Goal: Information Seeking & Learning: Learn about a topic

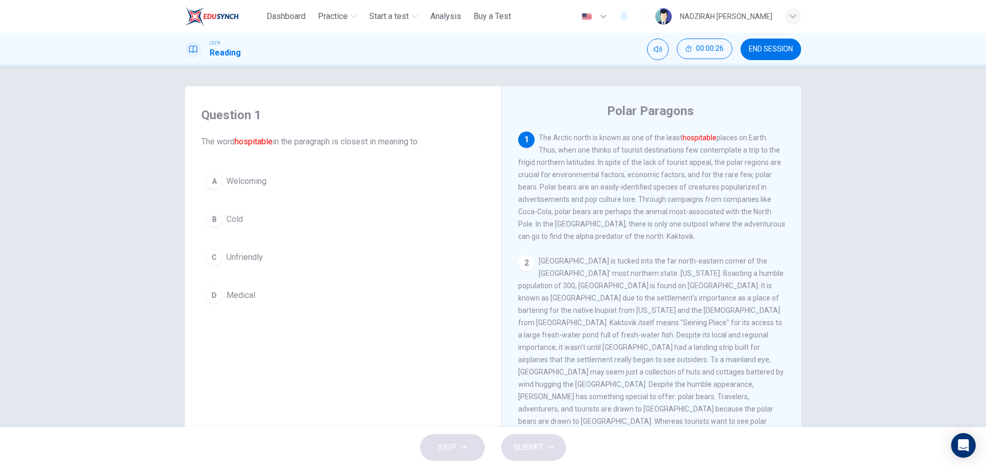
click at [263, 183] on span "Welcoming" at bounding box center [246, 181] width 40 height 12
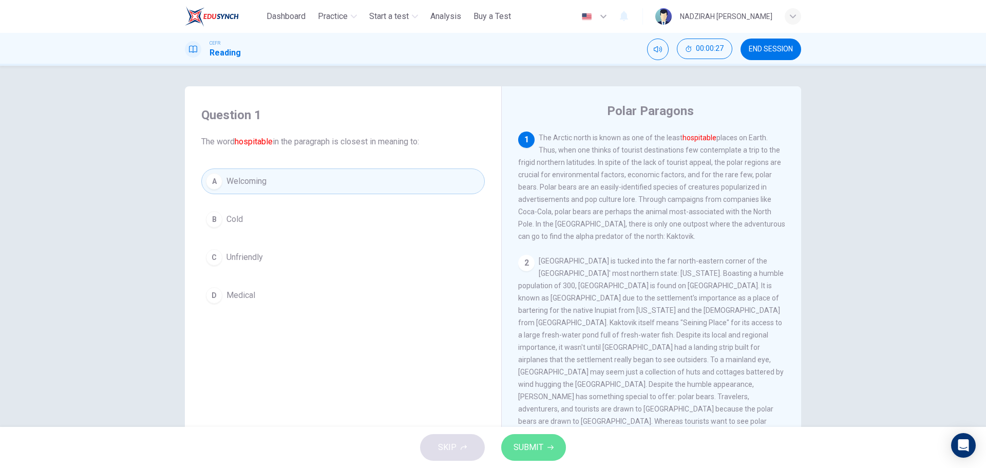
click at [559, 447] on button "SUBMIT" at bounding box center [533, 447] width 65 height 27
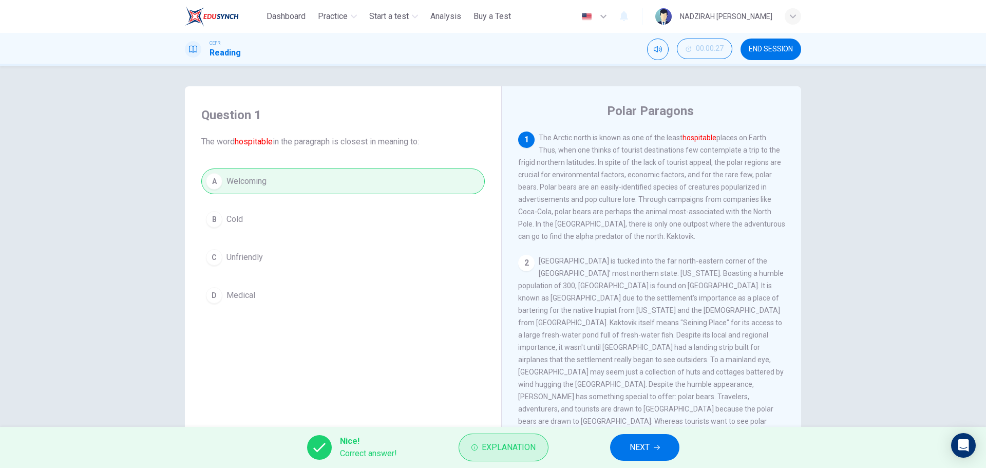
click at [526, 456] on button "Explanation" at bounding box center [504, 447] width 90 height 28
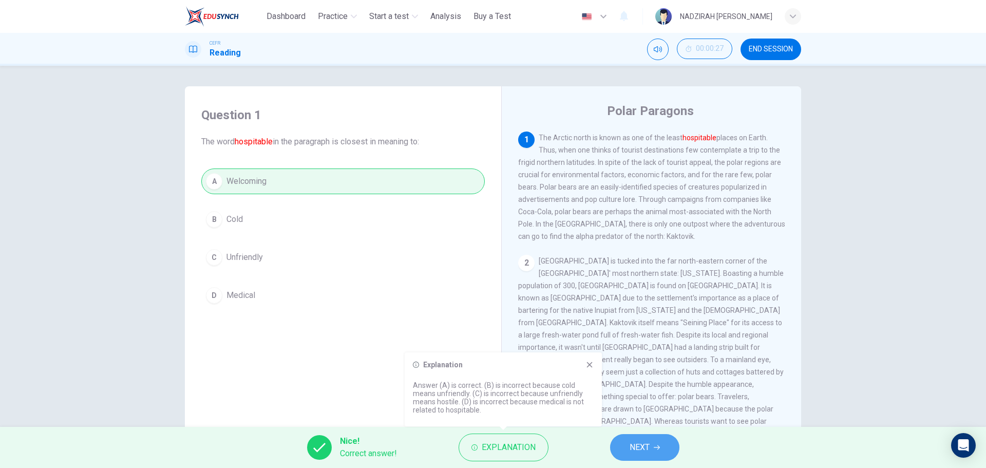
click at [634, 455] on button "NEXT" at bounding box center [644, 447] width 69 height 27
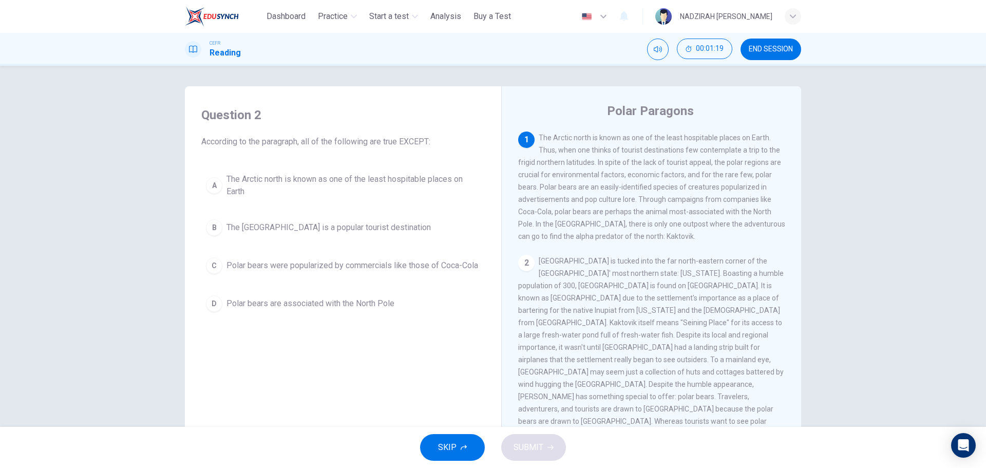
click at [364, 237] on button "B The [GEOGRAPHIC_DATA] is a popular tourist destination" at bounding box center [342, 228] width 283 height 26
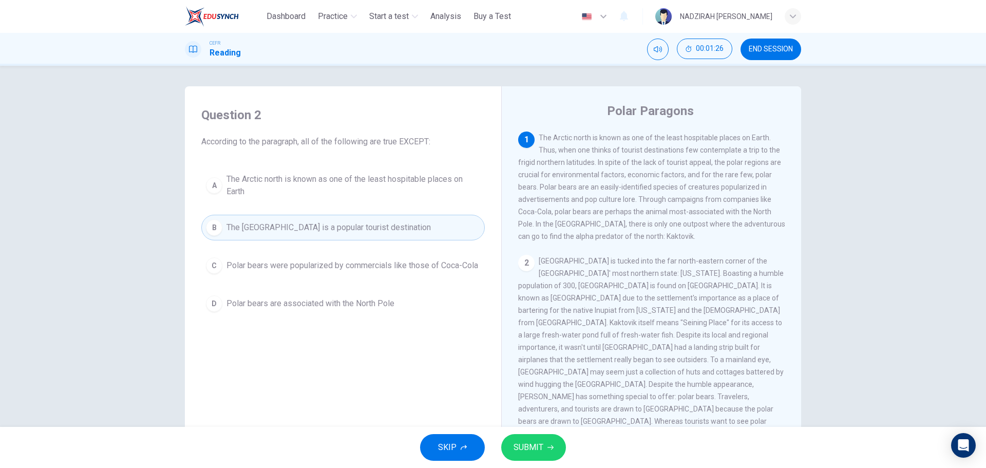
click at [515, 430] on div "SKIP SUBMIT" at bounding box center [493, 447] width 986 height 41
click at [525, 446] on span "SUBMIT" at bounding box center [529, 447] width 30 height 14
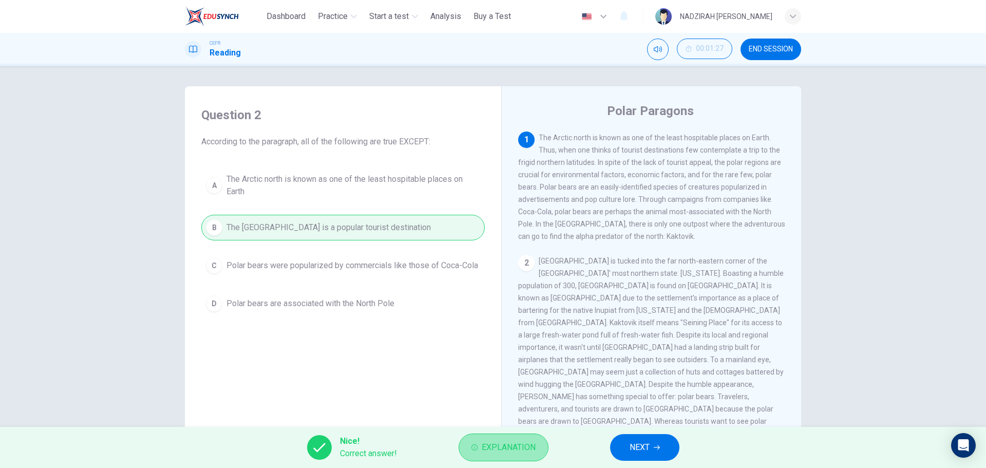
click at [523, 442] on span "Explanation" at bounding box center [509, 447] width 54 height 14
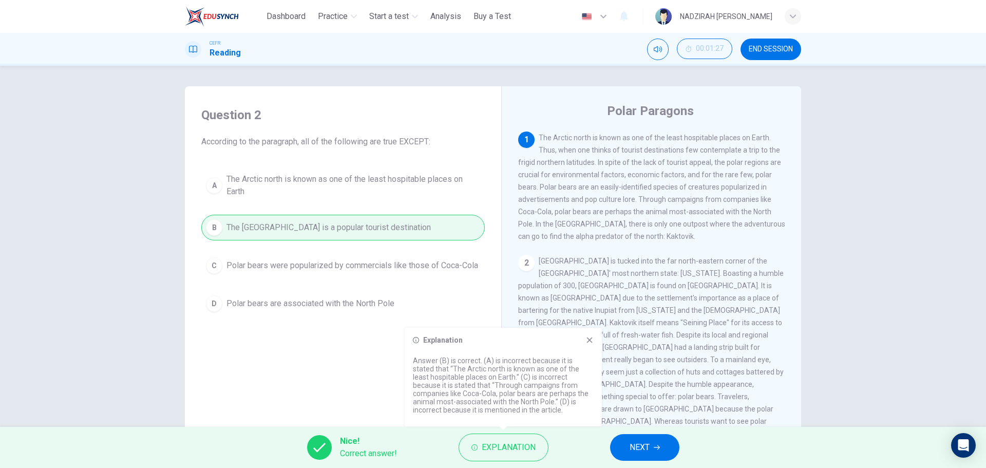
click at [640, 454] on button "NEXT" at bounding box center [644, 447] width 69 height 27
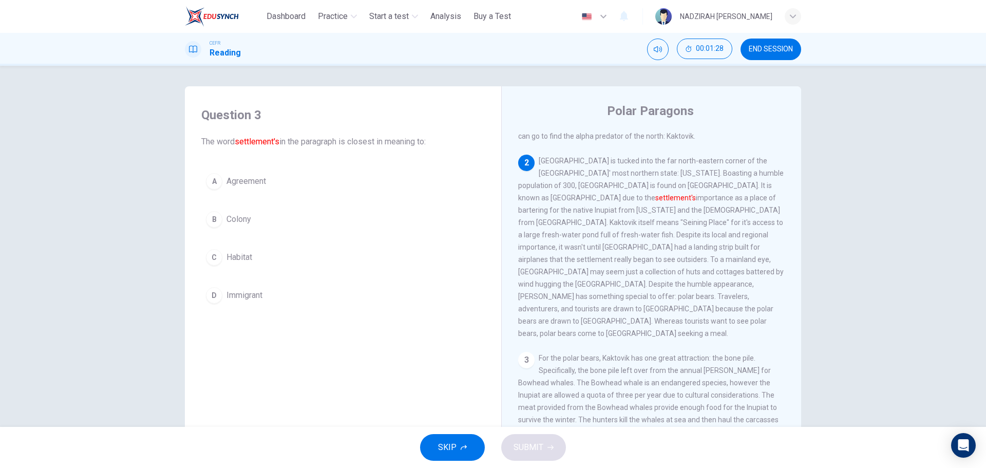
scroll to position [103, 0]
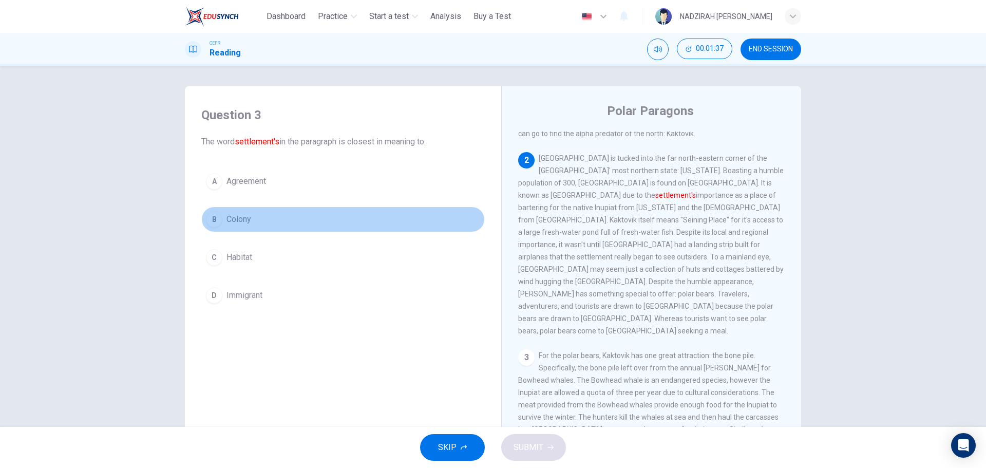
click at [265, 220] on button "B Colony" at bounding box center [342, 219] width 283 height 26
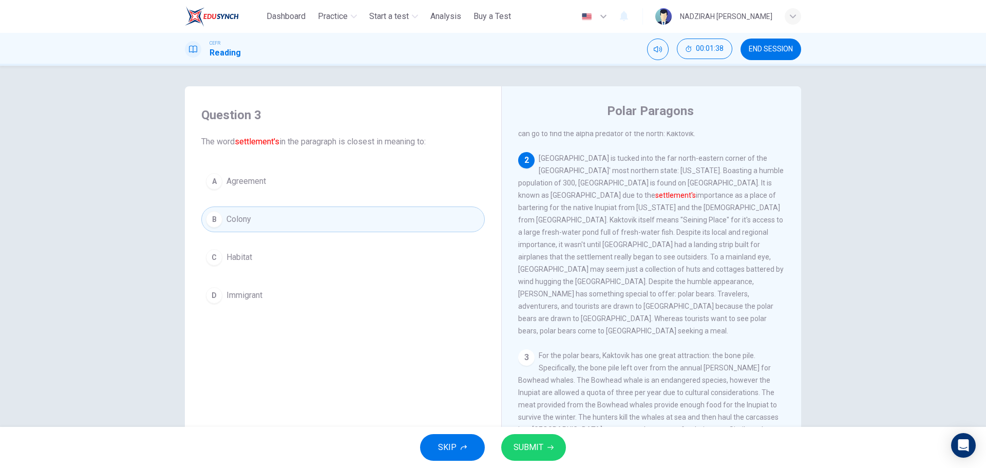
click at [542, 448] on span "SUBMIT" at bounding box center [529, 447] width 30 height 14
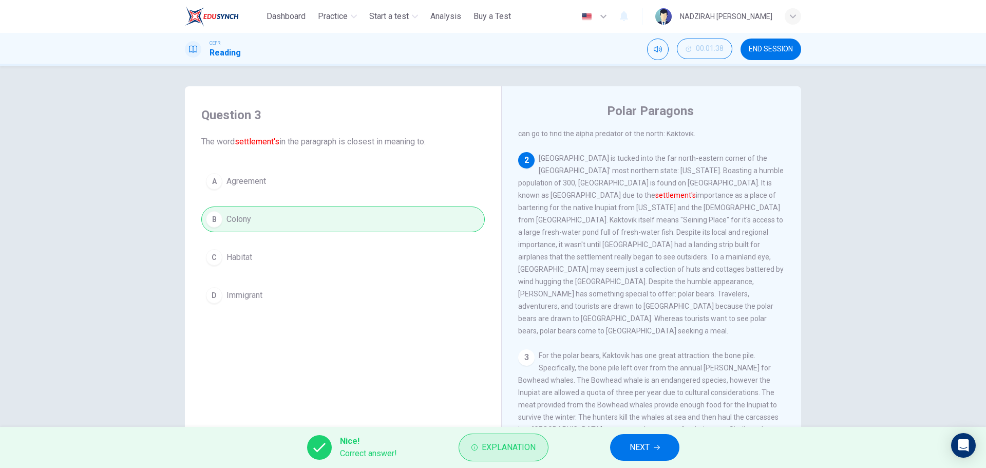
click at [518, 444] on span "Explanation" at bounding box center [509, 447] width 54 height 14
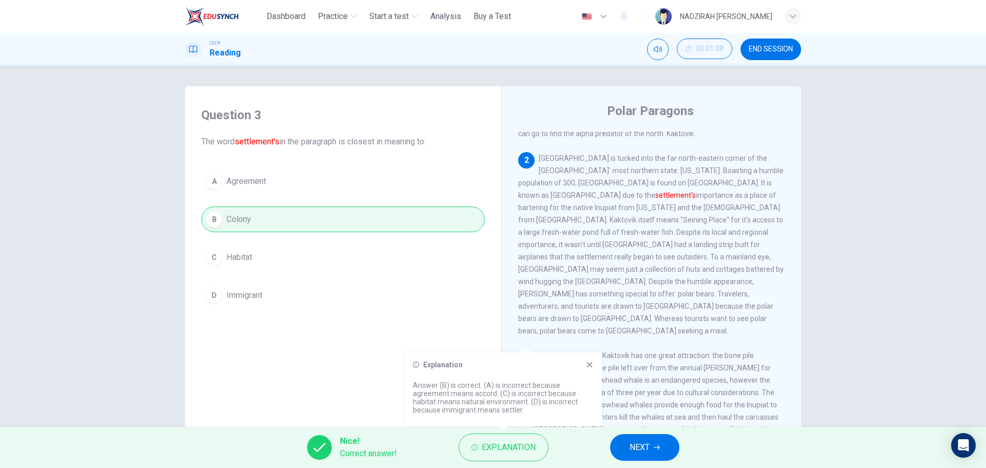
click at [636, 438] on button "NEXT" at bounding box center [644, 447] width 69 height 27
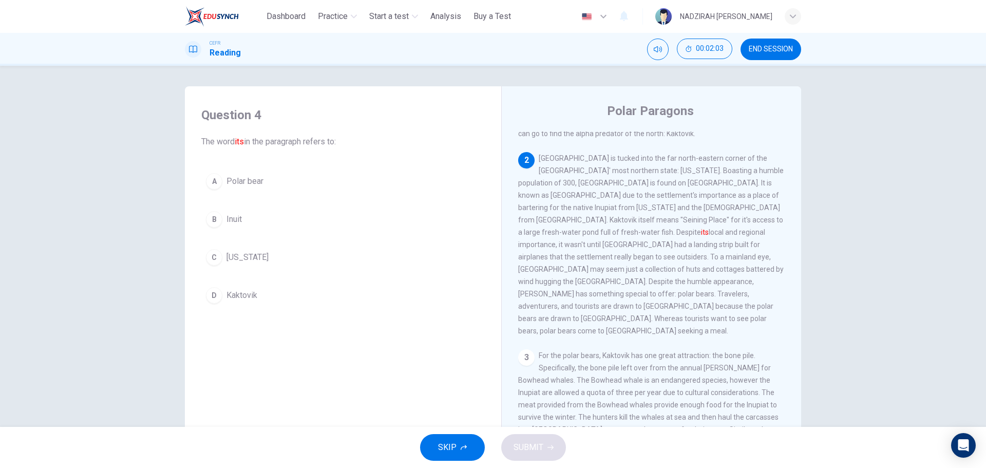
click at [243, 310] on div "Question 4 The word its in the paragraph refers to: A Polar bear B Inuit C Alas…" at bounding box center [343, 208] width 300 height 222
click at [237, 301] on button "D Kaktovik" at bounding box center [342, 295] width 283 height 26
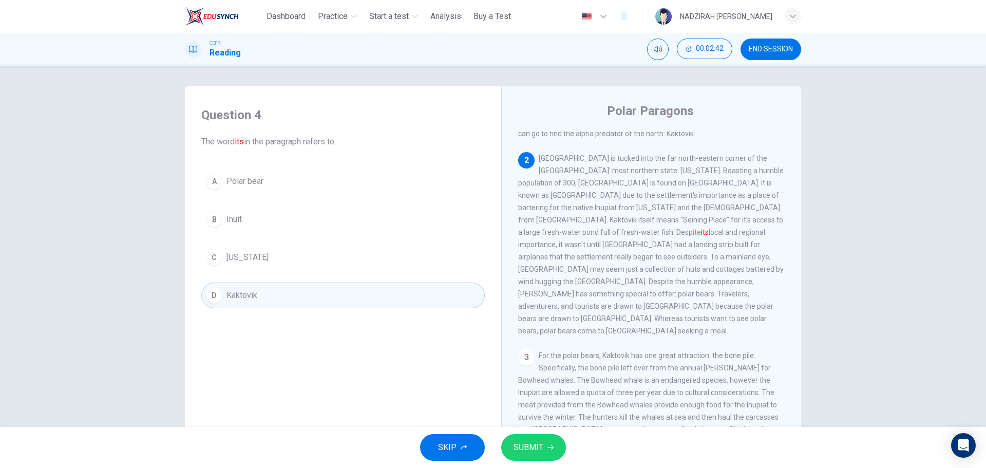
click at [549, 442] on button "SUBMIT" at bounding box center [533, 447] width 65 height 27
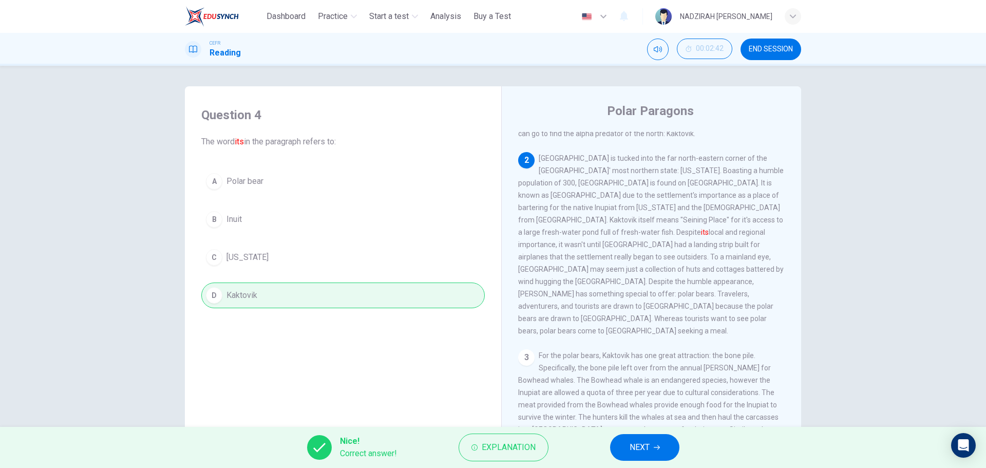
click at [639, 450] on span "NEXT" at bounding box center [640, 447] width 20 height 14
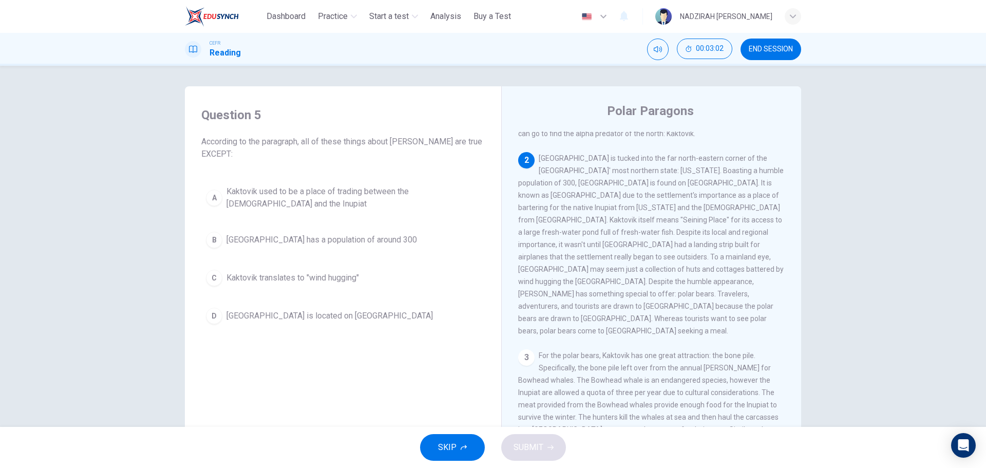
click at [344, 281] on span "Kaktovik translates to "wind hugging"" at bounding box center [292, 278] width 132 height 12
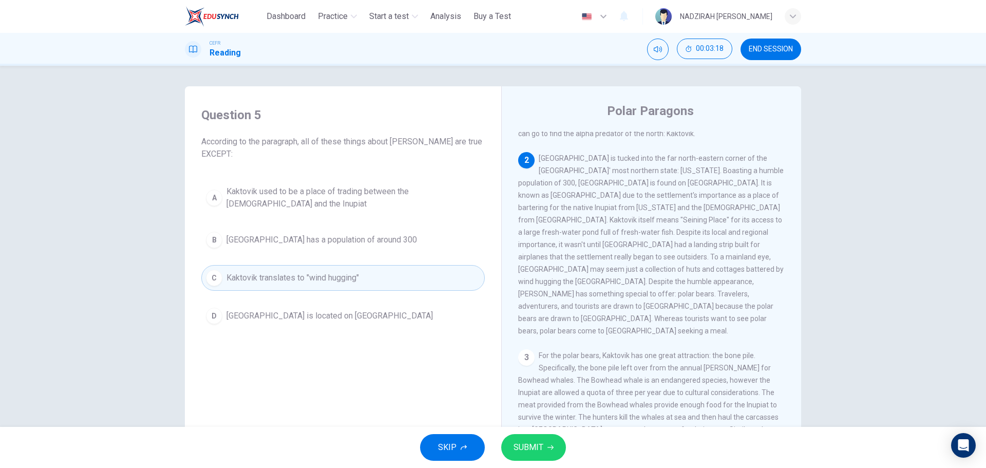
click at [533, 451] on span "SUBMIT" at bounding box center [529, 447] width 30 height 14
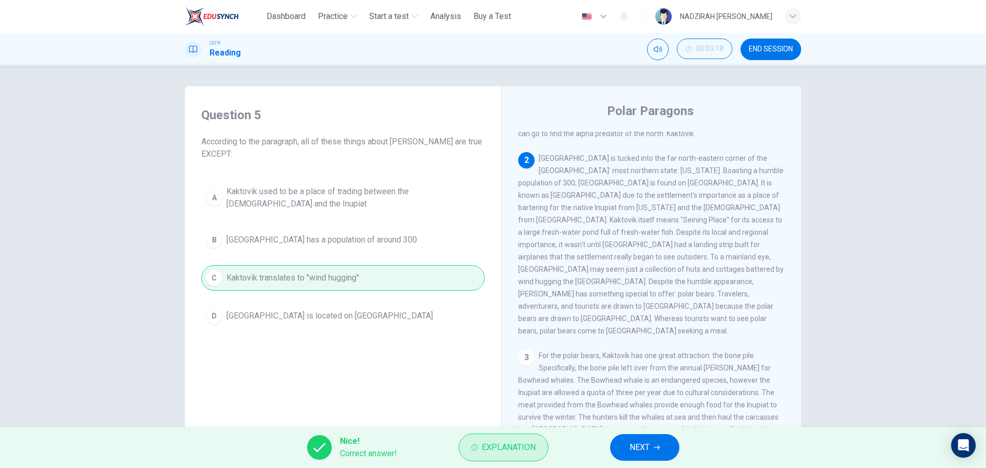
click at [493, 447] on span "Explanation" at bounding box center [509, 447] width 54 height 14
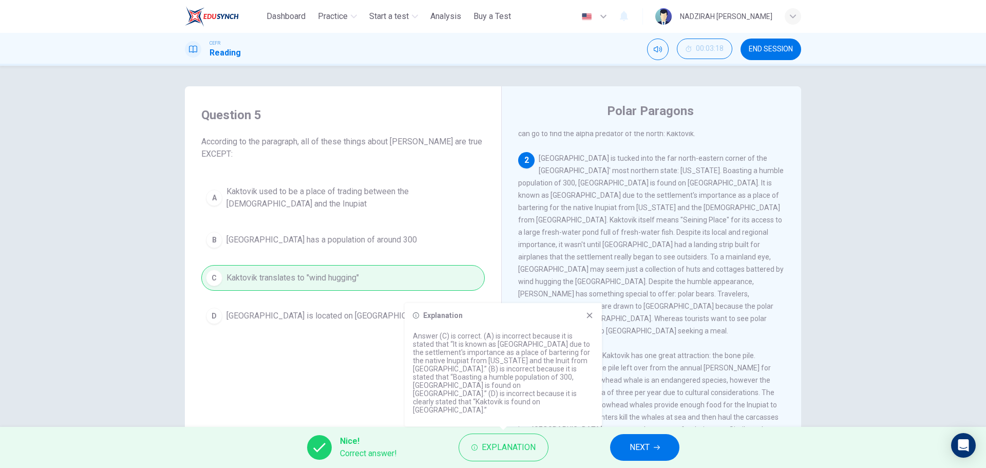
click at [634, 443] on span "NEXT" at bounding box center [640, 447] width 20 height 14
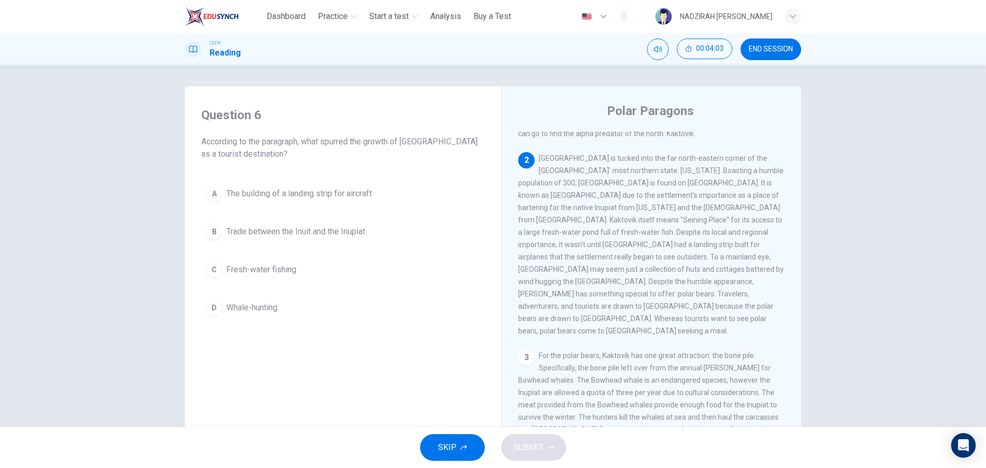
click at [361, 193] on span "The building of a landing strip for aircraft" at bounding box center [298, 193] width 145 height 12
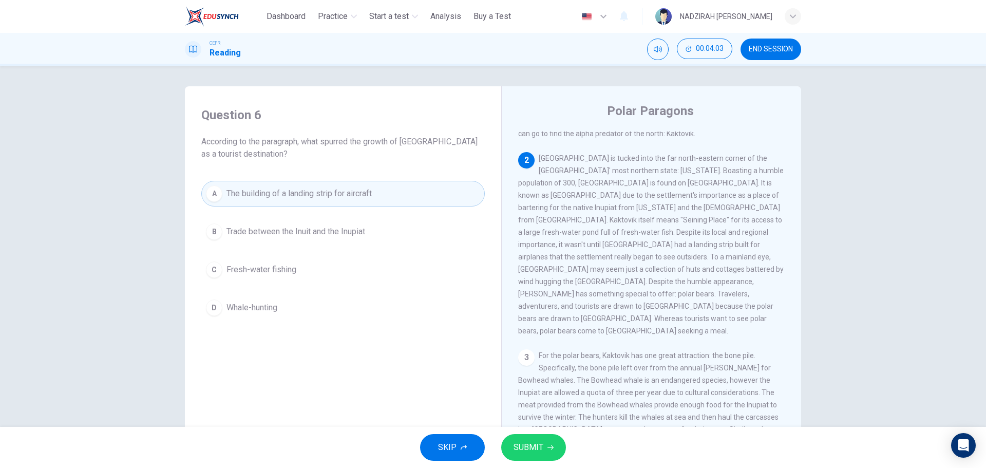
click at [533, 441] on span "SUBMIT" at bounding box center [529, 447] width 30 height 14
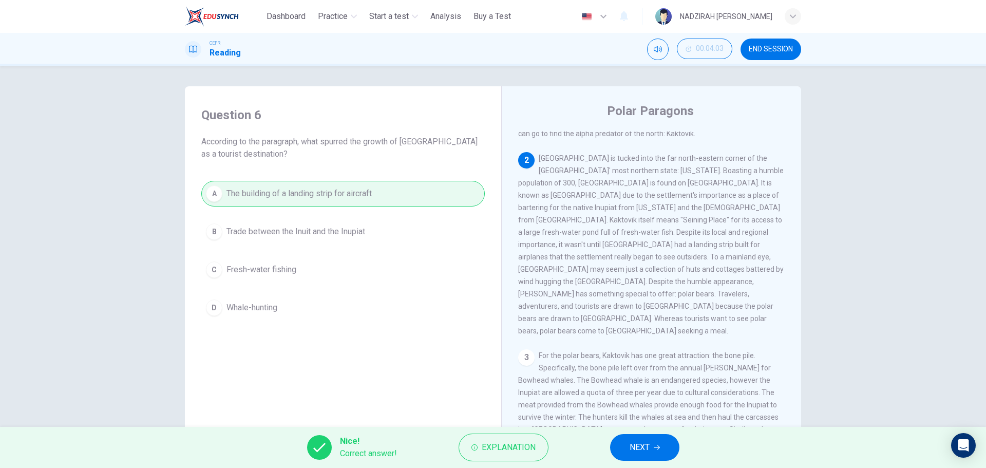
click at [664, 453] on button "NEXT" at bounding box center [644, 447] width 69 height 27
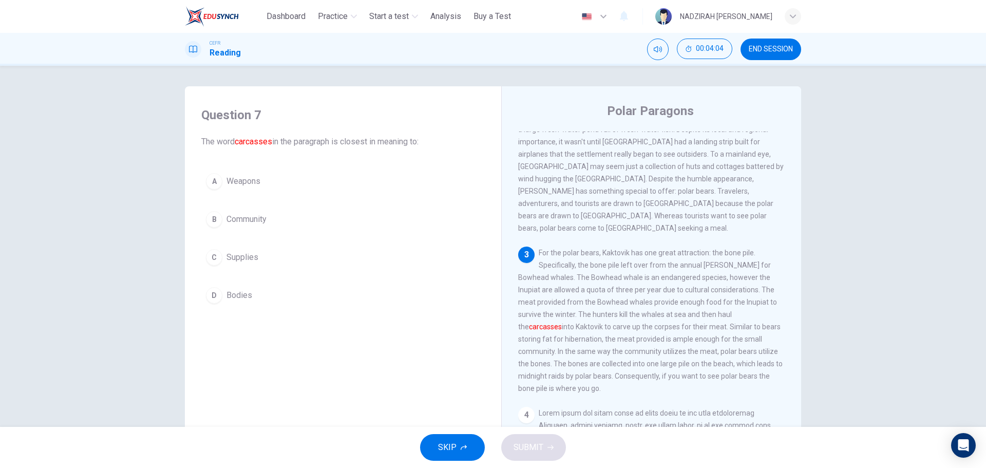
scroll to position [257, 0]
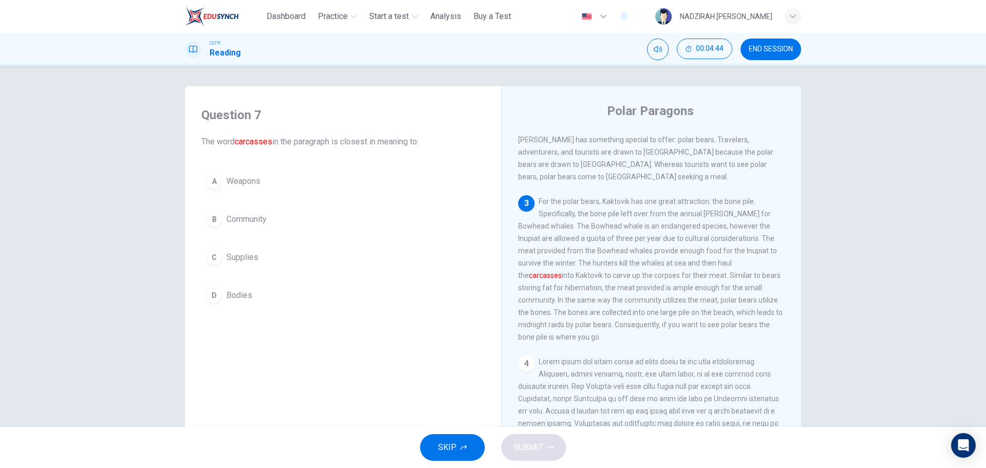
click at [239, 297] on span "Bodies" at bounding box center [239, 295] width 26 height 12
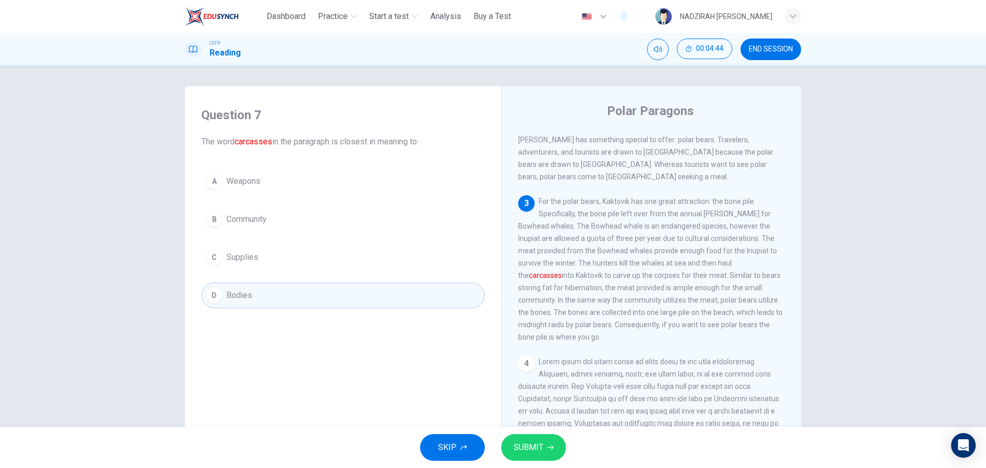
click at [544, 444] on button "SUBMIT" at bounding box center [533, 447] width 65 height 27
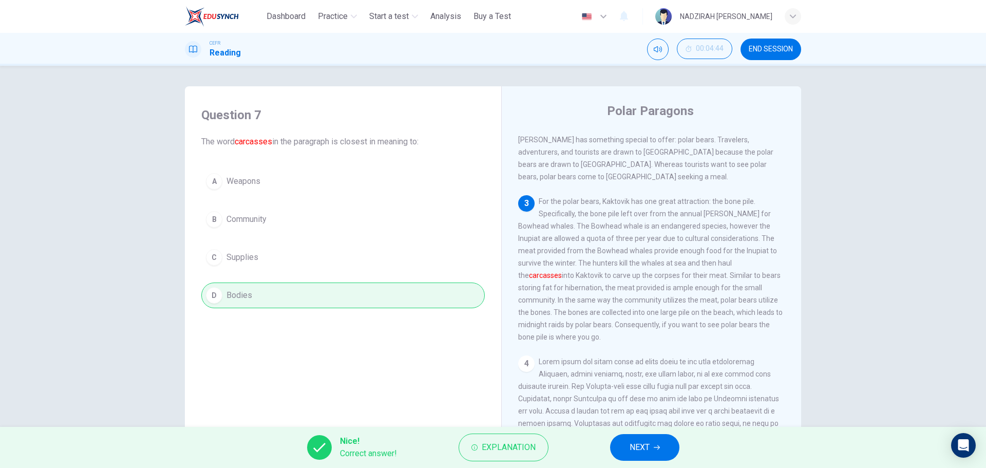
click at [648, 457] on button "NEXT" at bounding box center [644, 447] width 69 height 27
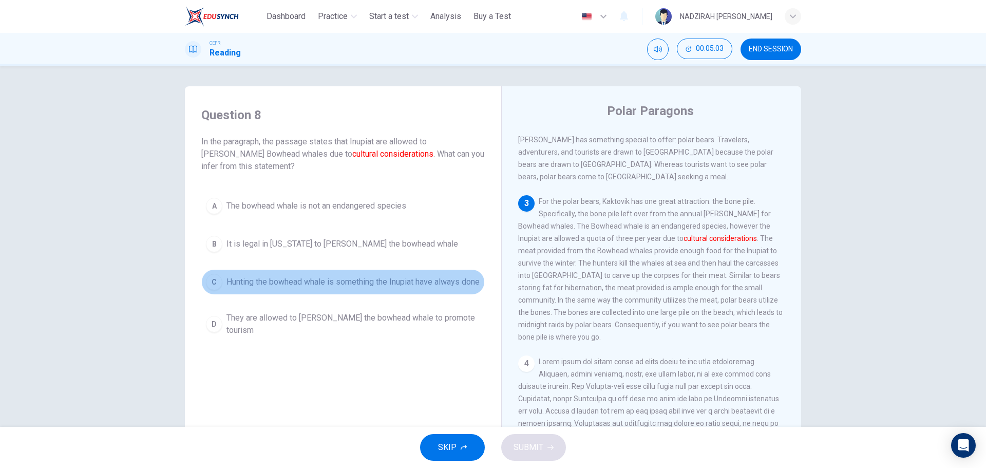
click at [444, 288] on span "Hunting the bowhead whale is something the Inupiat have always done" at bounding box center [352, 282] width 253 height 12
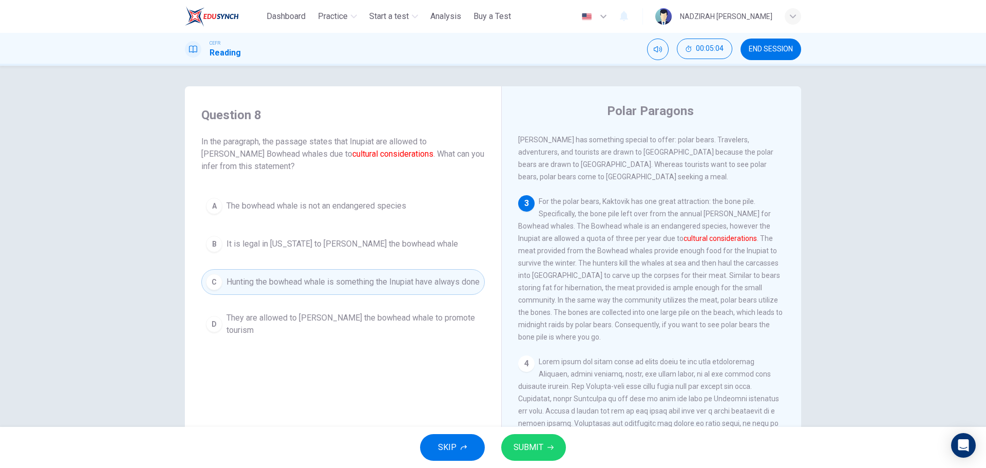
click at [546, 445] on button "SUBMIT" at bounding box center [533, 447] width 65 height 27
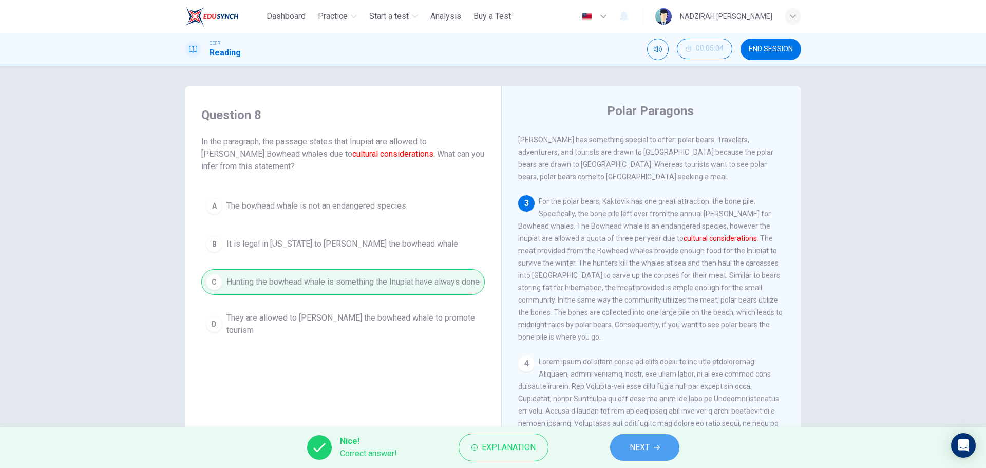
click at [632, 441] on span "NEXT" at bounding box center [640, 447] width 20 height 14
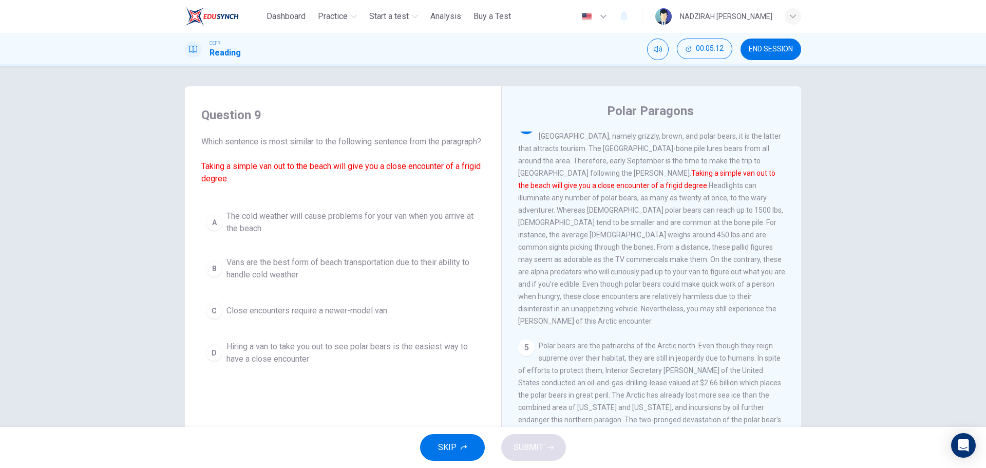
scroll to position [443, 0]
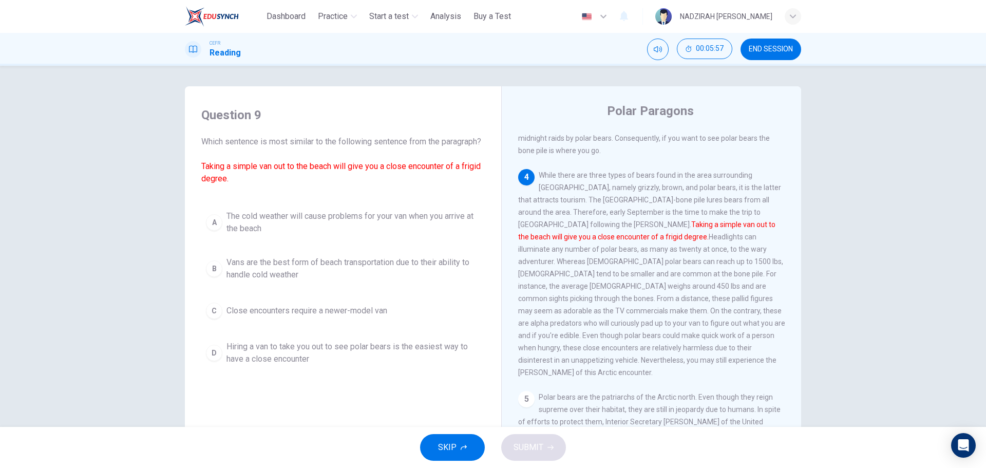
click at [324, 235] on span "The cold weather will cause problems for your van when you arrive at the beach" at bounding box center [353, 222] width 254 height 25
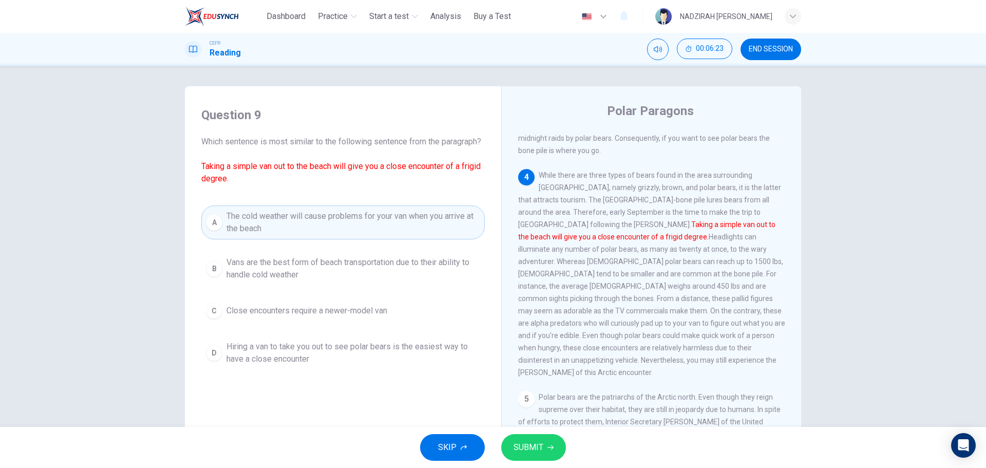
click at [448, 281] on span "Vans are the best form of beach transportation due to their ability to handle c…" at bounding box center [353, 268] width 254 height 25
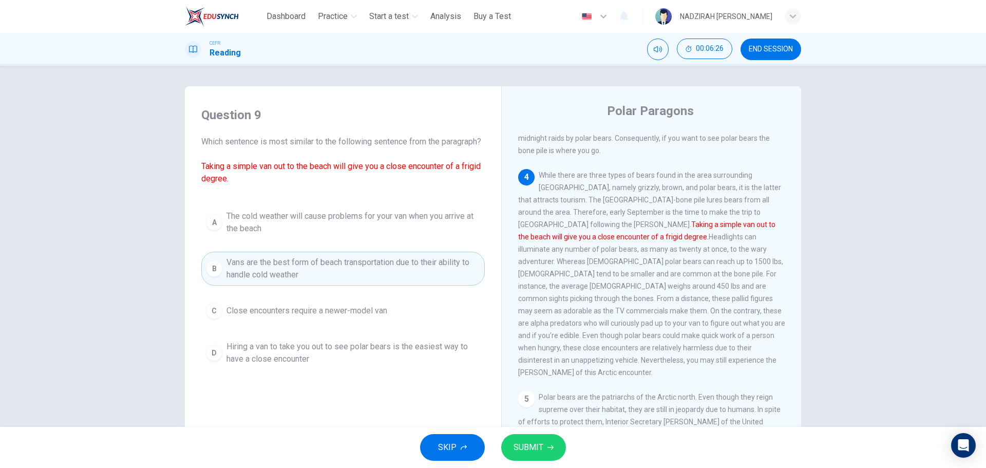
click at [562, 446] on button "SUBMIT" at bounding box center [533, 447] width 65 height 27
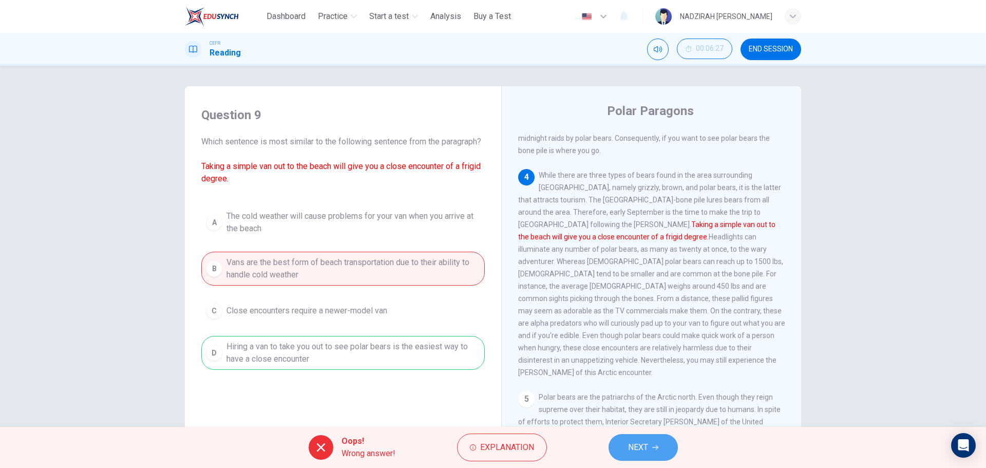
click at [646, 439] on button "NEXT" at bounding box center [643, 447] width 69 height 27
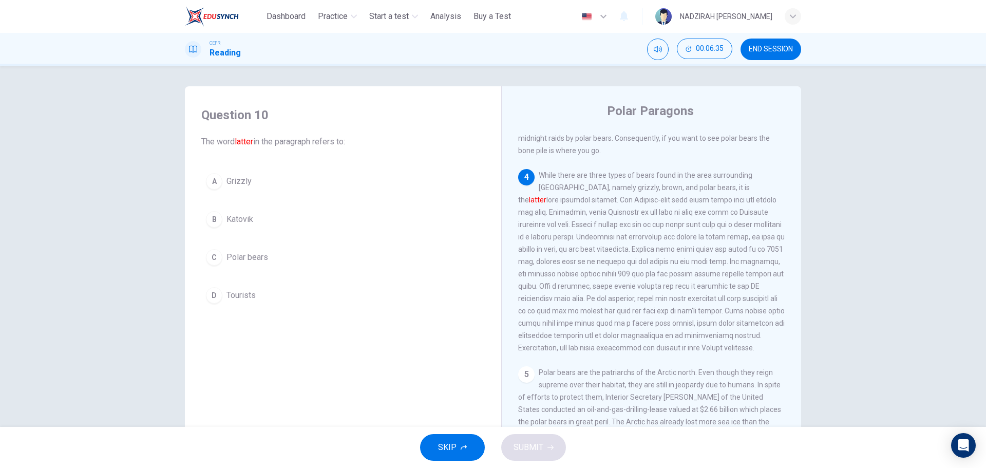
click at [264, 260] on span "Polar bears" at bounding box center [247, 257] width 42 height 12
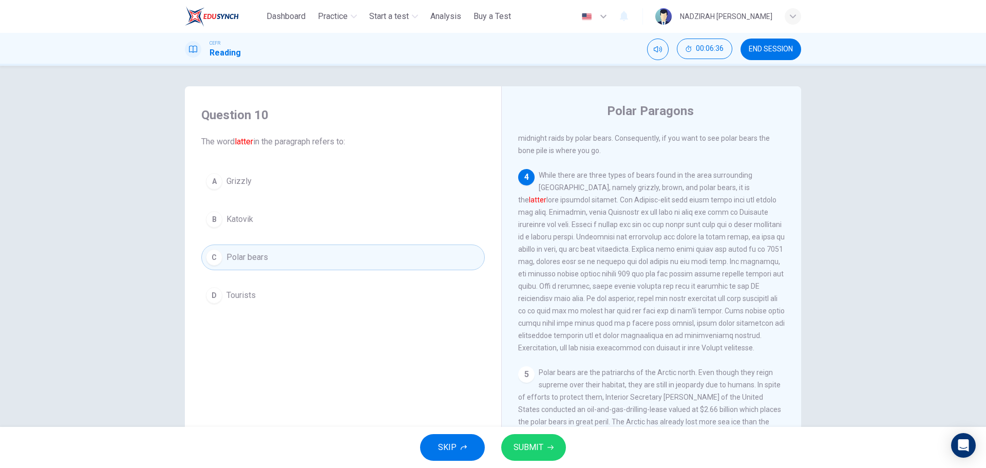
click at [555, 456] on button "SUBMIT" at bounding box center [533, 447] width 65 height 27
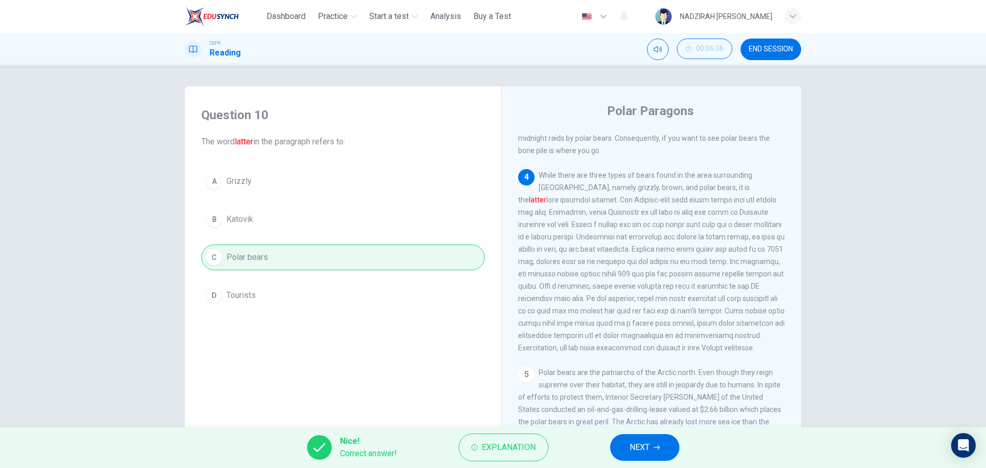
click at [648, 446] on span "NEXT" at bounding box center [640, 447] width 20 height 14
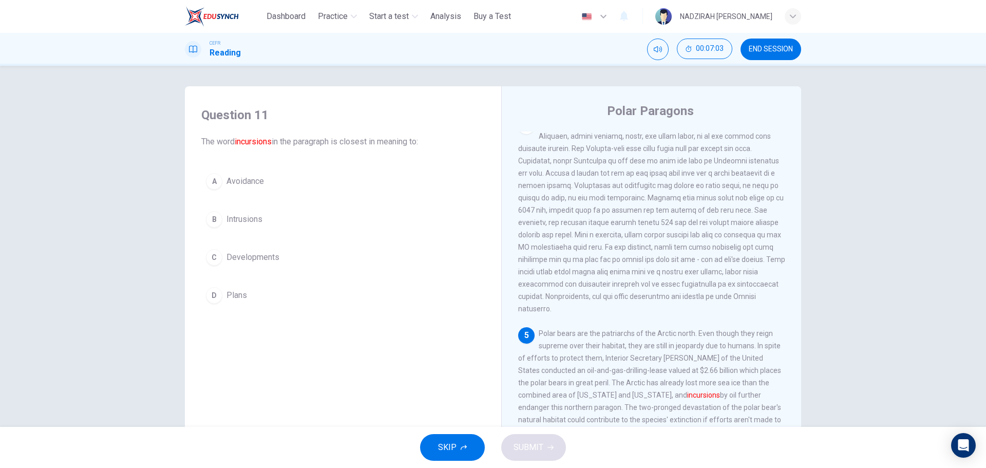
scroll to position [37, 0]
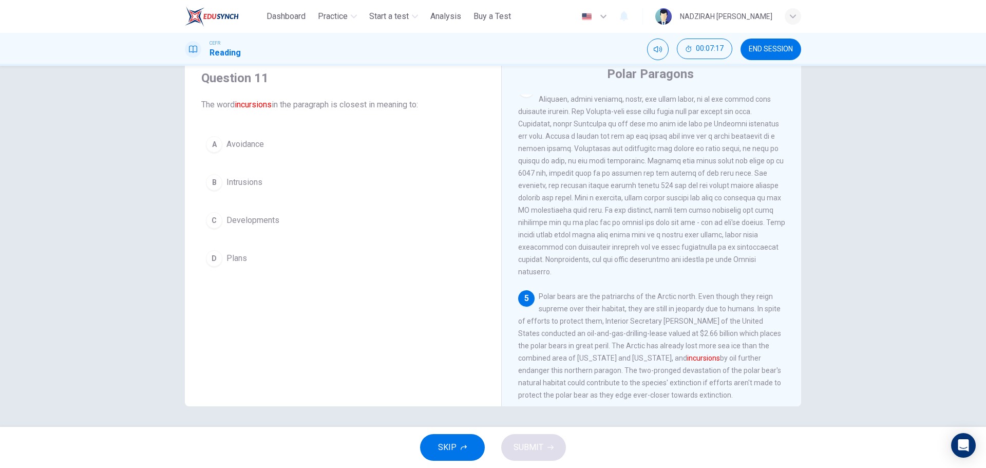
click at [245, 179] on span "Intrusions" at bounding box center [244, 182] width 36 height 12
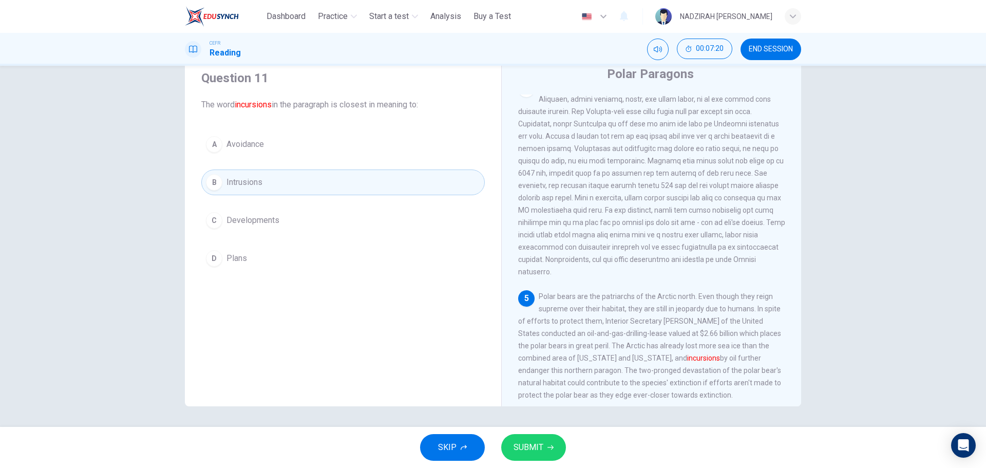
click at [547, 445] on icon "button" at bounding box center [550, 447] width 6 height 6
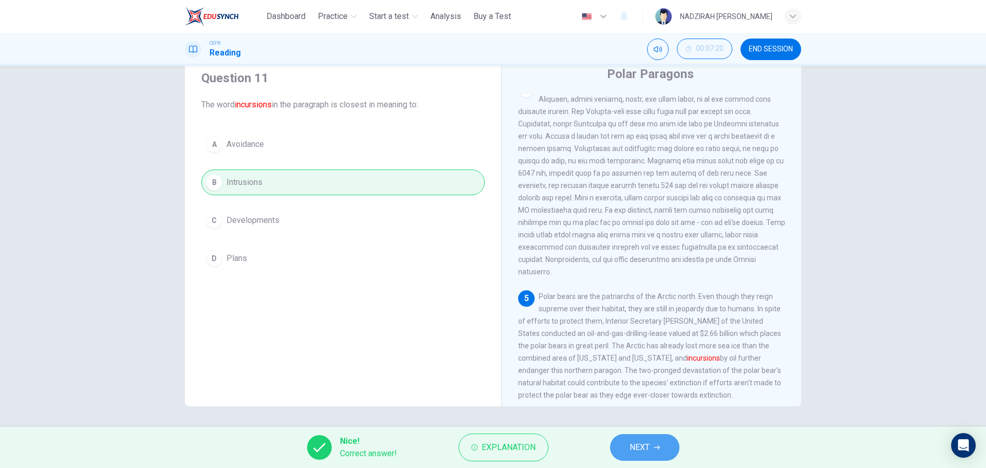
click at [627, 445] on button "NEXT" at bounding box center [644, 447] width 69 height 27
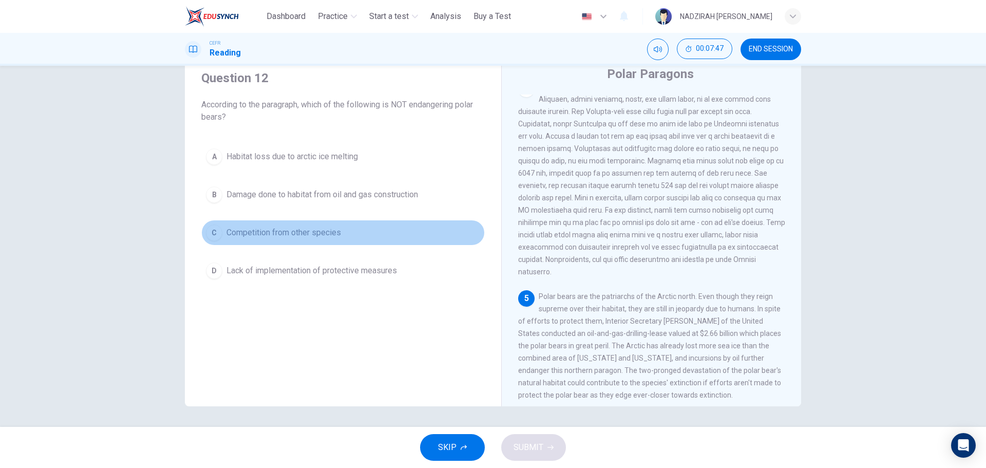
click at [318, 226] on span "Competition from other species" at bounding box center [283, 232] width 115 height 12
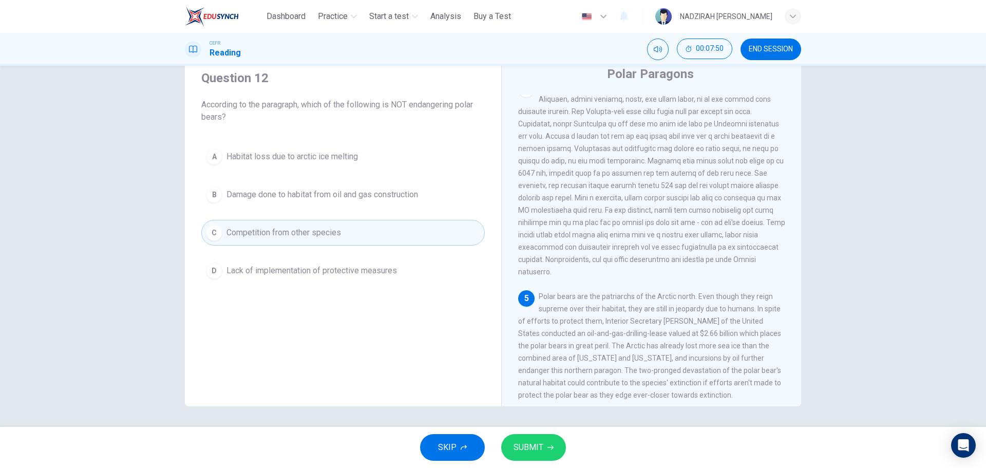
click at [546, 442] on button "SUBMIT" at bounding box center [533, 447] width 65 height 27
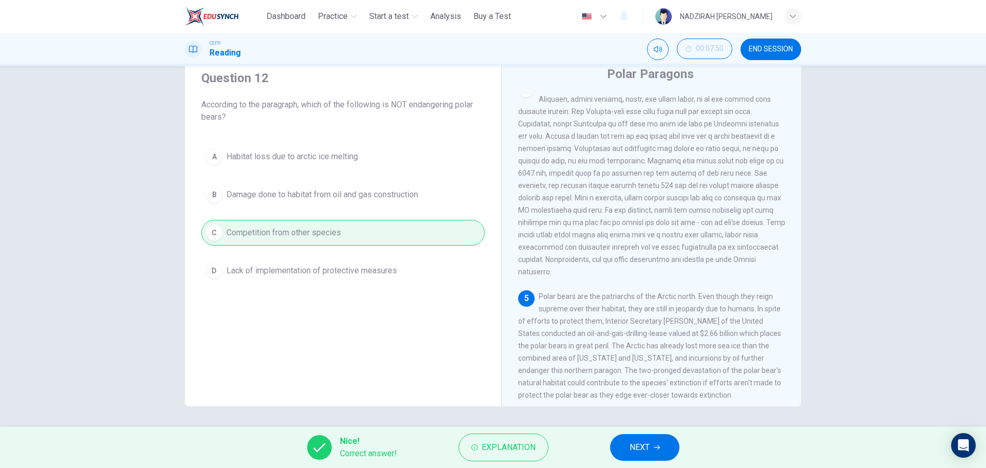
click at [638, 448] on span "NEXT" at bounding box center [640, 447] width 20 height 14
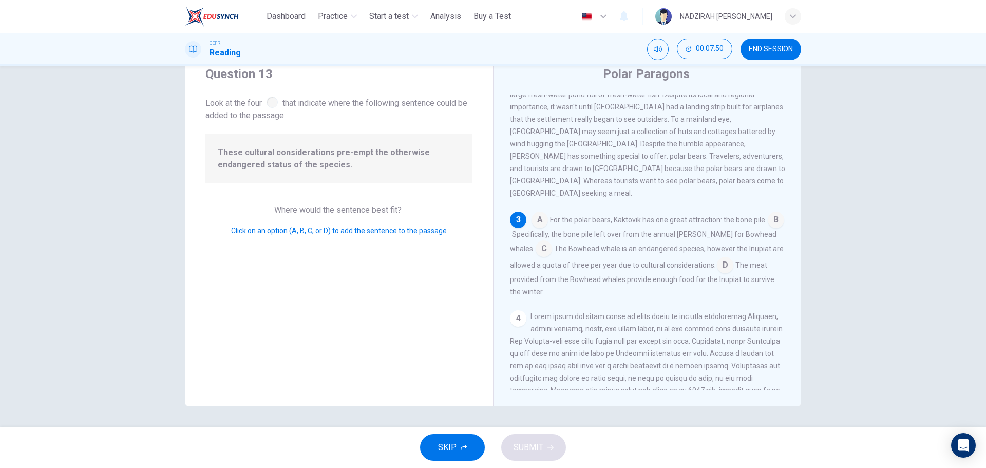
scroll to position [205, 0]
click at [543, 195] on div "1 The Arctic north is known as one of the least hospitable places on Earth. Thu…" at bounding box center [654, 241] width 289 height 295
click at [541, 211] on input at bounding box center [540, 219] width 16 height 16
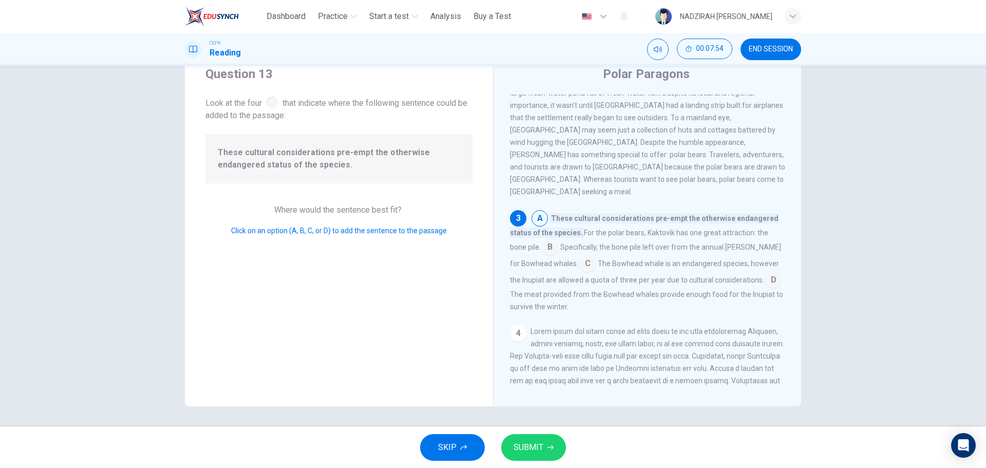
click at [543, 240] on input at bounding box center [550, 248] width 16 height 16
click at [617, 255] on div "A For the polar bears, Kaktovik has one great attraction: the bone pile. B Thes…" at bounding box center [647, 259] width 275 height 99
click at [534, 211] on input at bounding box center [540, 219] width 16 height 16
click at [549, 240] on input at bounding box center [550, 248] width 16 height 16
click at [539, 211] on input at bounding box center [540, 219] width 16 height 16
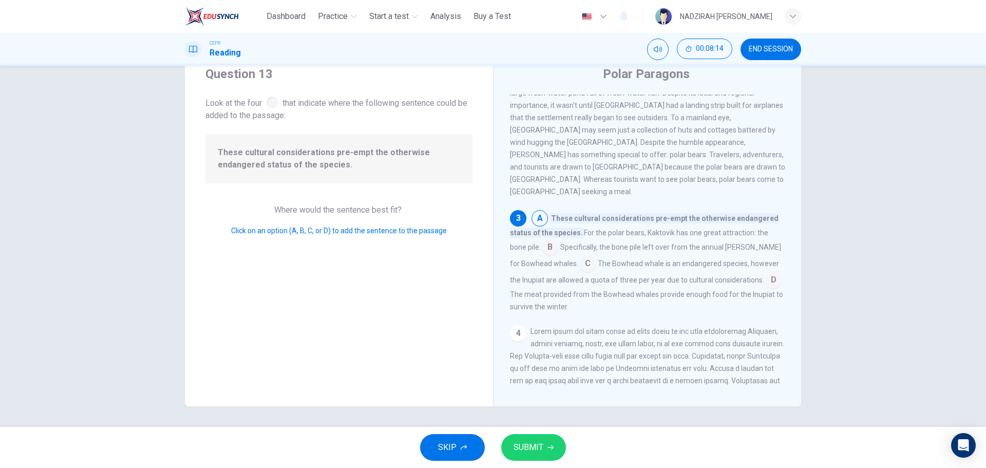
click at [551, 240] on input at bounding box center [550, 248] width 16 height 16
click at [568, 253] on input at bounding box center [576, 260] width 16 height 16
click at [753, 271] on input at bounding box center [761, 277] width 16 height 16
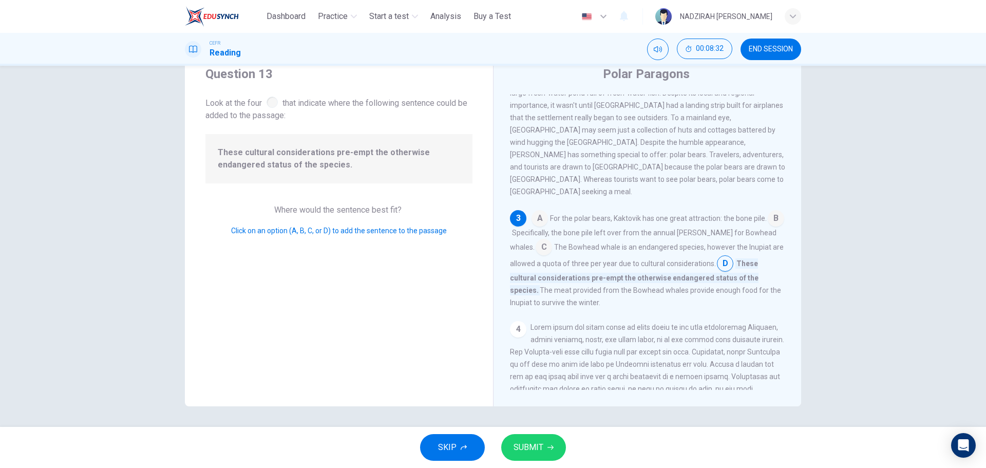
click at [530, 448] on span "SUBMIT" at bounding box center [529, 447] width 30 height 14
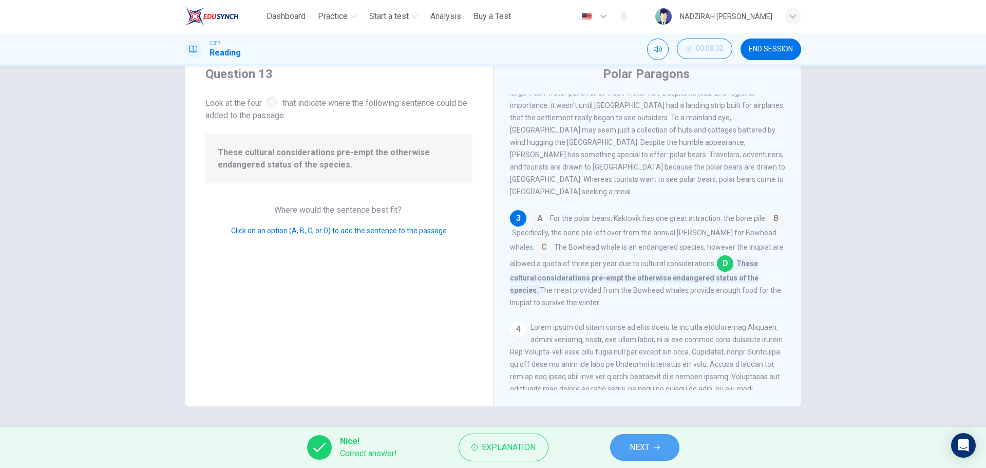
click at [649, 442] on span "NEXT" at bounding box center [640, 447] width 20 height 14
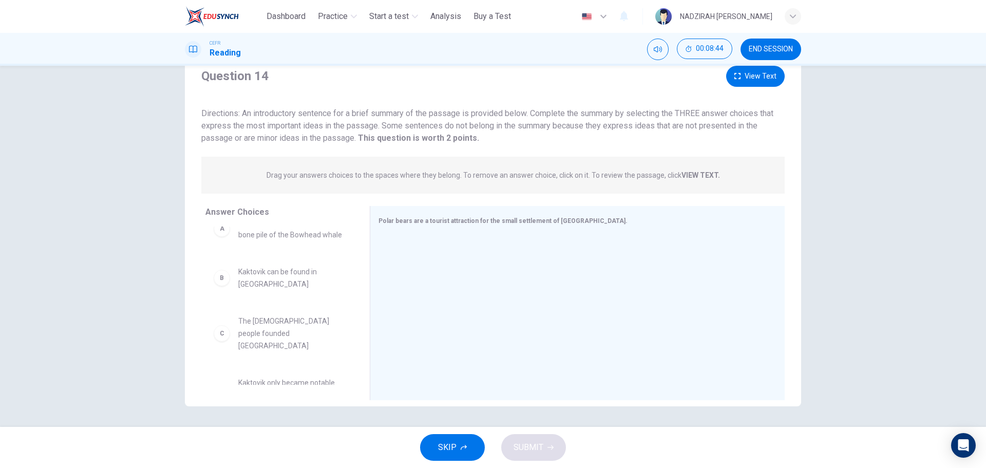
scroll to position [0, 0]
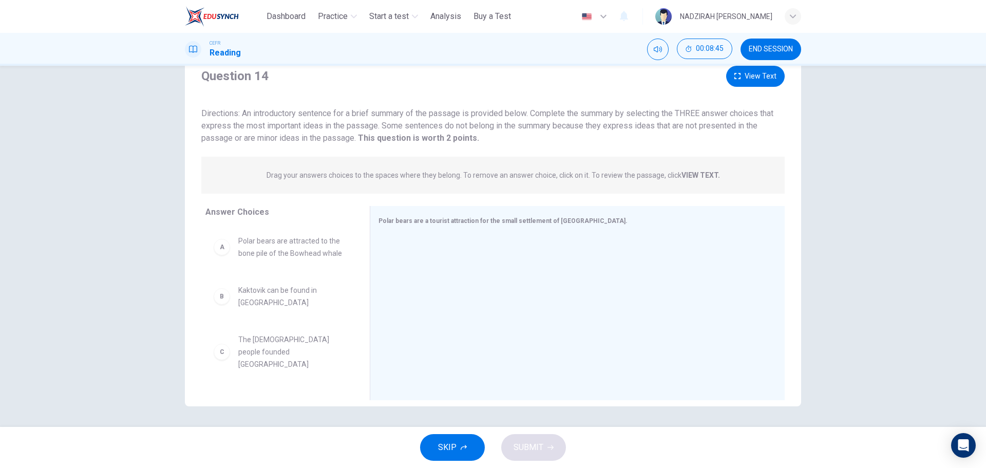
click at [766, 80] on button "View Text" at bounding box center [755, 76] width 59 height 21
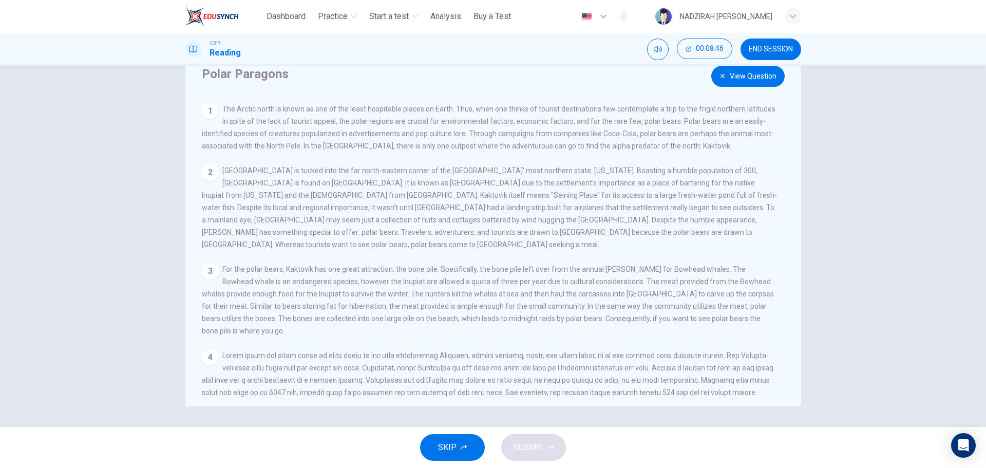
click at [766, 80] on button "View Question" at bounding box center [747, 76] width 73 height 21
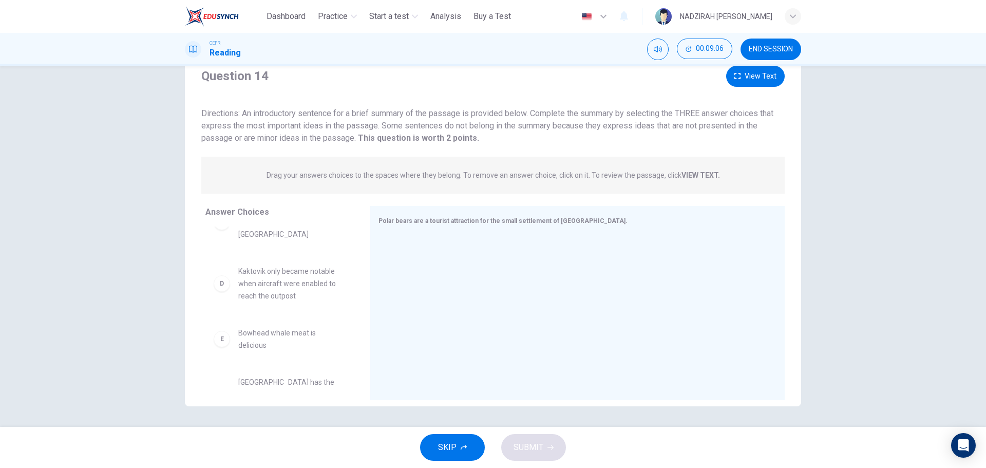
scroll to position [154, 0]
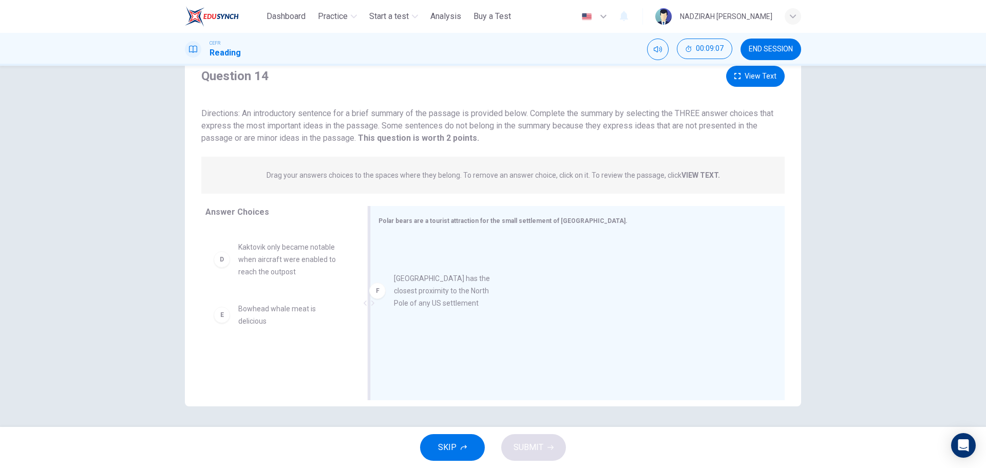
drag, startPoint x: 281, startPoint y: 358, endPoint x: 445, endPoint y: 288, distance: 178.3
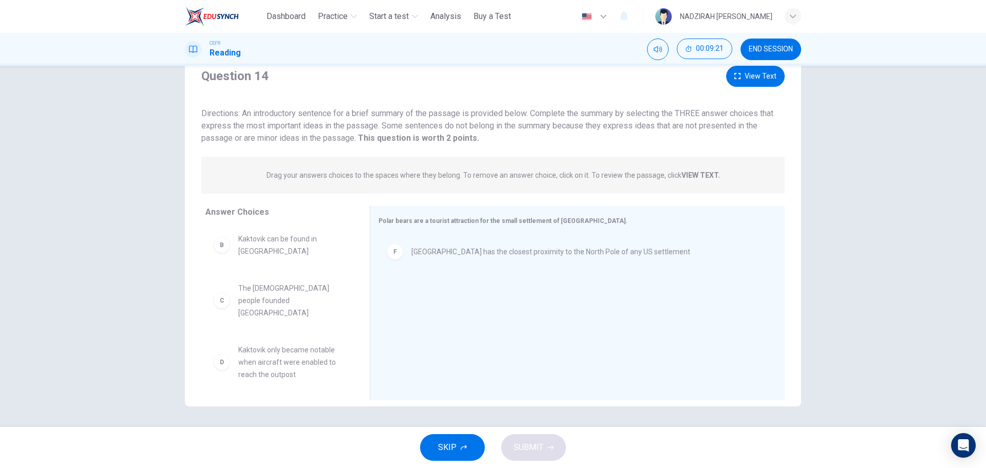
scroll to position [92, 0]
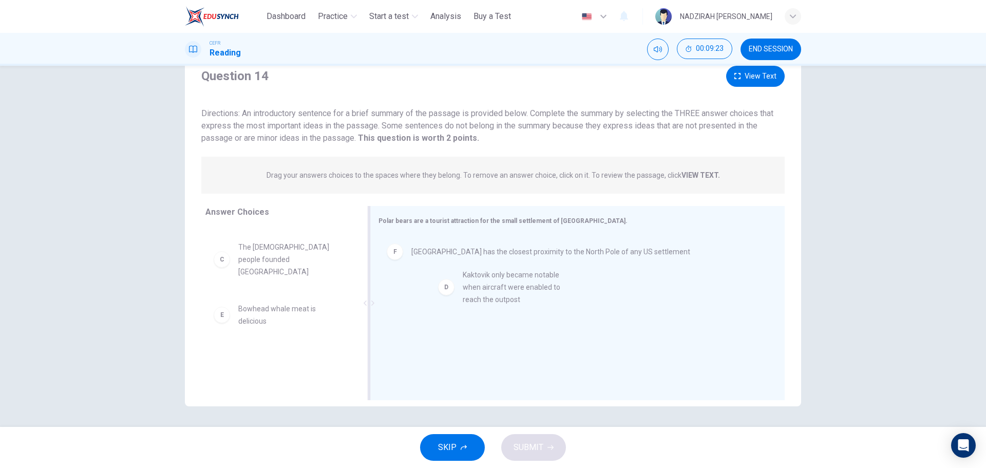
drag, startPoint x: 271, startPoint y: 310, endPoint x: 505, endPoint y: 286, distance: 235.4
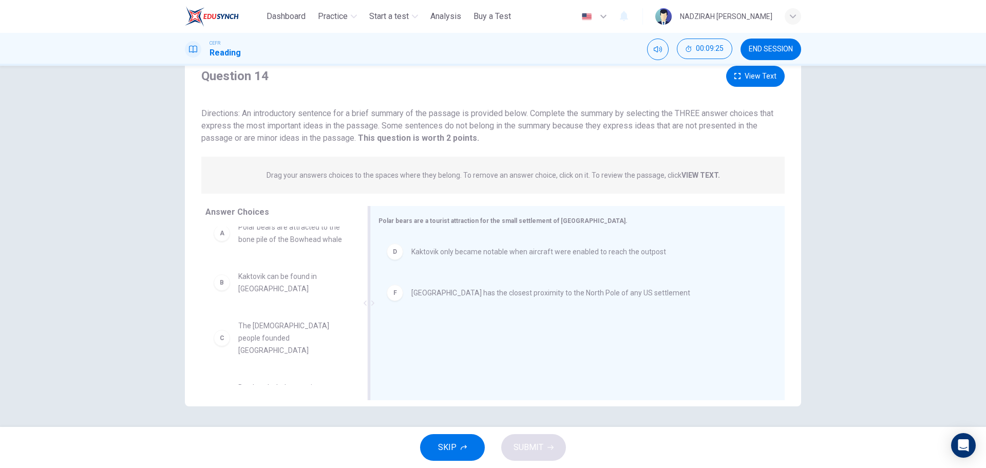
scroll to position [0, 0]
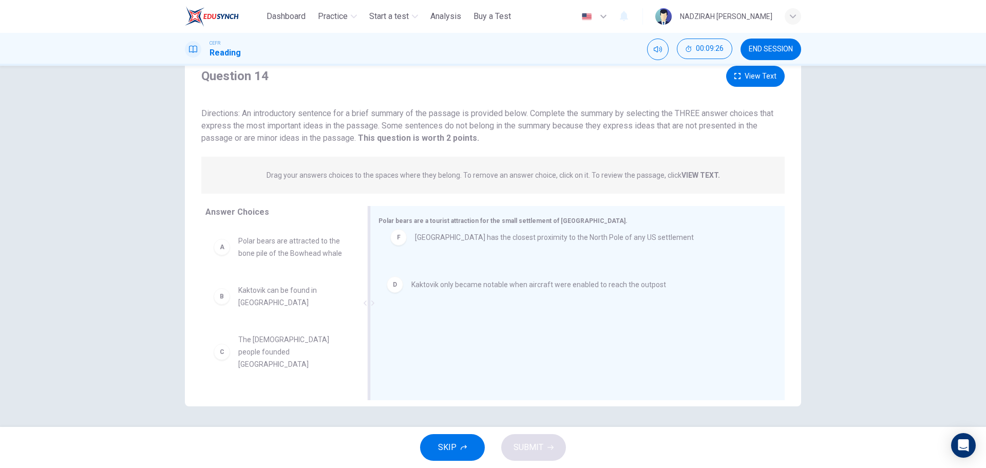
drag, startPoint x: 440, startPoint y: 300, endPoint x: 447, endPoint y: 246, distance: 54.4
drag, startPoint x: 443, startPoint y: 293, endPoint x: 451, endPoint y: 235, distance: 58.1
drag, startPoint x: 521, startPoint y: 296, endPoint x: 525, endPoint y: 241, distance: 55.1
drag, startPoint x: 460, startPoint y: 293, endPoint x: 467, endPoint y: 242, distance: 50.8
drag, startPoint x: 518, startPoint y: 295, endPoint x: 519, endPoint y: 239, distance: 55.5
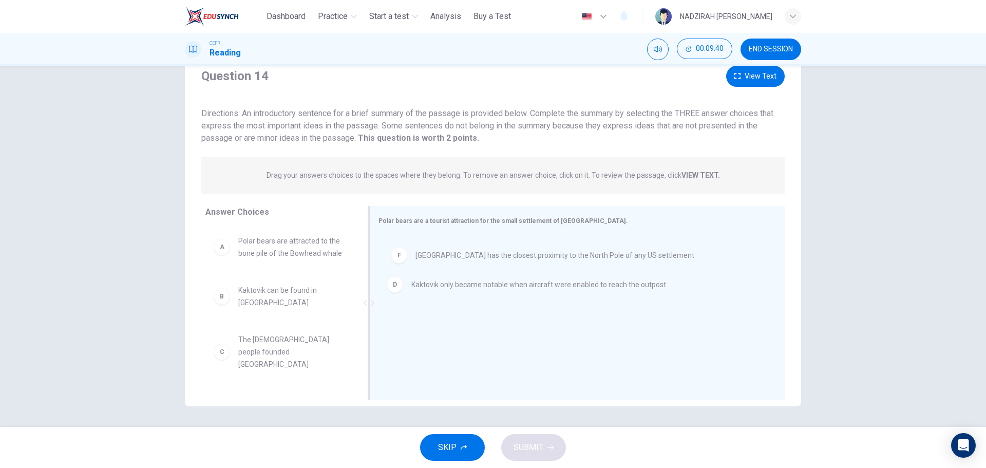
drag, startPoint x: 494, startPoint y: 299, endPoint x: 503, endPoint y: 235, distance: 64.8
drag, startPoint x: 301, startPoint y: 248, endPoint x: 490, endPoint y: 332, distance: 206.9
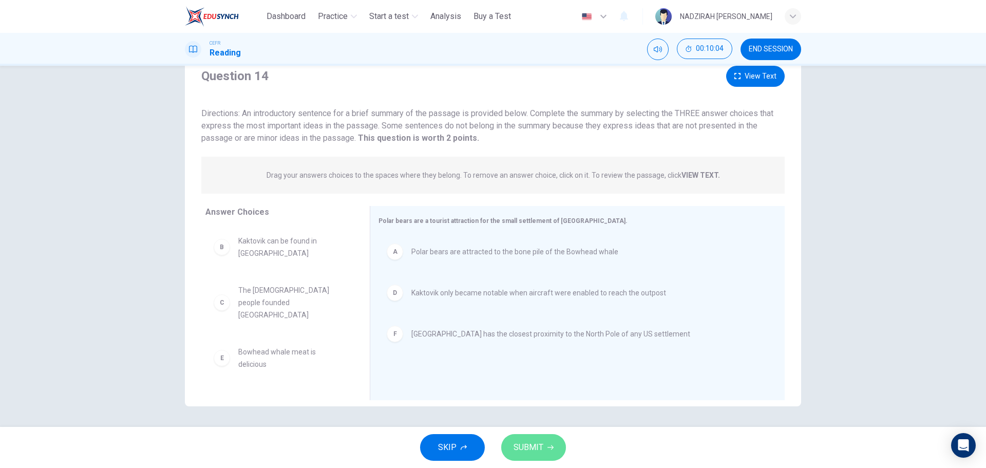
click at [546, 443] on button "SUBMIT" at bounding box center [533, 447] width 65 height 27
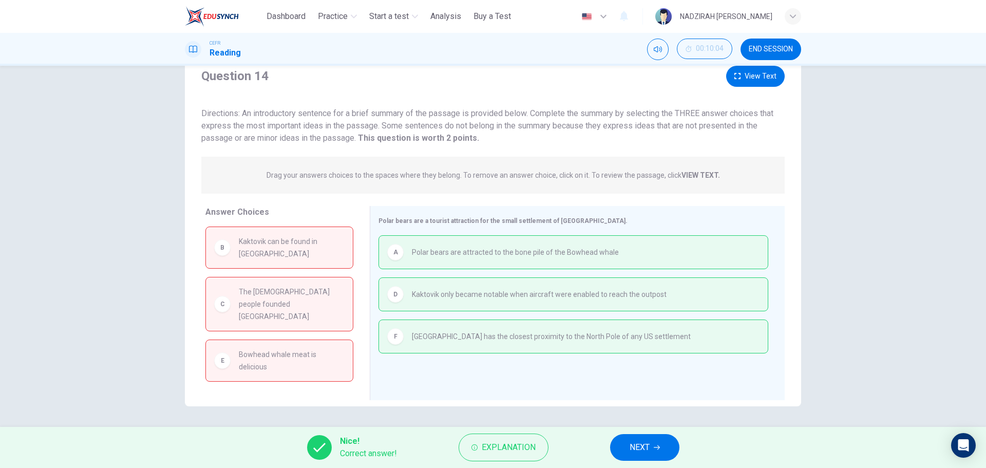
click at [639, 452] on span "NEXT" at bounding box center [640, 447] width 20 height 14
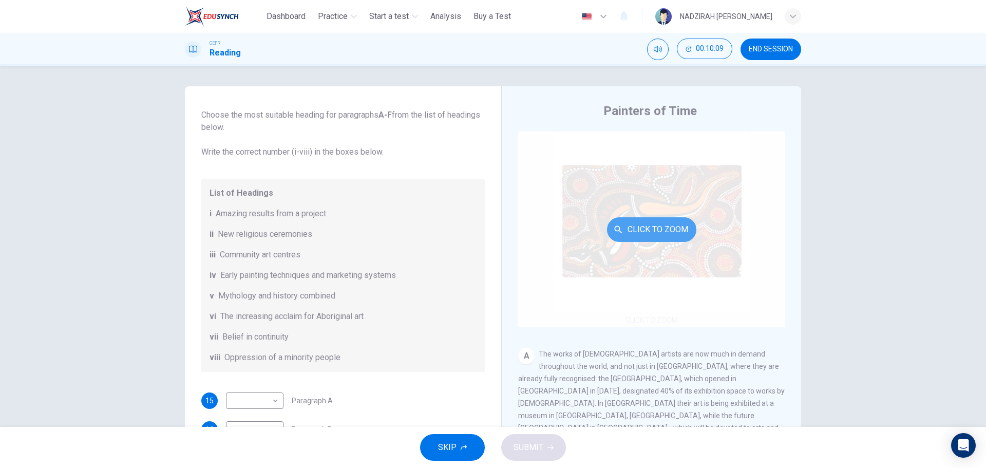
click at [681, 231] on button "Click to Zoom" at bounding box center [651, 229] width 89 height 25
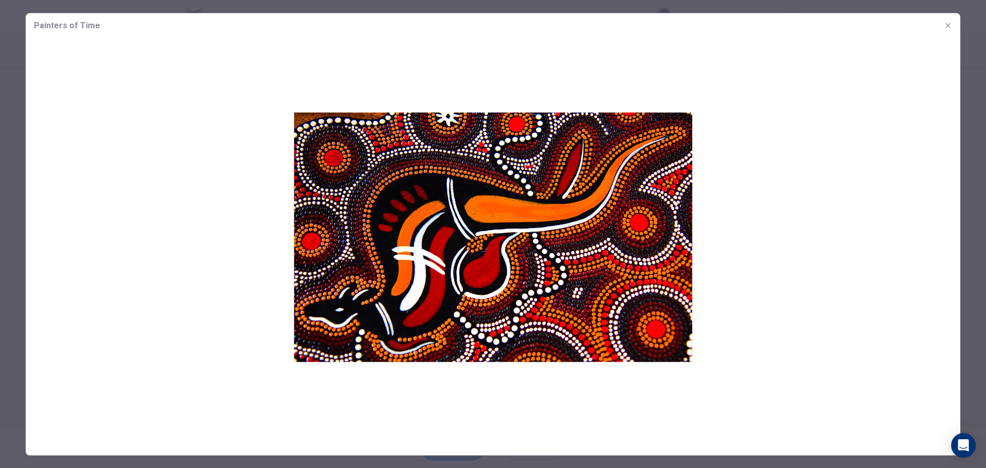
click at [945, 26] on icon "button" at bounding box center [948, 25] width 8 height 8
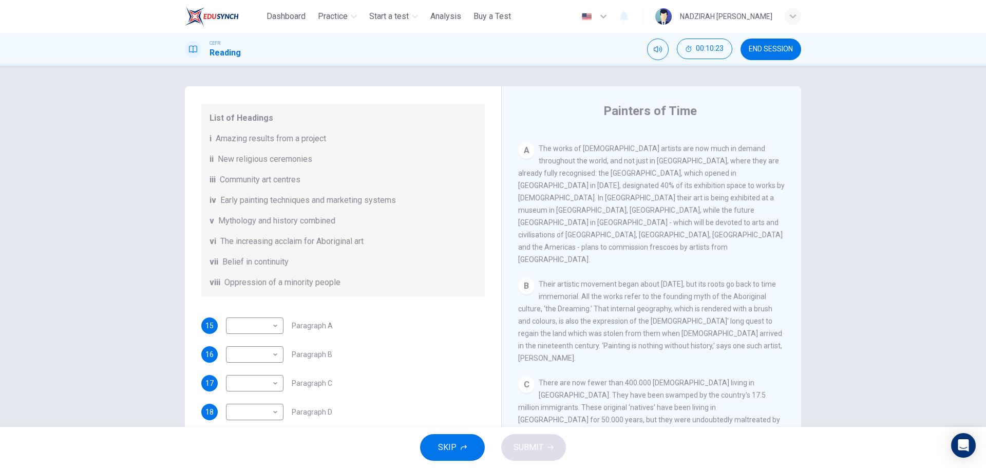
scroll to position [103, 0]
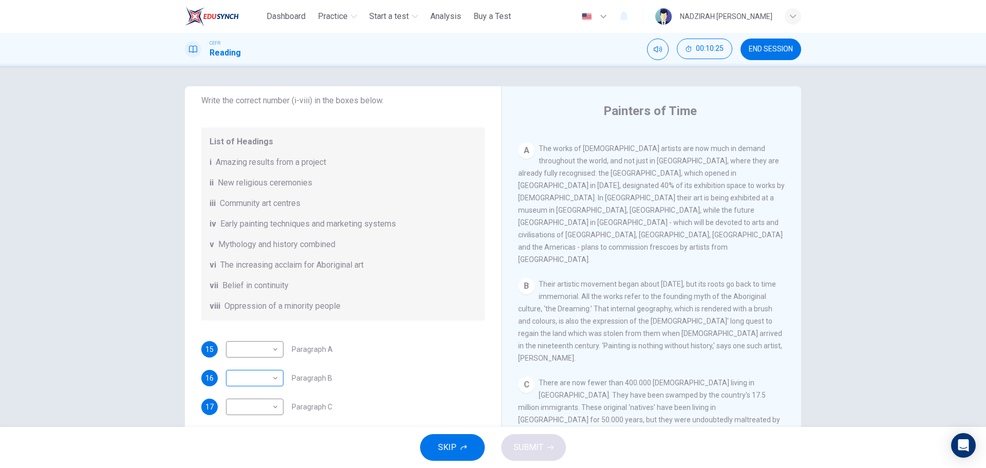
click at [264, 377] on body "This site uses cookies, as explained in our Privacy Policy . If you agree to th…" at bounding box center [493, 234] width 986 height 468
click at [397, 365] on div at bounding box center [493, 234] width 986 height 468
click at [261, 376] on body "This site uses cookies, as explained in our Privacy Policy . If you agree to th…" at bounding box center [493, 234] width 986 height 468
click at [244, 388] on li "iv" at bounding box center [252, 385] width 58 height 16
type input "**"
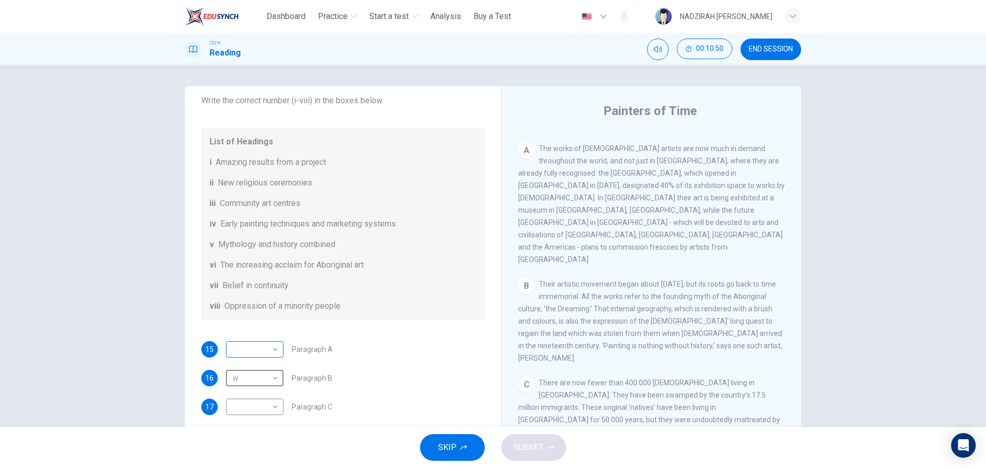
click at [261, 351] on body "This site uses cookies, as explained in our Privacy Policy . If you agree to th…" at bounding box center [493, 234] width 986 height 468
click at [261, 351] on li "ii" at bounding box center [252, 353] width 58 height 16
click at [261, 351] on body "This site uses cookies, as explained in our Privacy Policy . If you agree to th…" at bounding box center [493, 234] width 986 height 468
click at [420, 354] on div at bounding box center [493, 234] width 986 height 468
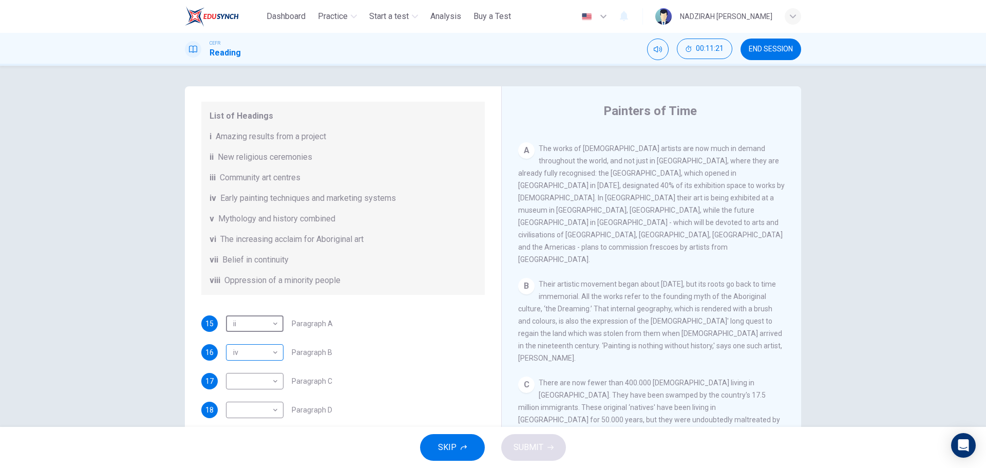
scroll to position [181, 0]
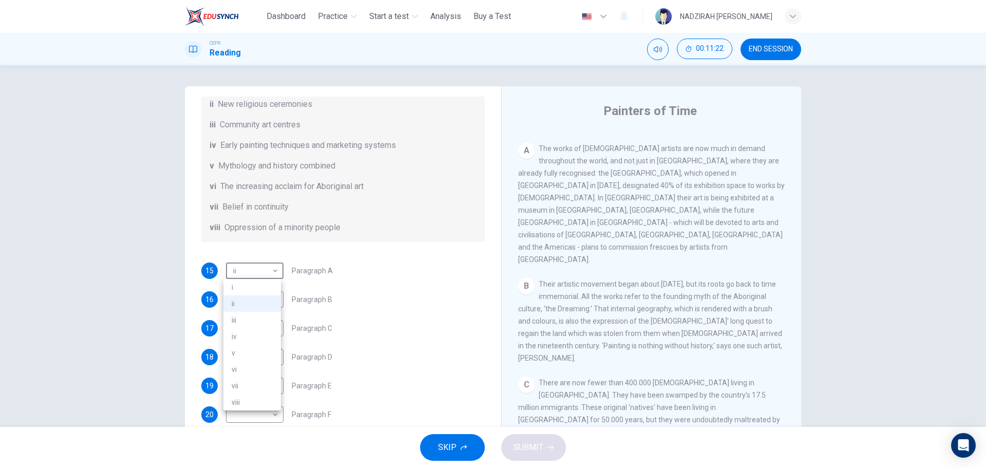
click at [278, 269] on body "This site uses cookies, as explained in our Privacy Policy . If you agree to th…" at bounding box center [493, 234] width 986 height 468
click at [263, 284] on li "i" at bounding box center [252, 287] width 58 height 16
type input "*"
click at [267, 294] on body "This site uses cookies, as explained in our Privacy Policy . If you agree to th…" at bounding box center [493, 234] width 986 height 468
click at [710, 352] on div at bounding box center [493, 234] width 986 height 468
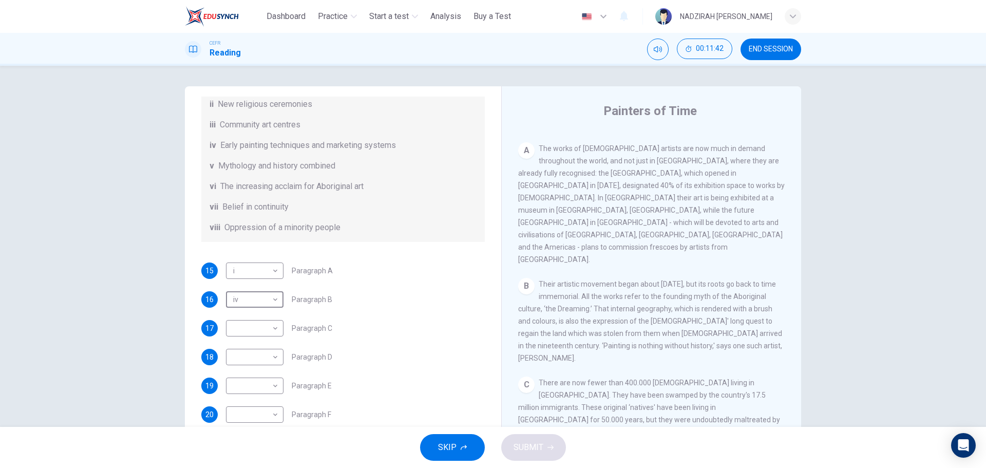
click at [687, 378] on span "There are now fewer than 400.000 Aborigines living in Australia. They have been…" at bounding box center [649, 431] width 263 height 107
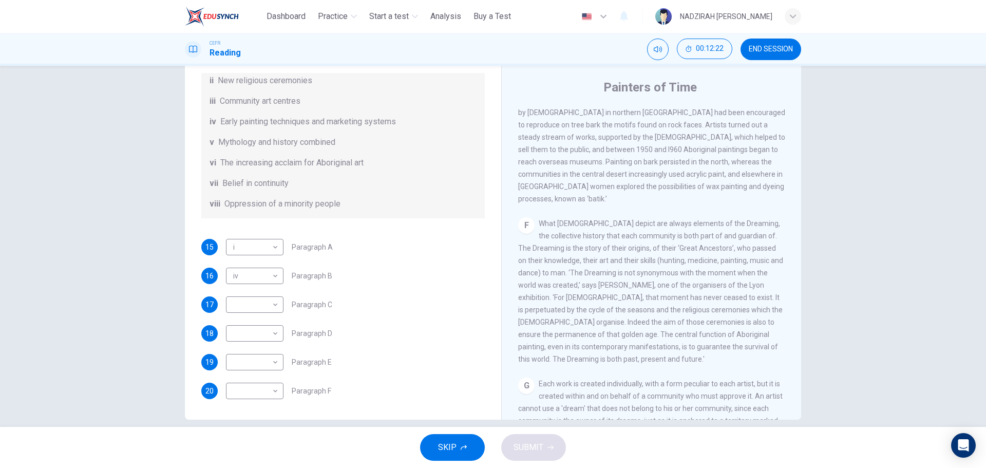
scroll to position [37, 0]
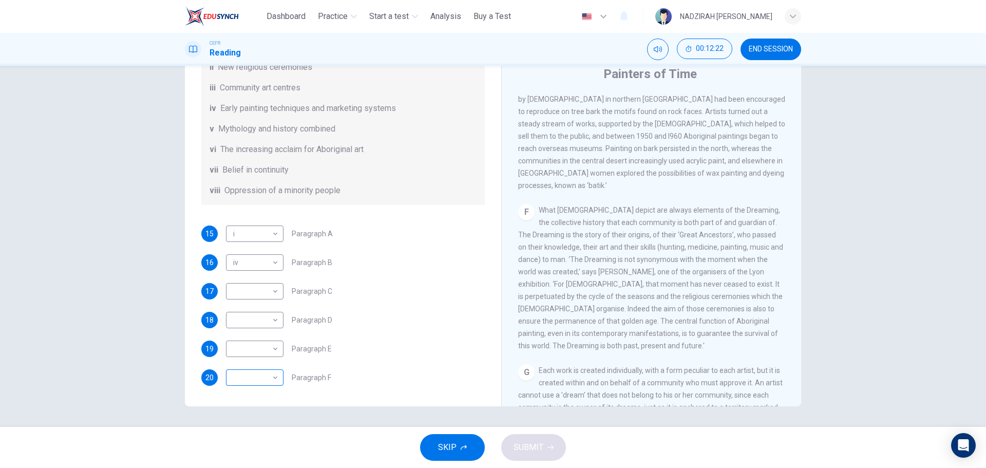
click at [262, 377] on body "This site uses cookies, as explained in our Privacy Policy . If you agree to th…" at bounding box center [493, 234] width 986 height 468
click at [251, 353] on li "ii" at bounding box center [252, 353] width 58 height 16
type input "**"
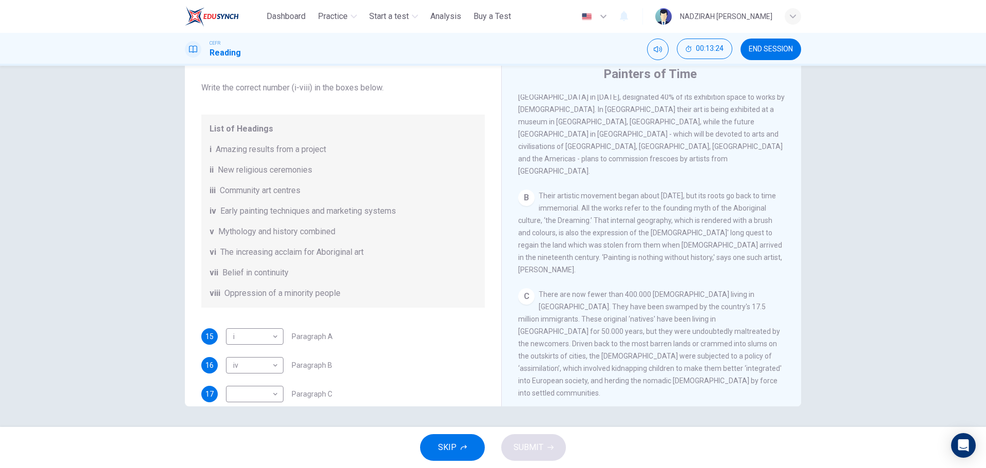
scroll to position [308, 0]
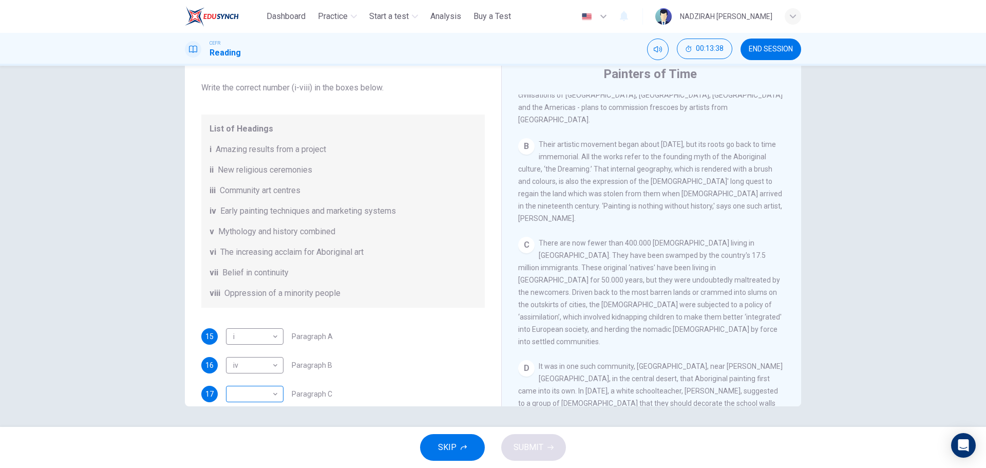
click at [275, 388] on body "This site uses cookies, as explained in our Privacy Policy . If you agree to th…" at bounding box center [493, 234] width 986 height 468
click at [267, 450] on li "viii" at bounding box center [252, 451] width 58 height 16
type input "****"
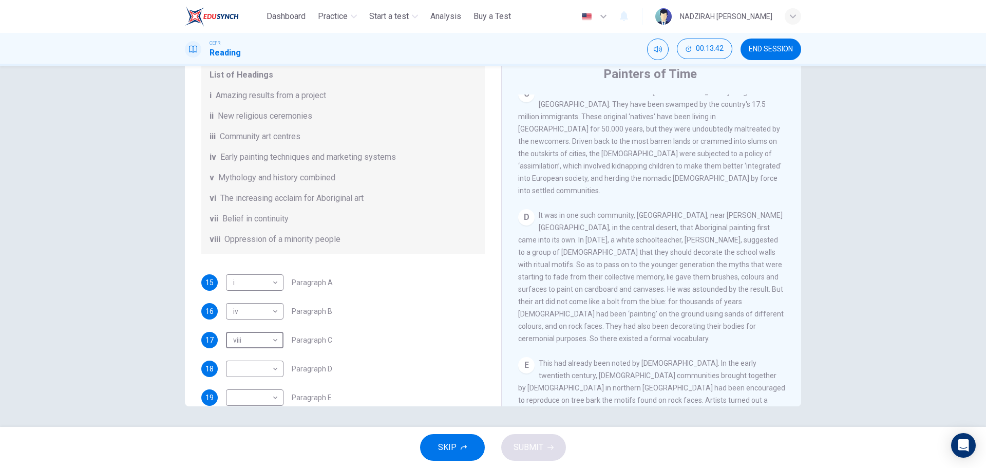
scroll to position [462, 0]
click at [274, 366] on body "This site uses cookies, as explained in our Privacy Policy . If you agree to th…" at bounding box center [493, 234] width 986 height 468
click at [407, 348] on div at bounding box center [493, 234] width 986 height 468
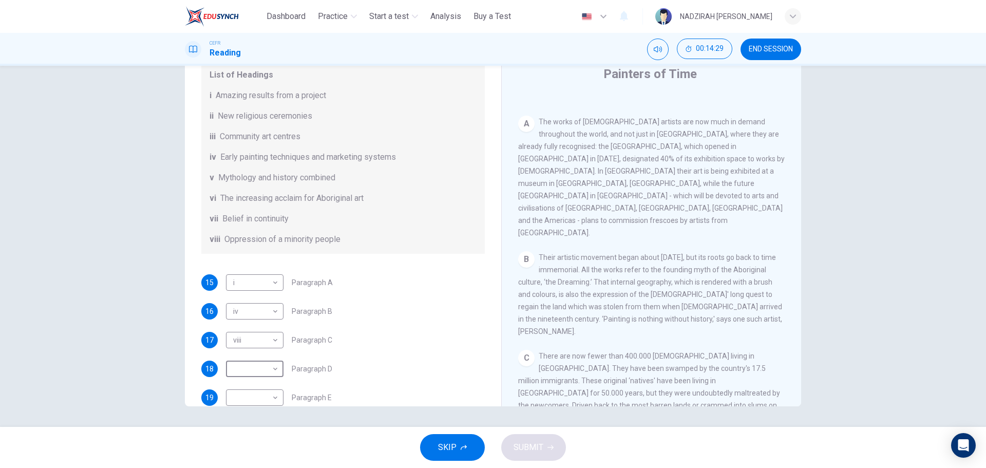
scroll to position [51, 0]
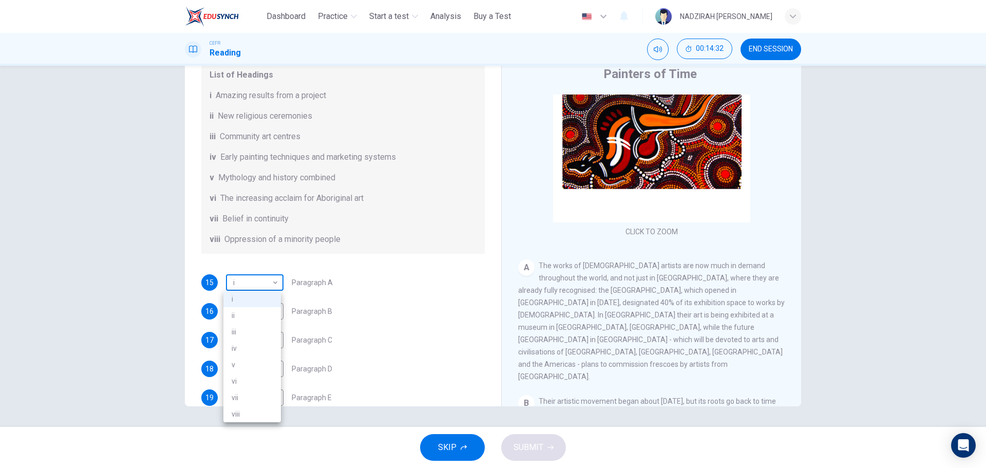
click at [251, 278] on body "This site uses cookies, as explained in our Privacy Policy . If you agree to th…" at bounding box center [493, 234] width 986 height 468
click at [251, 278] on div at bounding box center [493, 234] width 986 height 468
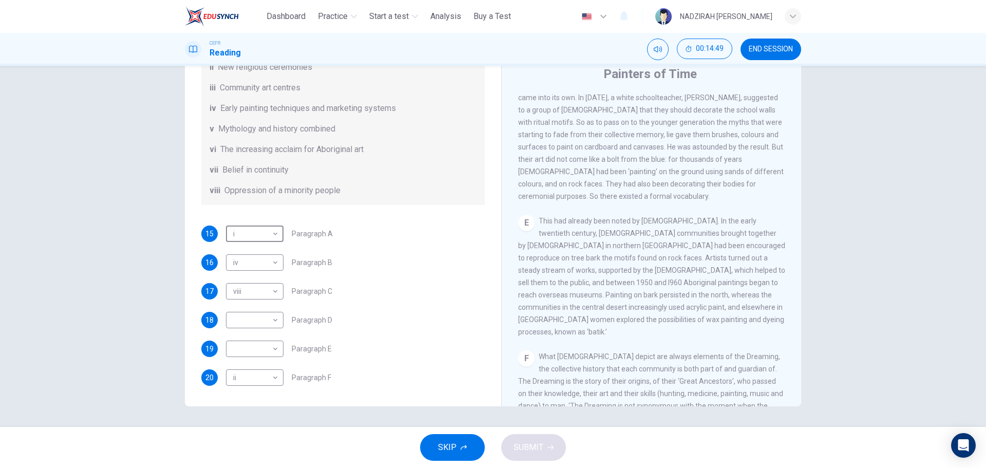
scroll to position [616, 0]
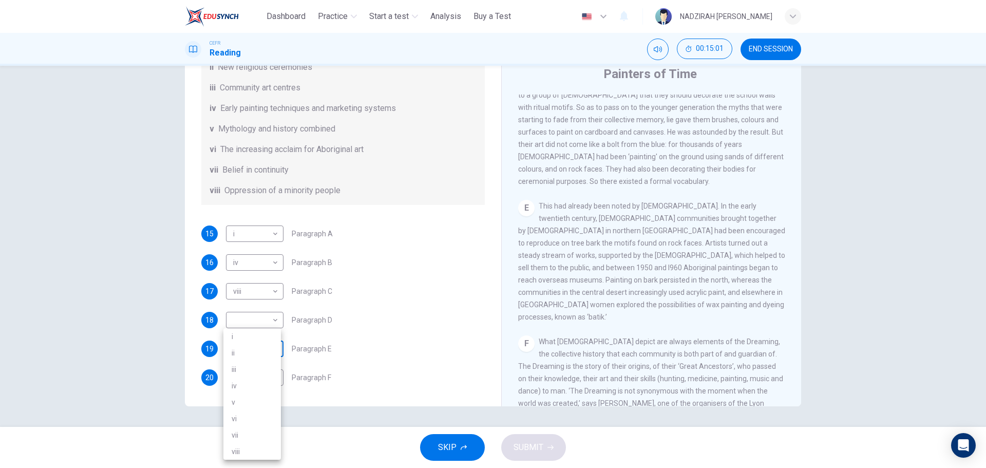
click at [254, 351] on body "This site uses cookies, as explained in our Privacy Policy . If you agree to th…" at bounding box center [493, 234] width 986 height 468
click at [264, 431] on li "vii" at bounding box center [252, 435] width 58 height 16
type input "***"
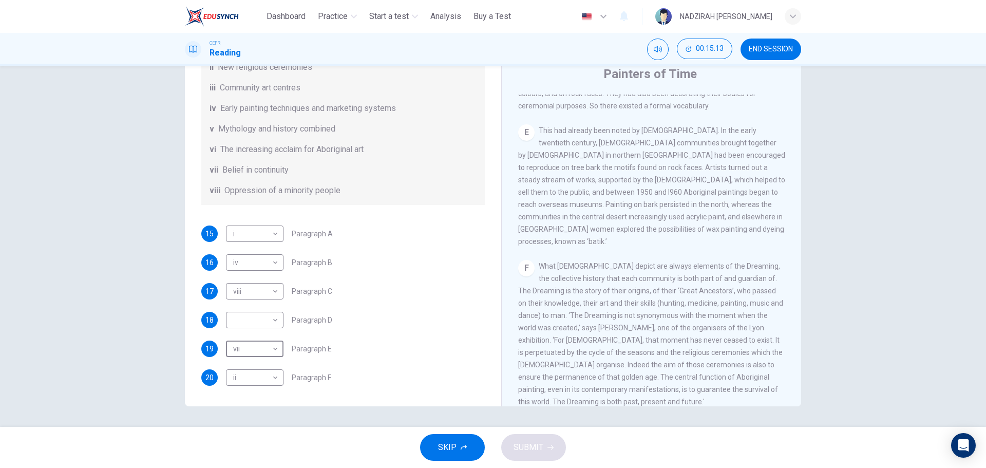
scroll to position [719, 0]
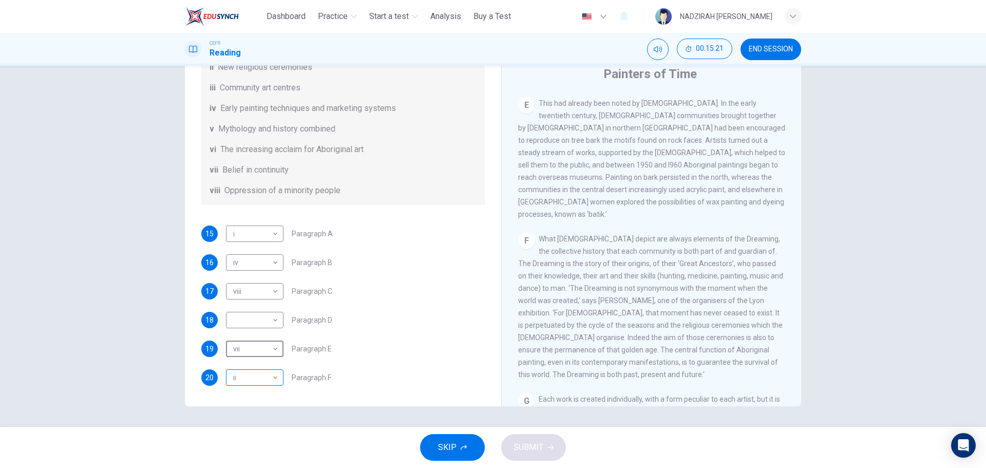
click at [273, 380] on body "This site uses cookies, as explained in our Privacy Policy . If you agree to th…" at bounding box center [493, 234] width 986 height 468
click at [259, 428] on li "vii" at bounding box center [252, 435] width 58 height 16
type input "***"
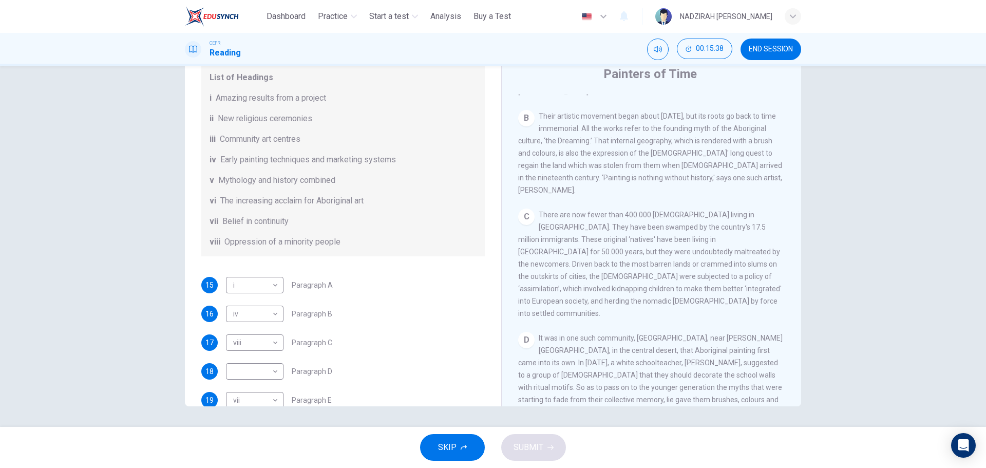
scroll to position [359, 0]
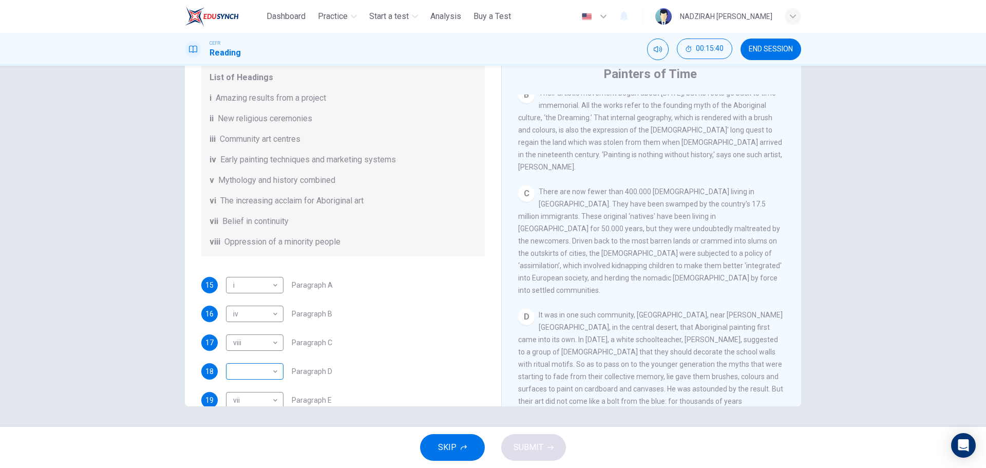
click at [260, 371] on body "This site uses cookies, as explained in our Privacy Policy . If you agree to th…" at bounding box center [493, 234] width 986 height 468
click at [249, 363] on li "iii" at bounding box center [252, 369] width 58 height 16
type input "***"
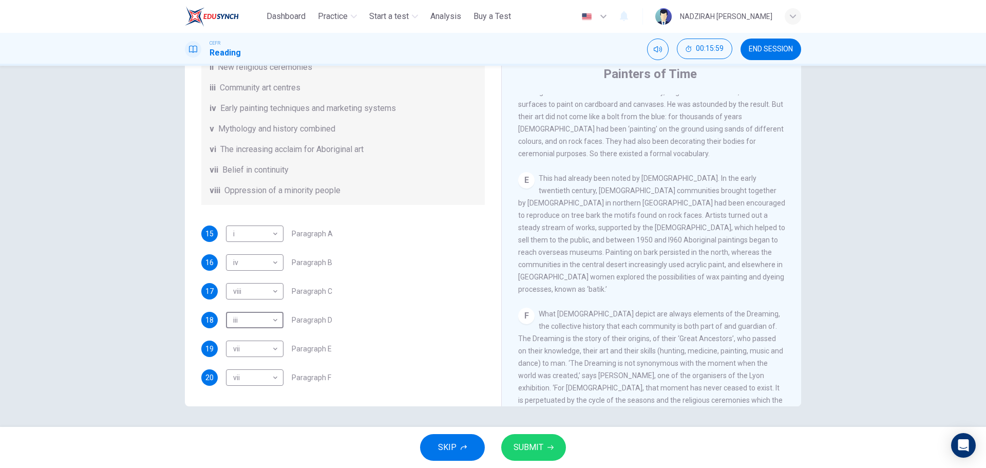
scroll to position [668, 0]
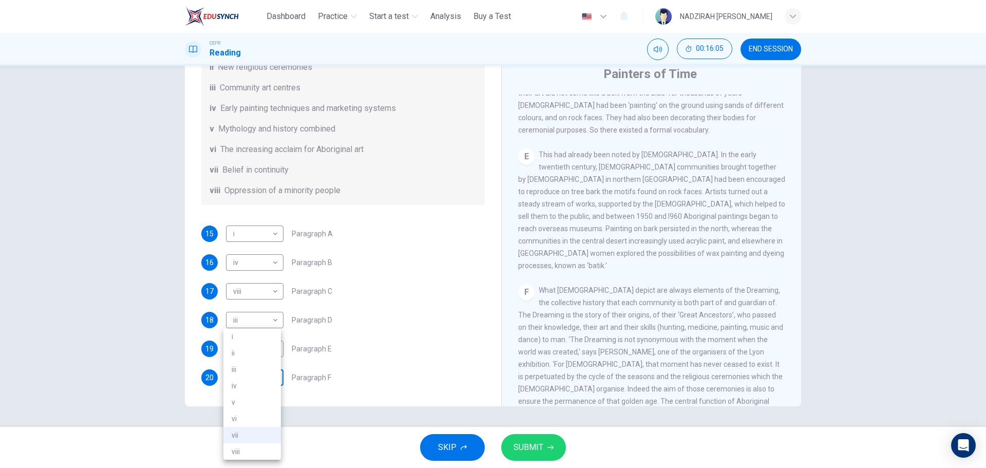
click at [265, 381] on body "This site uses cookies, as explained in our Privacy Policy . If you agree to th…" at bounding box center [493, 234] width 986 height 468
click at [245, 398] on li "v" at bounding box center [252, 402] width 58 height 16
type input "*"
click at [540, 451] on span "SUBMIT" at bounding box center [529, 447] width 30 height 14
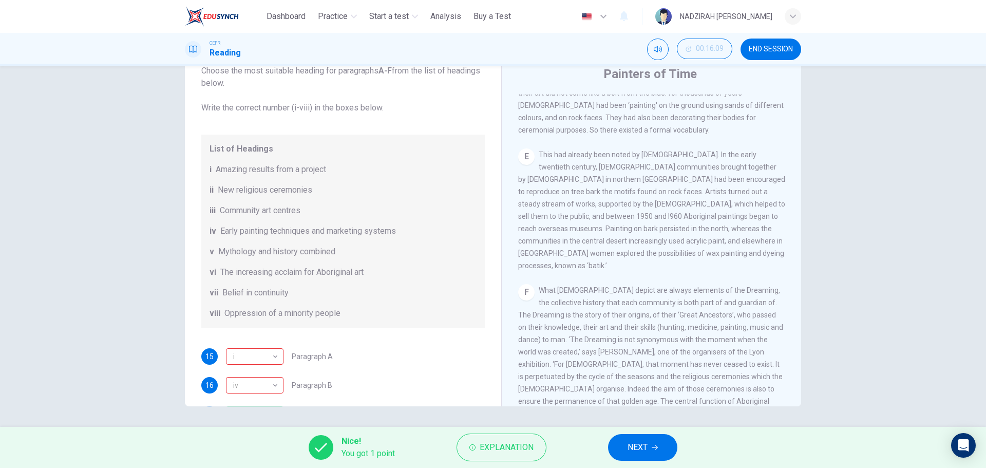
scroll to position [0, 0]
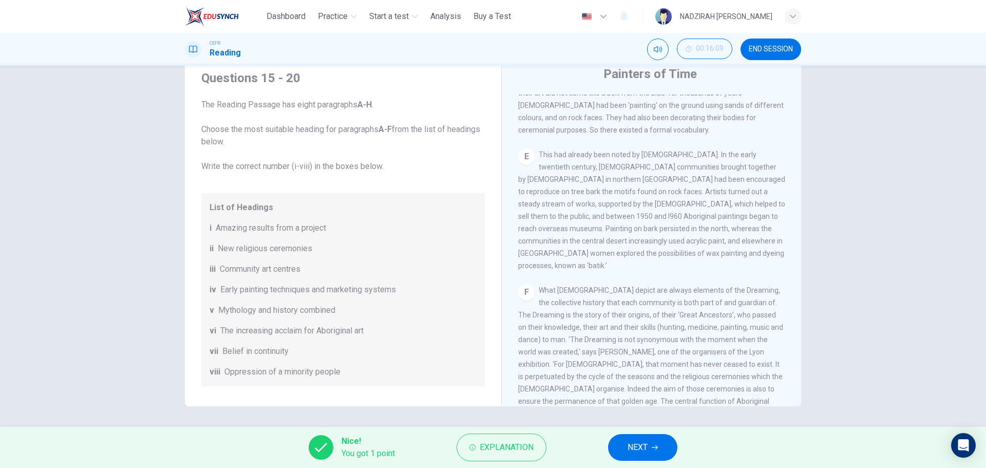
click at [646, 447] on span "NEXT" at bounding box center [638, 447] width 20 height 14
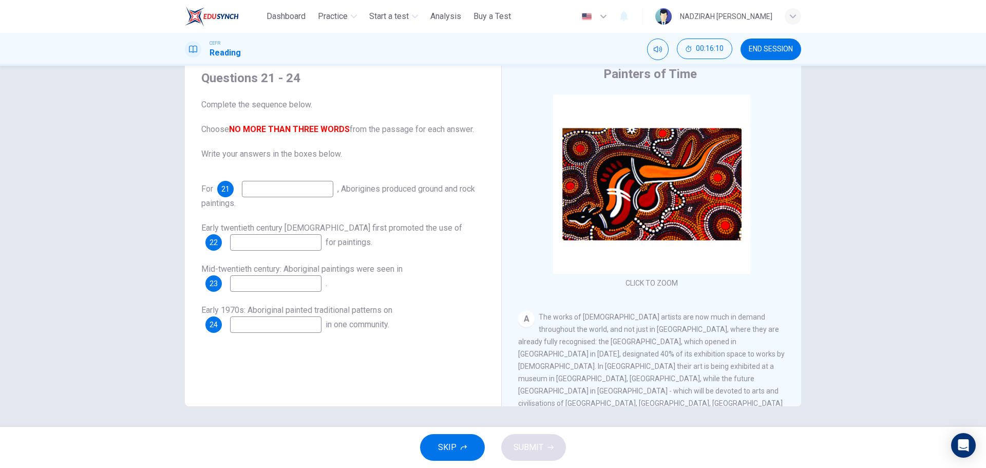
click at [261, 192] on input at bounding box center [287, 189] width 91 height 16
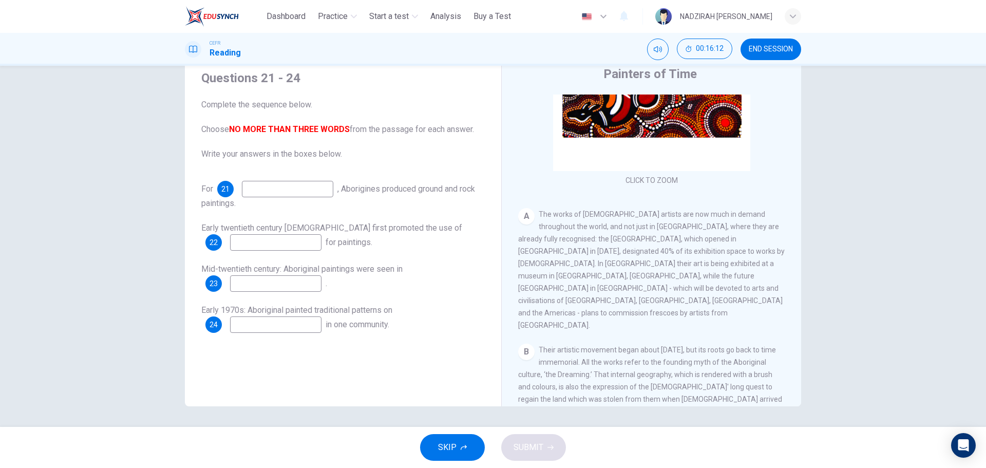
scroll to position [205, 0]
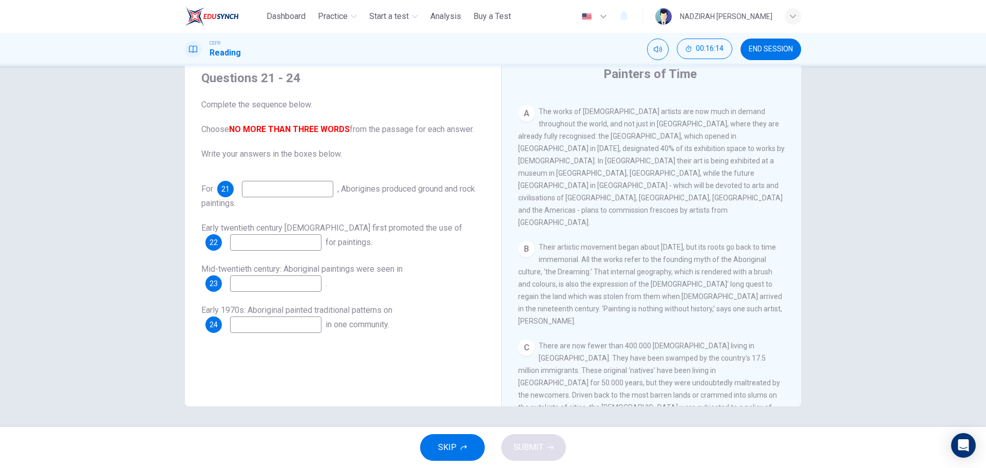
click at [303, 243] on input at bounding box center [275, 242] width 91 height 16
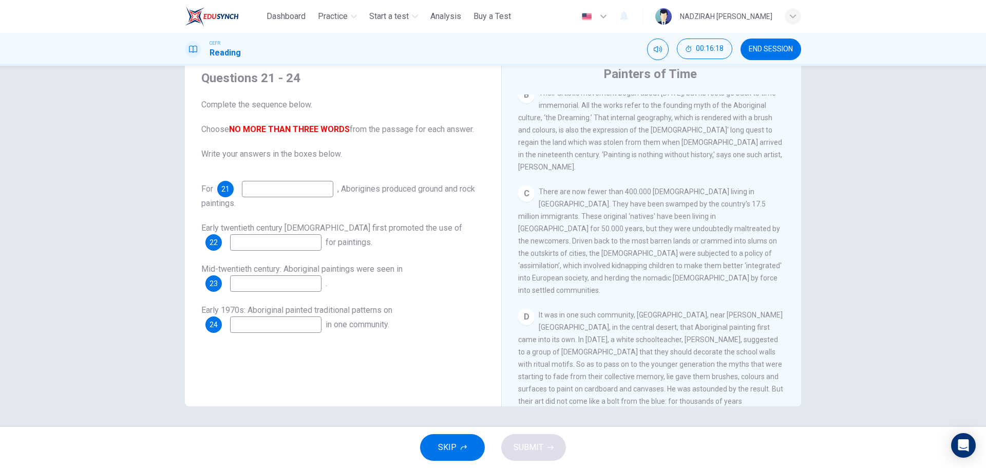
scroll to position [514, 0]
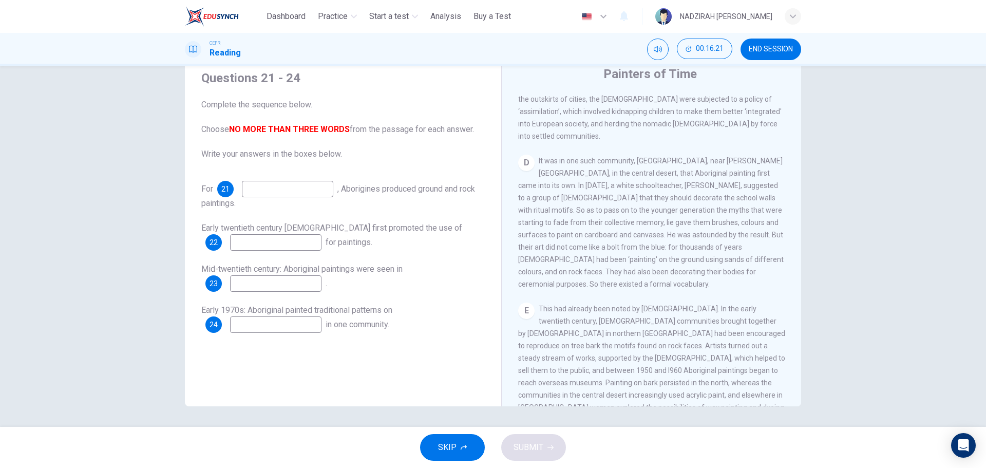
click at [300, 241] on input at bounding box center [275, 242] width 91 height 16
type input "*********"
click at [310, 282] on input at bounding box center [275, 283] width 91 height 16
type input "*******"
click at [318, 327] on input at bounding box center [275, 324] width 91 height 16
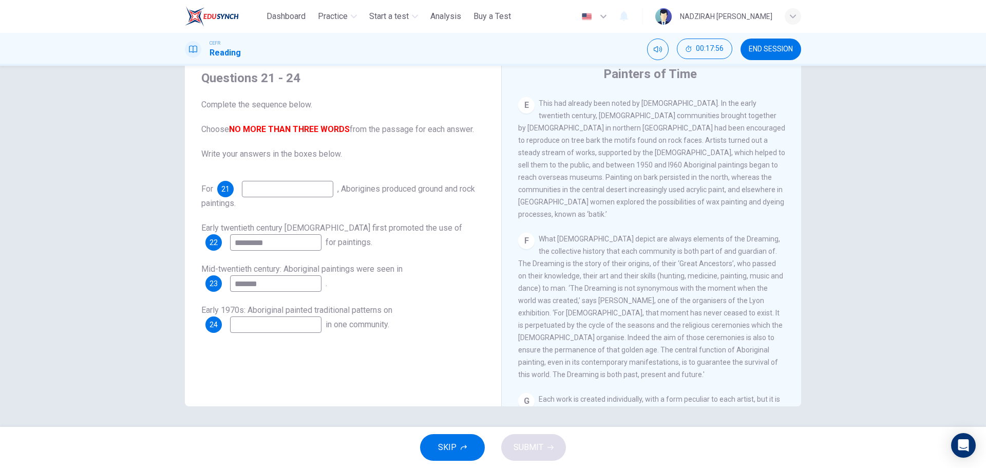
scroll to position [386, 0]
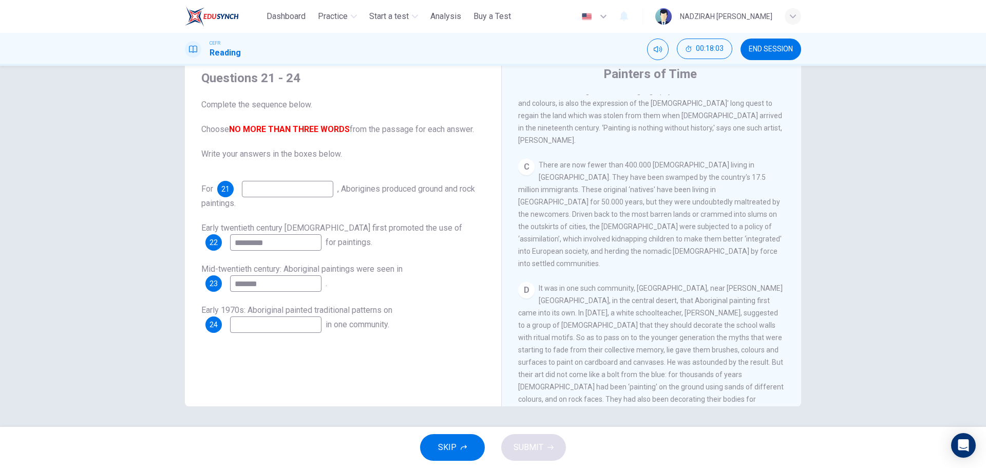
click at [290, 324] on input at bounding box center [275, 324] width 91 height 16
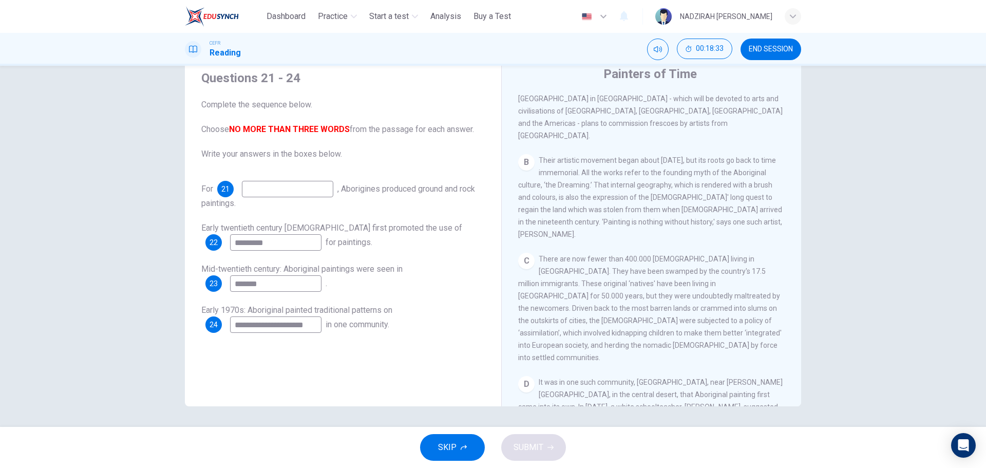
scroll to position [283, 0]
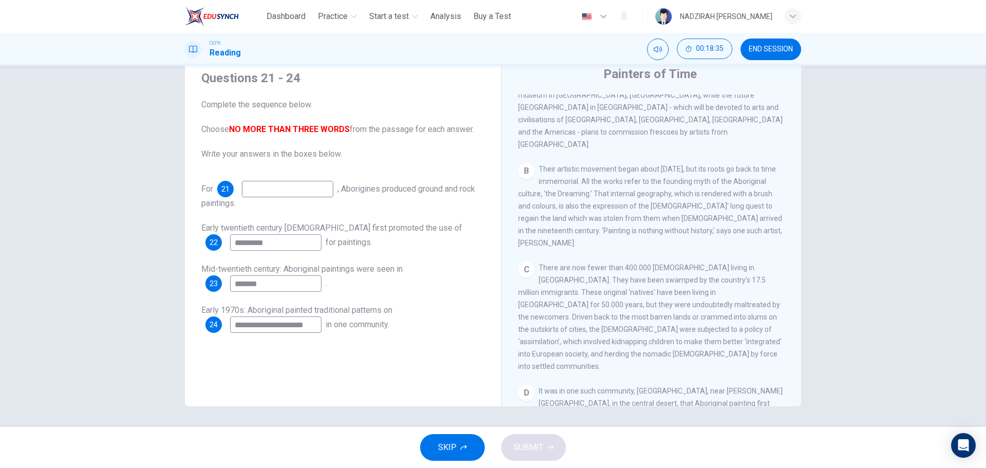
type input "**********"
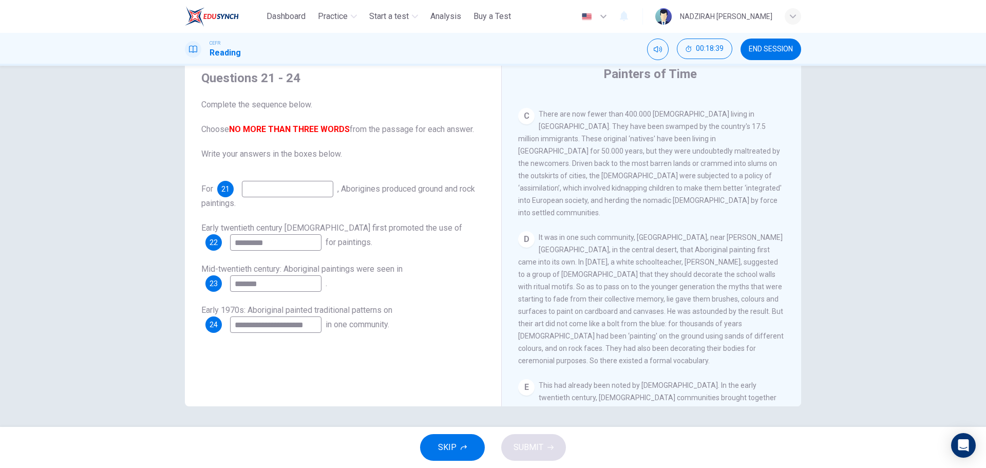
scroll to position [438, 0]
click at [326, 191] on input at bounding box center [287, 189] width 91 height 16
type input "**********"
click at [529, 444] on span "SUBMIT" at bounding box center [529, 447] width 30 height 14
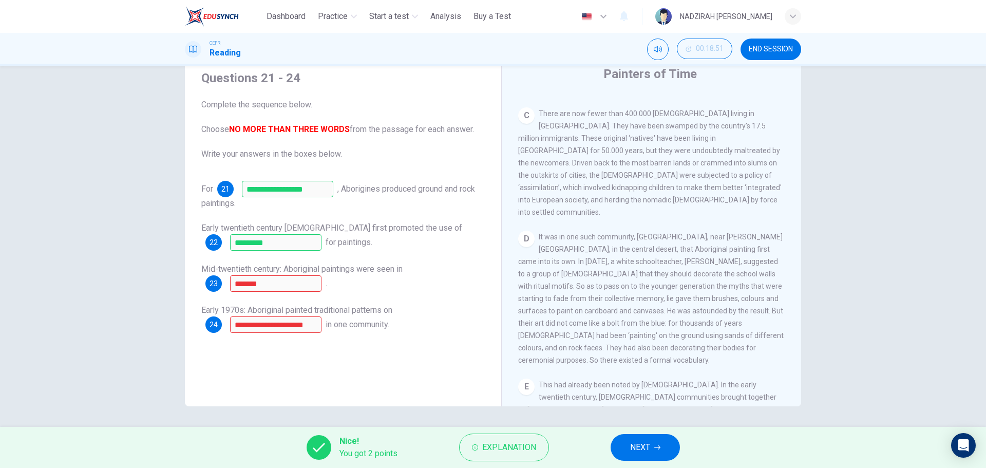
click at [307, 315] on div "**********" at bounding box center [342, 318] width 283 height 29
click at [506, 455] on button "Explanation" at bounding box center [504, 447] width 90 height 28
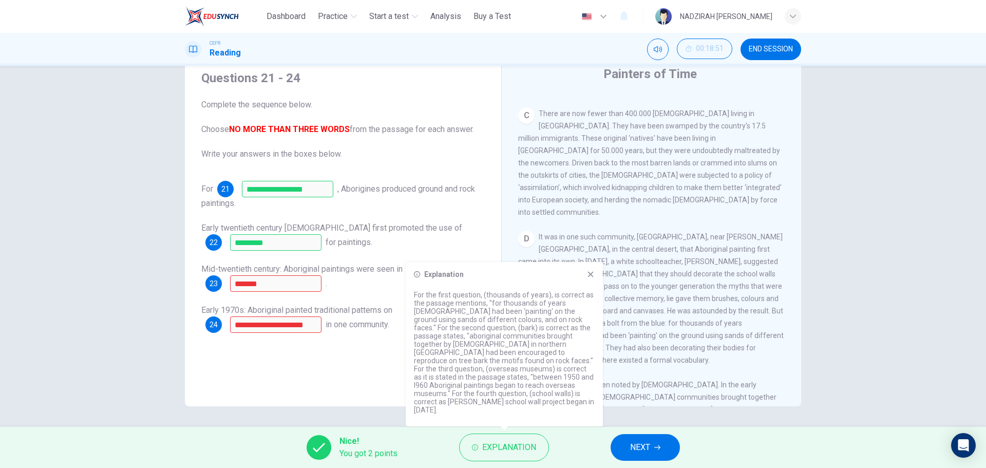
click at [371, 357] on div "**********" at bounding box center [343, 233] width 300 height 347
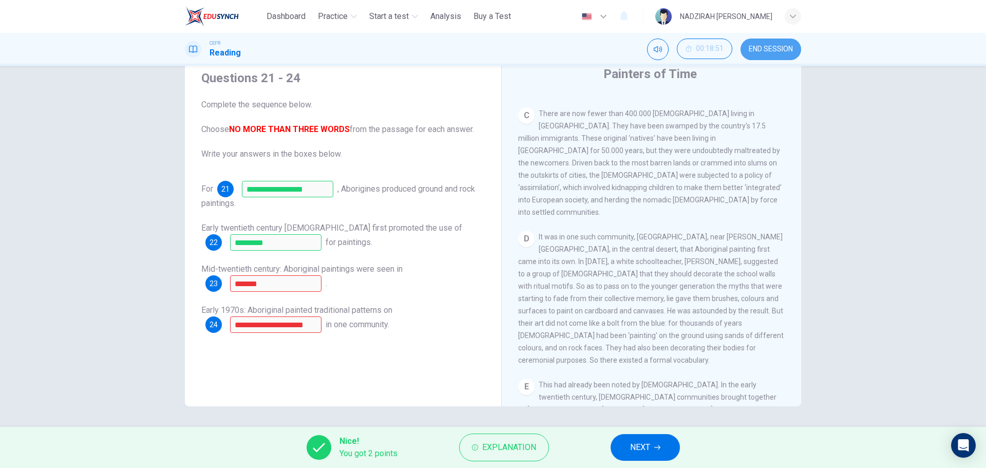
click at [766, 49] on span "END SESSION" at bounding box center [771, 49] width 44 height 8
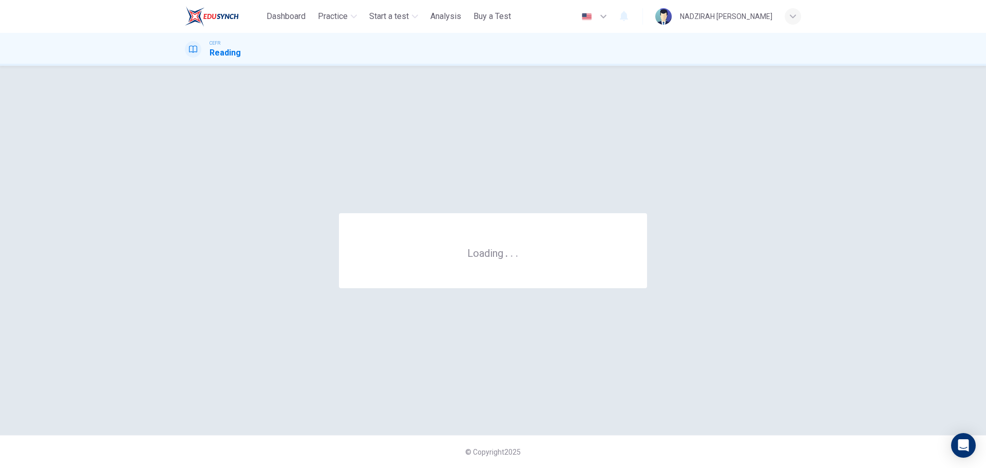
scroll to position [0, 0]
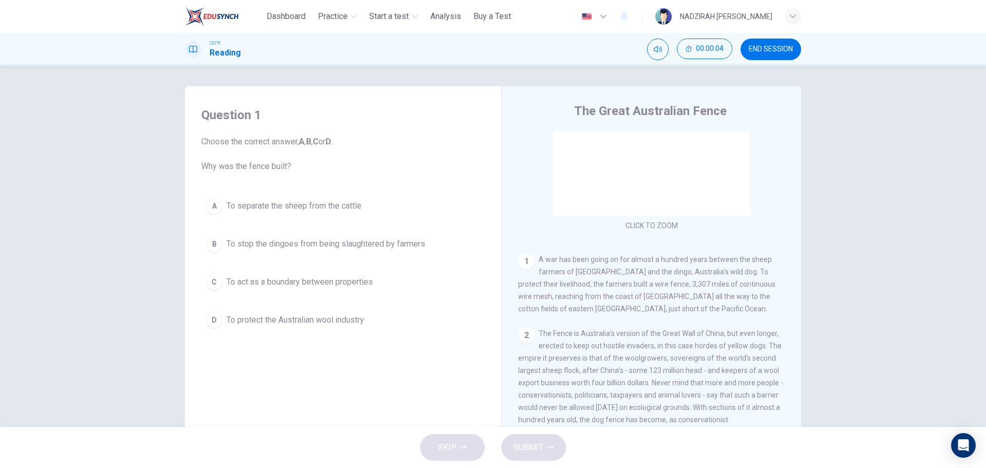
scroll to position [154, 0]
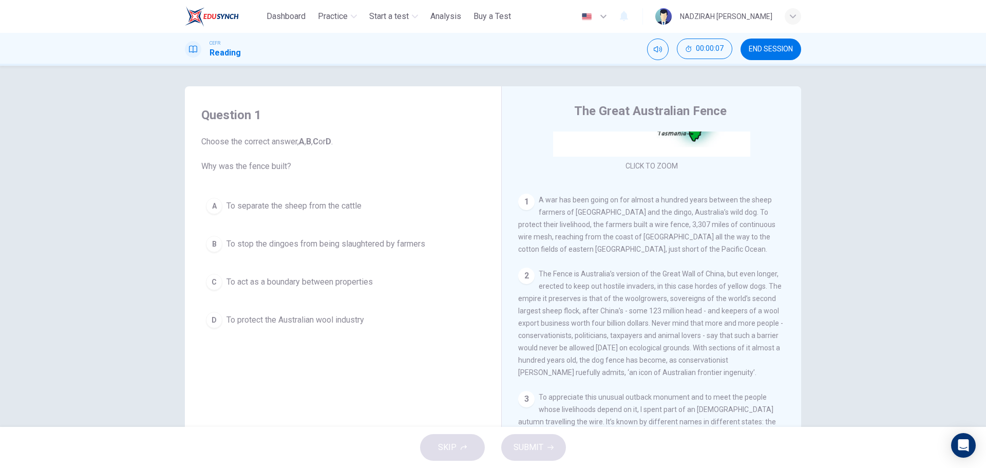
click at [391, 240] on span "To stop the dingoes from being slaughtered by farmers" at bounding box center [325, 244] width 199 height 12
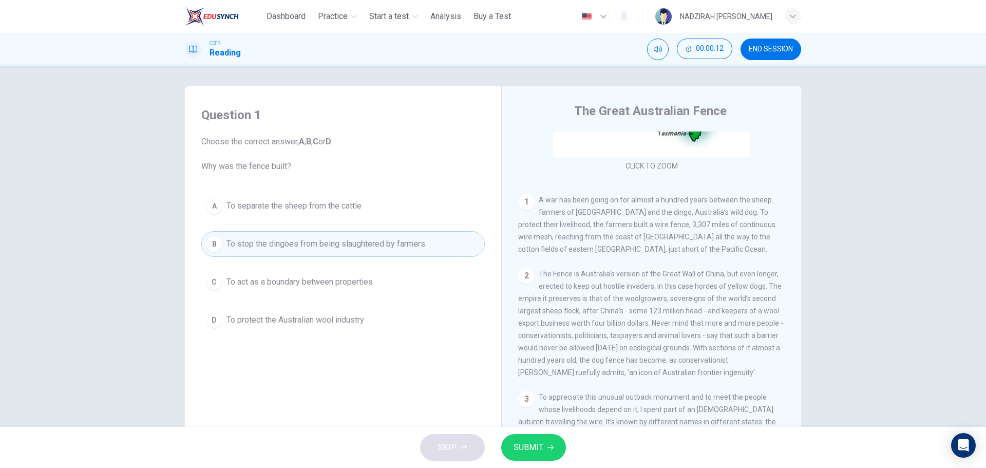
click at [543, 441] on button "SUBMIT" at bounding box center [533, 447] width 65 height 27
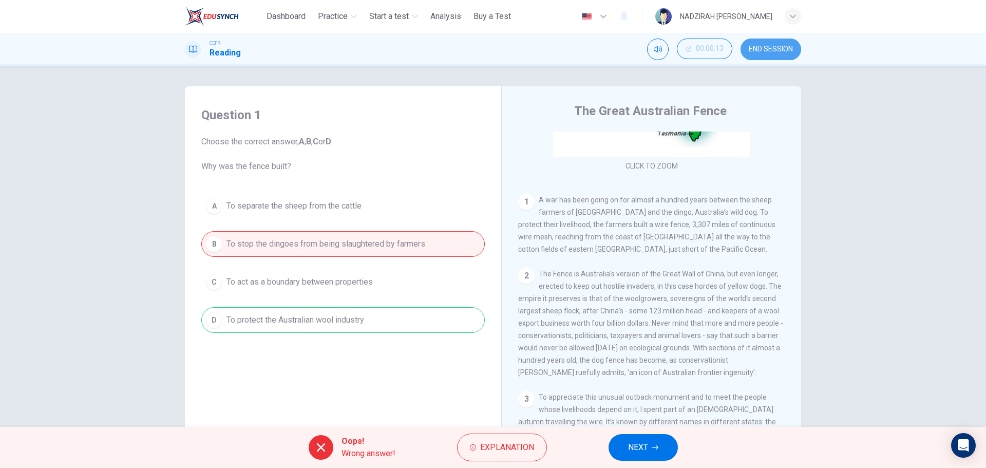
click at [775, 48] on span "END SESSION" at bounding box center [771, 49] width 44 height 8
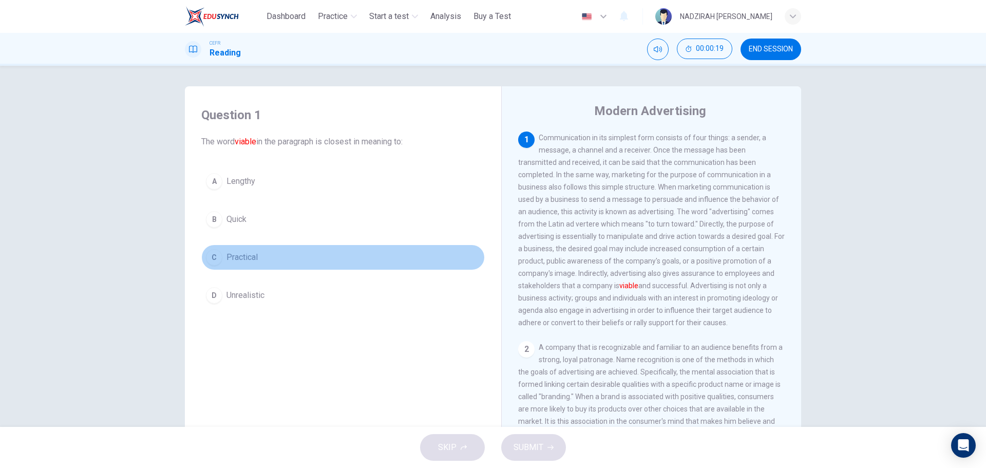
click at [249, 256] on span "Practical" at bounding box center [241, 257] width 31 height 12
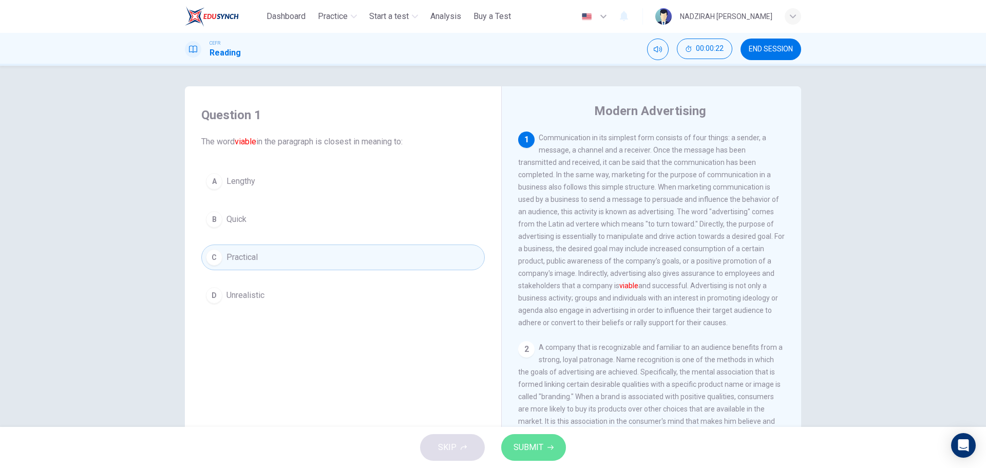
click at [540, 447] on span "SUBMIT" at bounding box center [529, 447] width 30 height 14
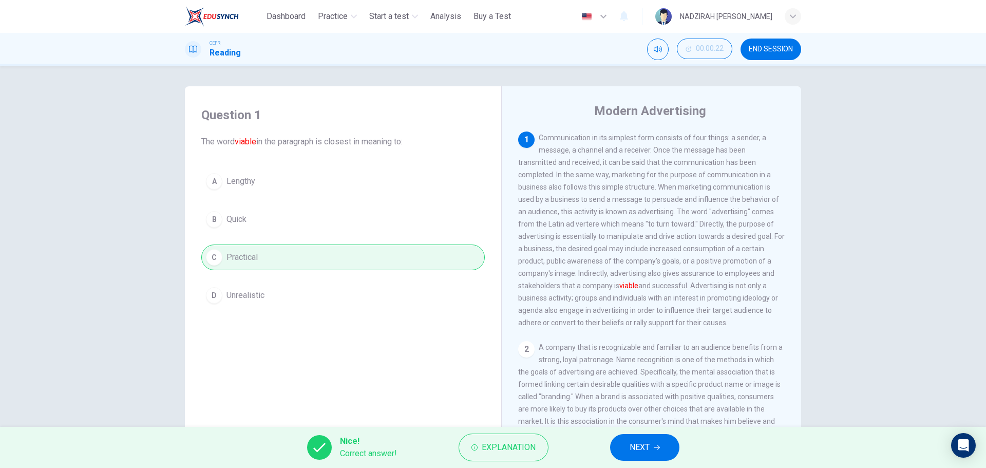
click at [627, 452] on button "NEXT" at bounding box center [644, 447] width 69 height 27
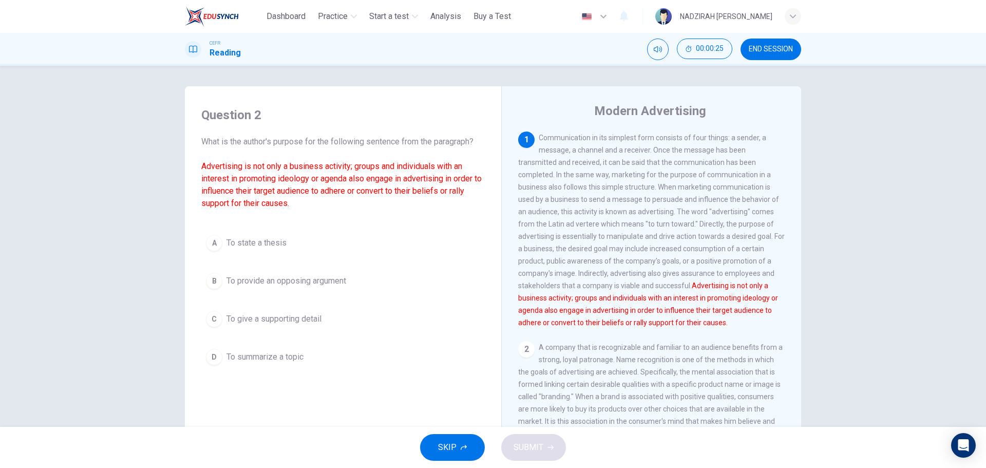
scroll to position [51, 0]
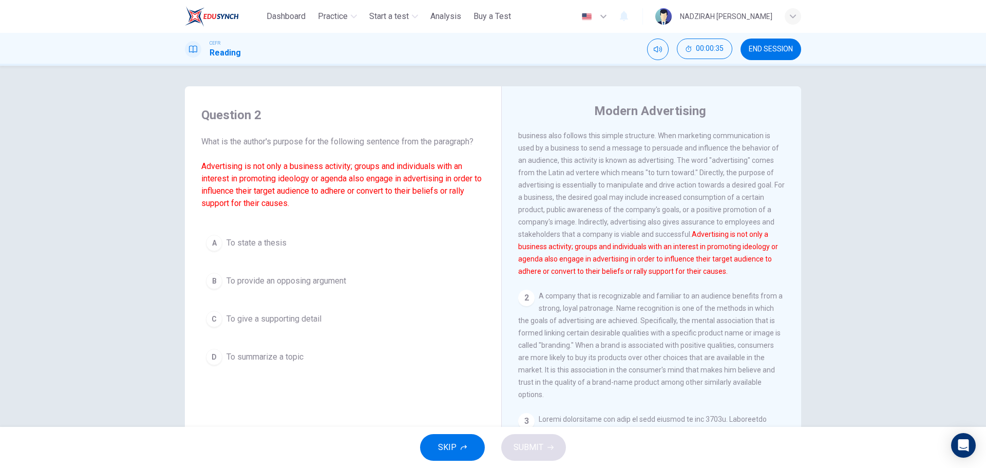
click at [307, 286] on span "To provide an opposing argument" at bounding box center [286, 281] width 120 height 12
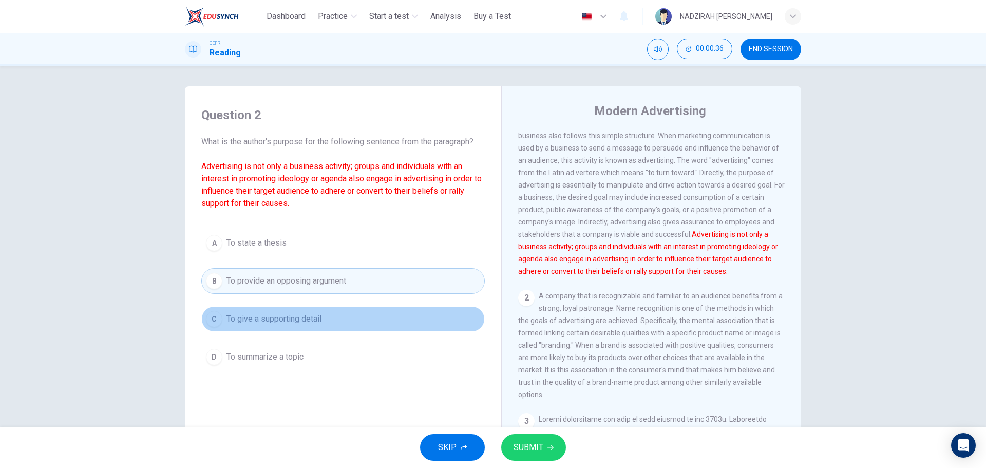
click at [308, 314] on span "To give a supporting detail" at bounding box center [273, 319] width 95 height 12
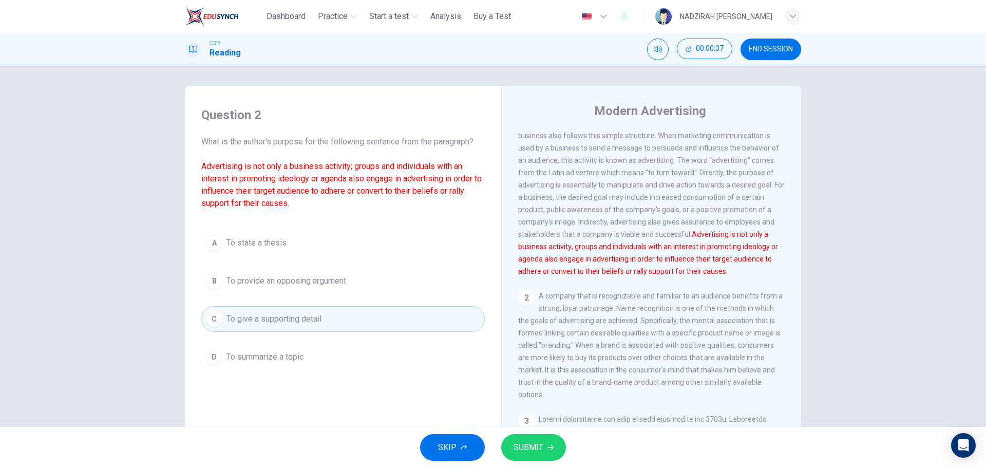
click at [561, 452] on button "SUBMIT" at bounding box center [533, 447] width 65 height 27
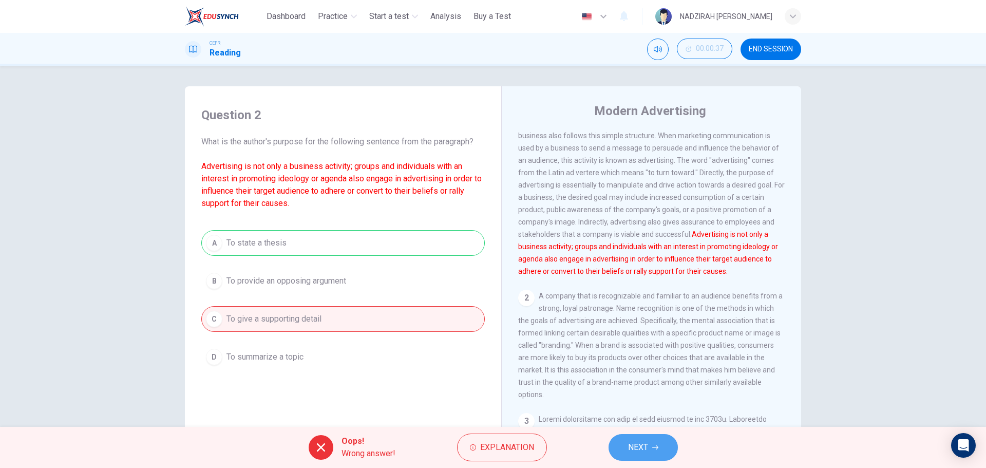
click at [639, 448] on span "NEXT" at bounding box center [638, 447] width 20 height 14
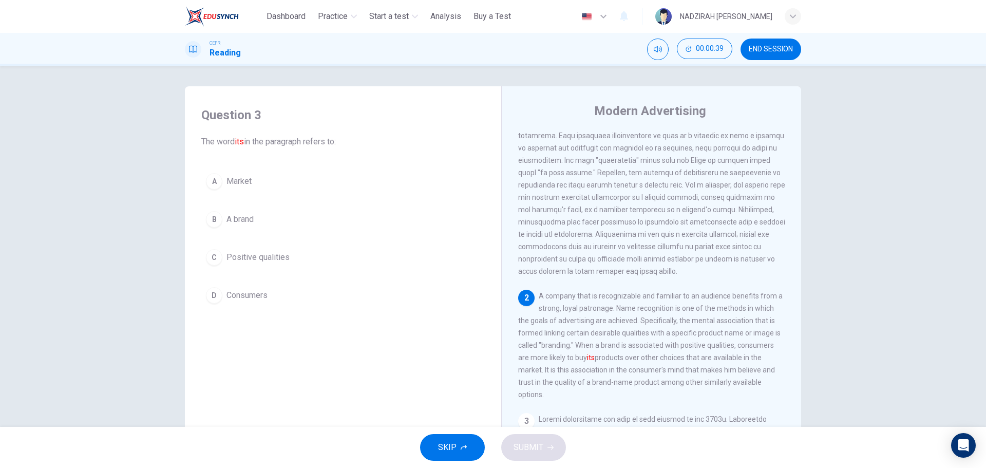
scroll to position [103, 0]
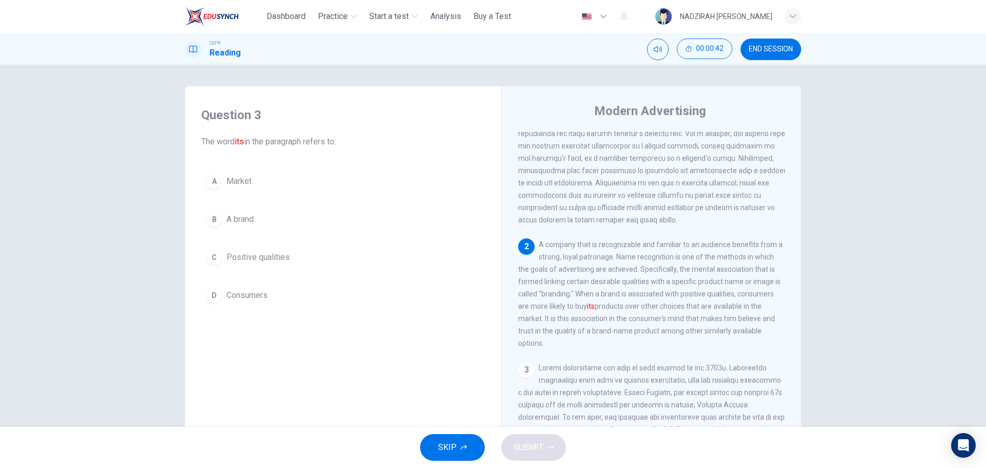
click at [249, 220] on span "A brand" at bounding box center [239, 219] width 27 height 12
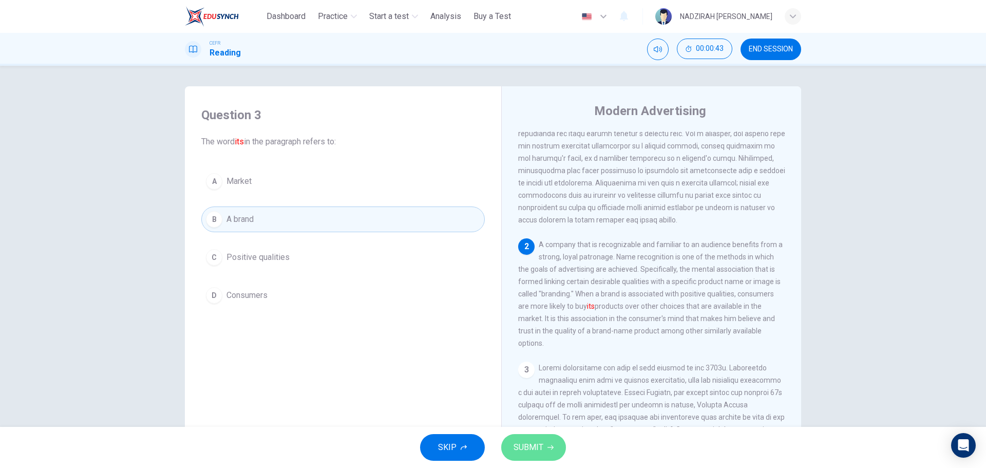
click at [549, 453] on button "SUBMIT" at bounding box center [533, 447] width 65 height 27
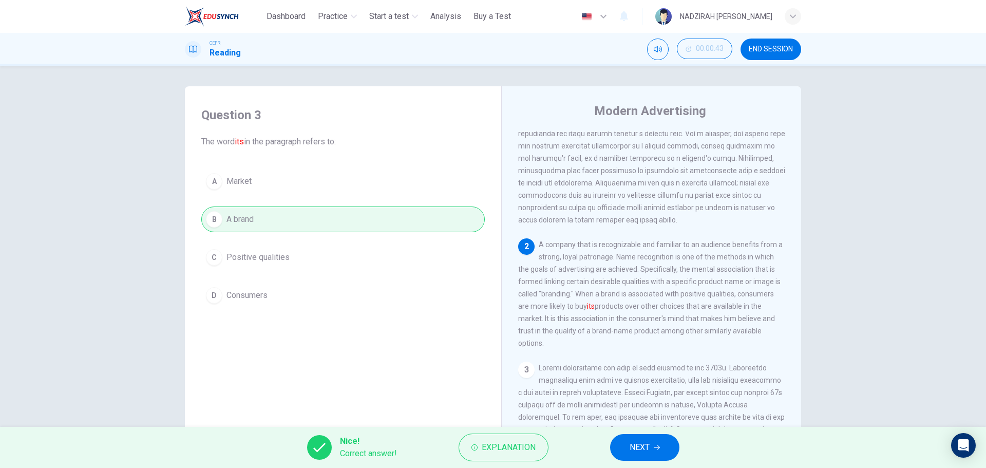
click at [638, 453] on span "NEXT" at bounding box center [640, 447] width 20 height 14
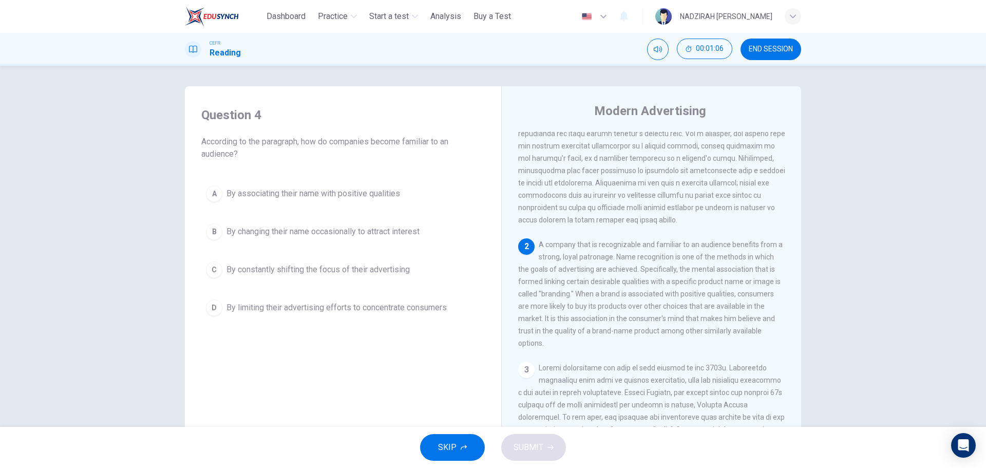
click at [372, 187] on span "By associating their name with positive qualities" at bounding box center [313, 193] width 174 height 12
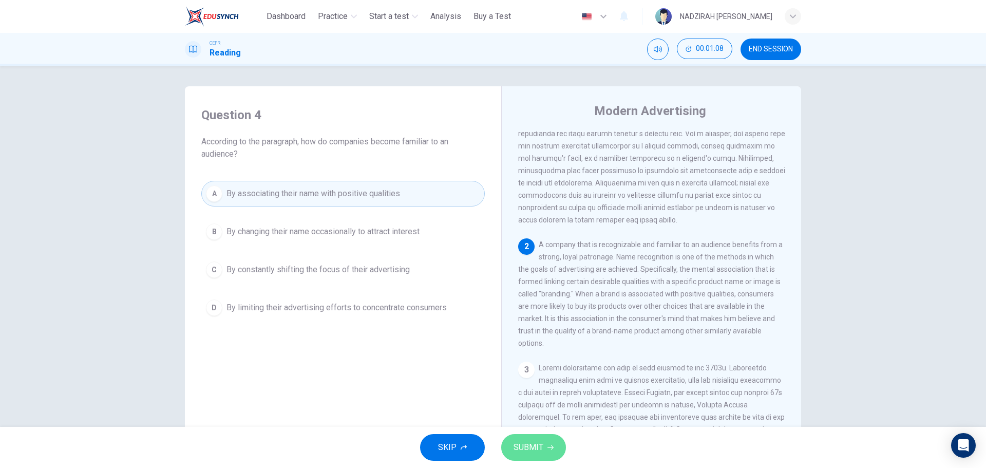
click at [549, 445] on icon "button" at bounding box center [550, 447] width 6 height 6
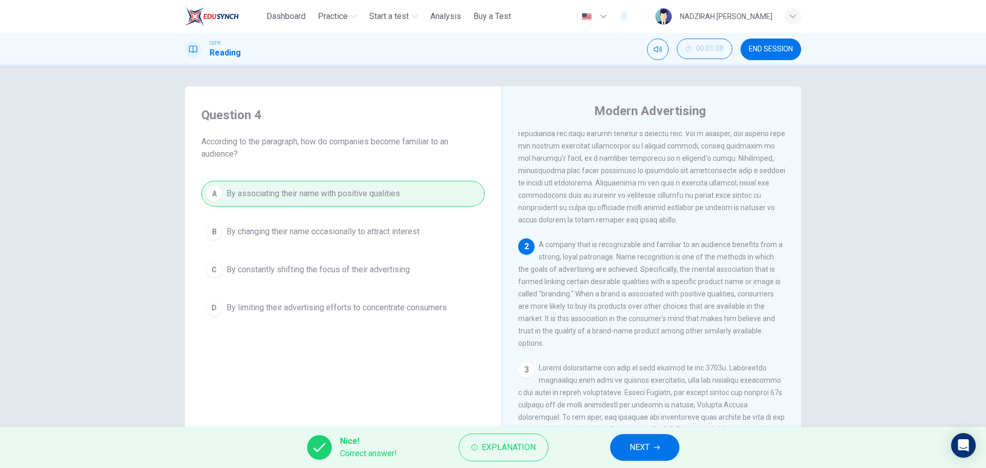
click at [609, 440] on div "Nice! Correct answer! Explanation NEXT" at bounding box center [493, 447] width 986 height 41
click at [609, 441] on div "Nice! Correct answer! Explanation NEXT" at bounding box center [493, 447] width 986 height 41
click at [623, 441] on button "NEXT" at bounding box center [644, 447] width 69 height 27
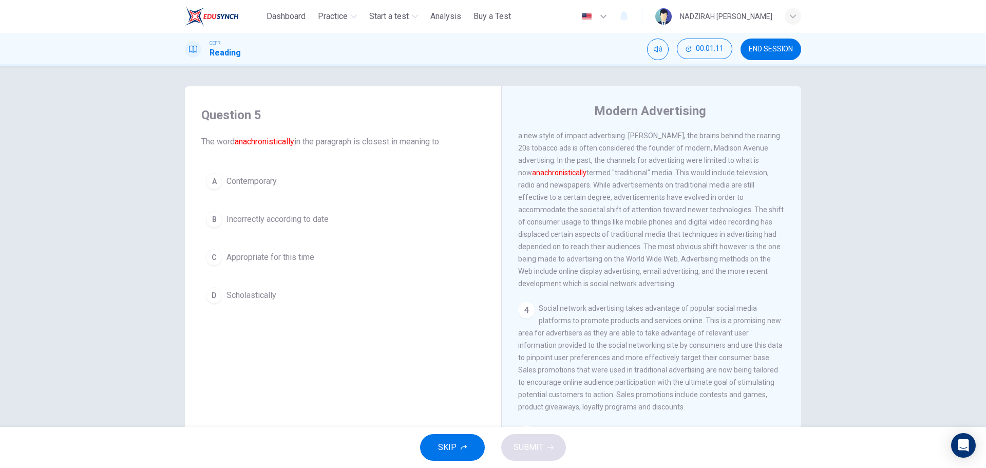
scroll to position [308, 0]
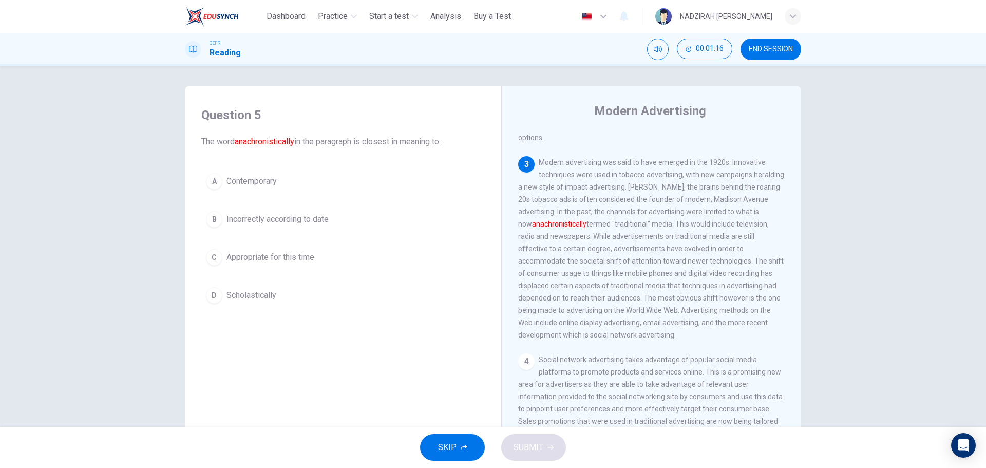
click at [306, 222] on span "Incorrectly according to date" at bounding box center [277, 219] width 102 height 12
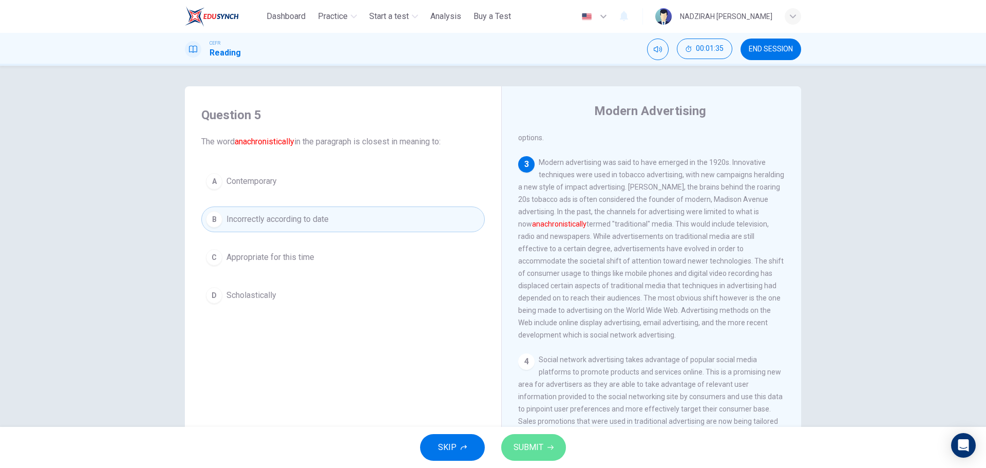
click at [532, 447] on span "SUBMIT" at bounding box center [529, 447] width 30 height 14
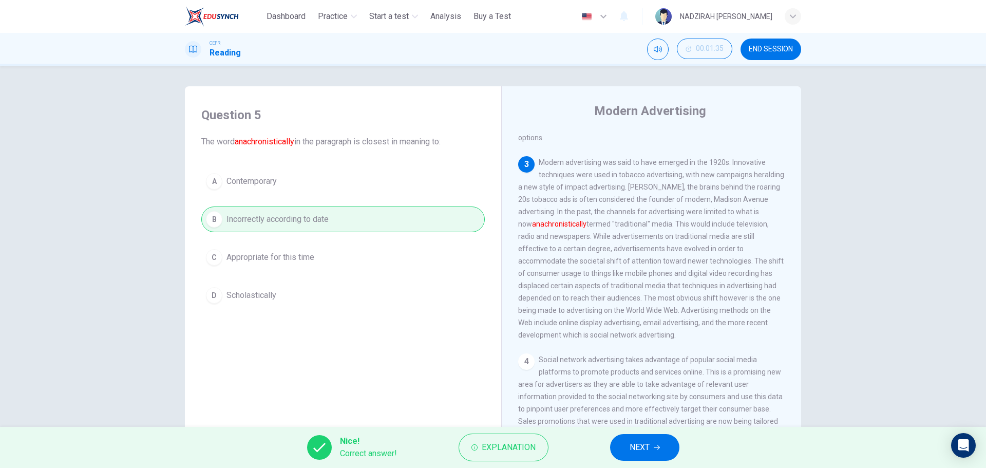
click at [623, 451] on button "NEXT" at bounding box center [644, 447] width 69 height 27
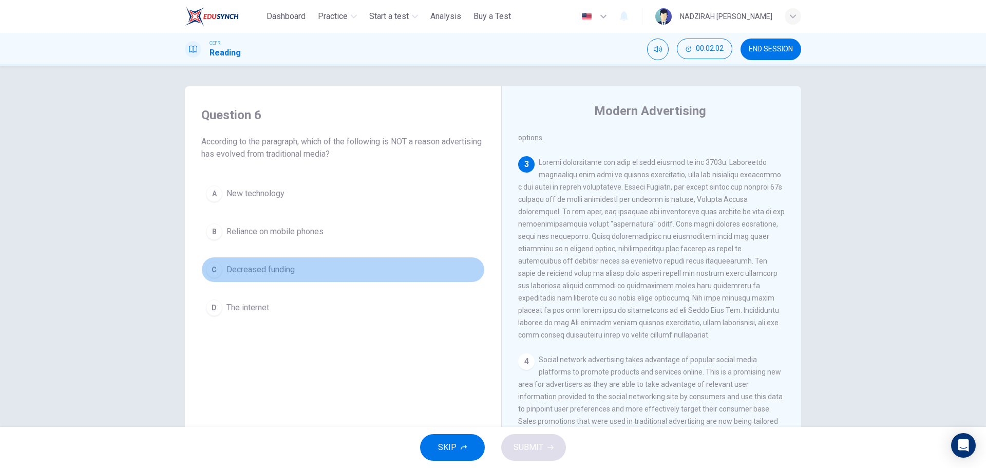
click at [284, 270] on span "Decreased funding" at bounding box center [260, 269] width 68 height 12
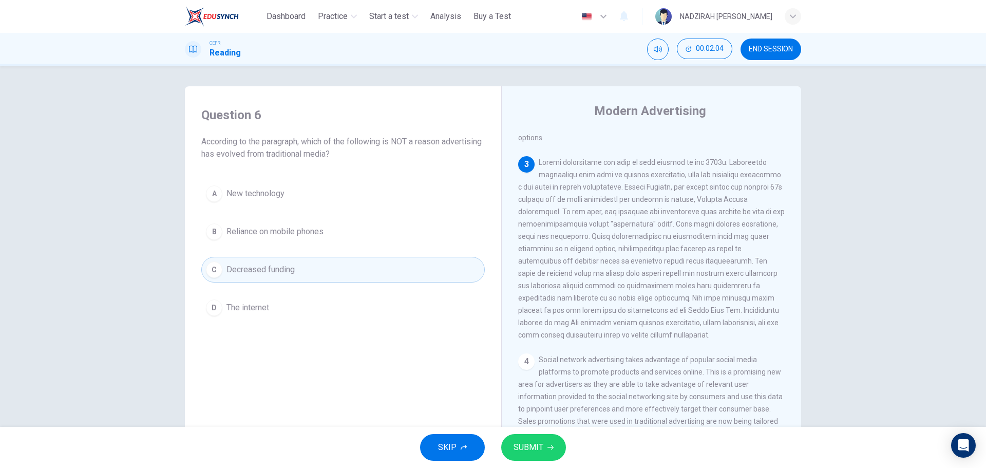
click at [557, 446] on button "SUBMIT" at bounding box center [533, 447] width 65 height 27
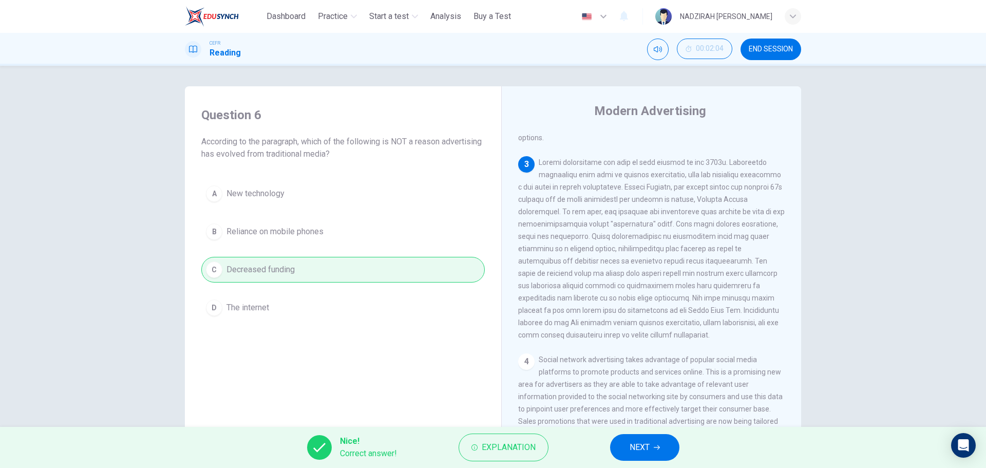
click at [637, 444] on span "NEXT" at bounding box center [640, 447] width 20 height 14
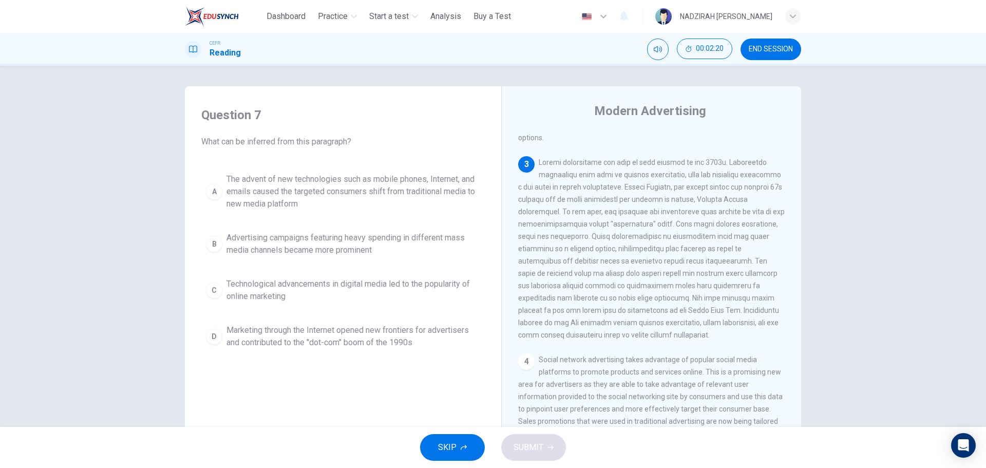
click at [391, 192] on span "The advent of new technologies such as mobile phones, Internet, and emails caus…" at bounding box center [353, 191] width 254 height 37
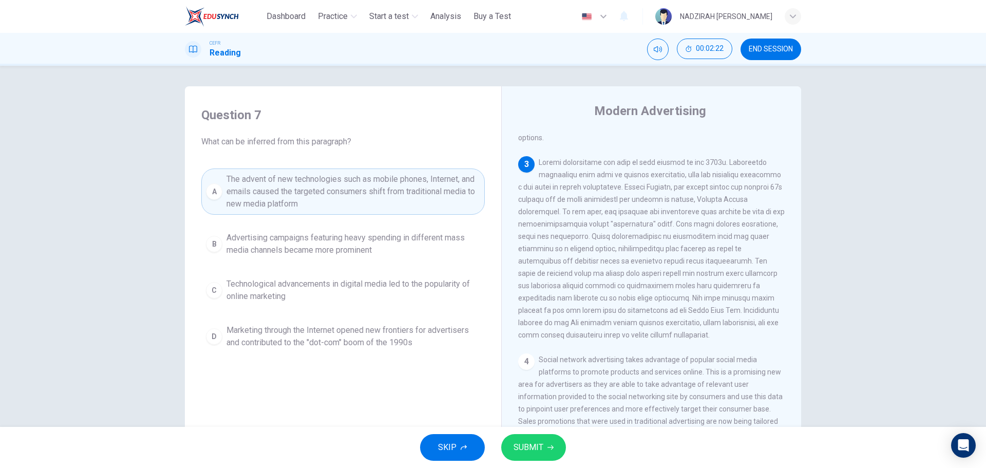
click at [551, 441] on button "SUBMIT" at bounding box center [533, 447] width 65 height 27
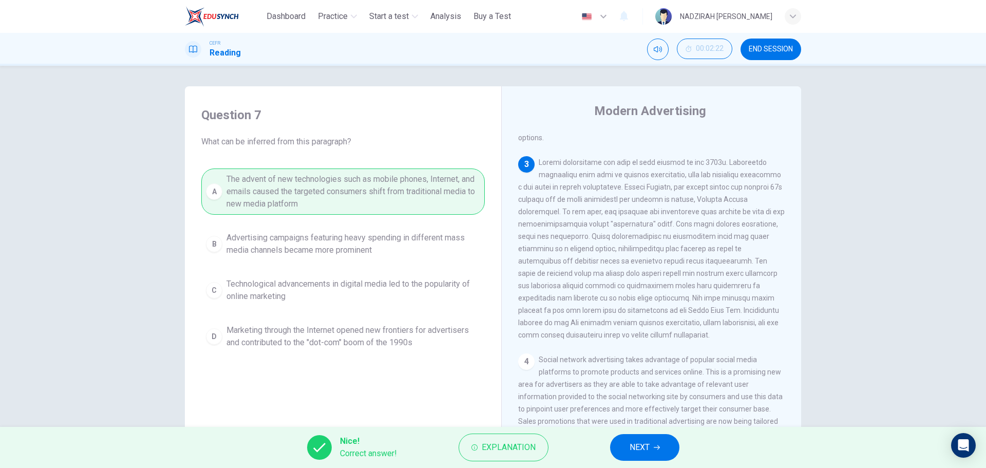
click at [646, 431] on div "Nice! Correct answer! Explanation NEXT" at bounding box center [493, 447] width 986 height 41
click at [652, 447] on button "NEXT" at bounding box center [644, 447] width 69 height 27
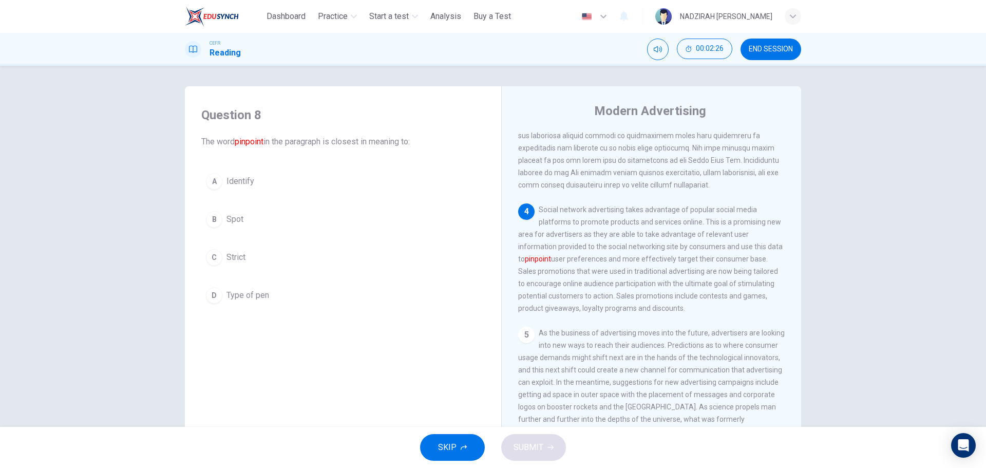
scroll to position [462, 0]
click at [240, 186] on span "Identify" at bounding box center [240, 181] width 28 height 12
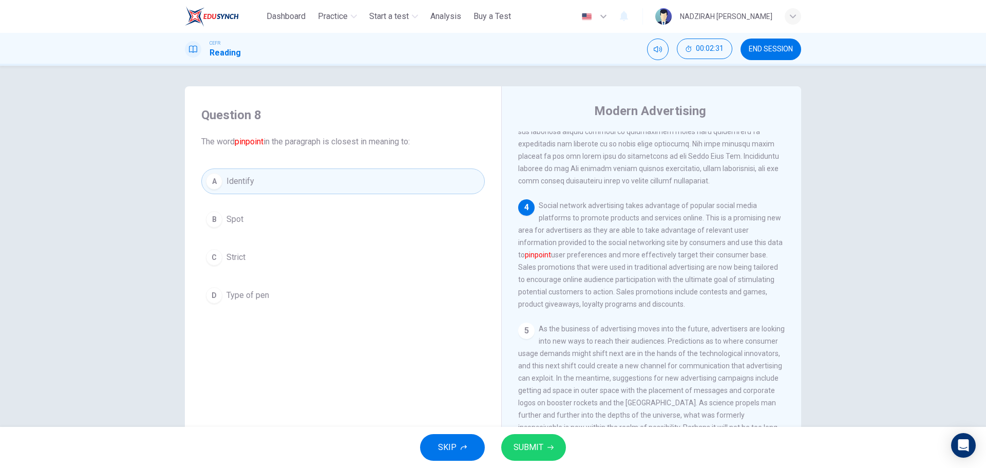
click at [537, 450] on span "SUBMIT" at bounding box center [529, 447] width 30 height 14
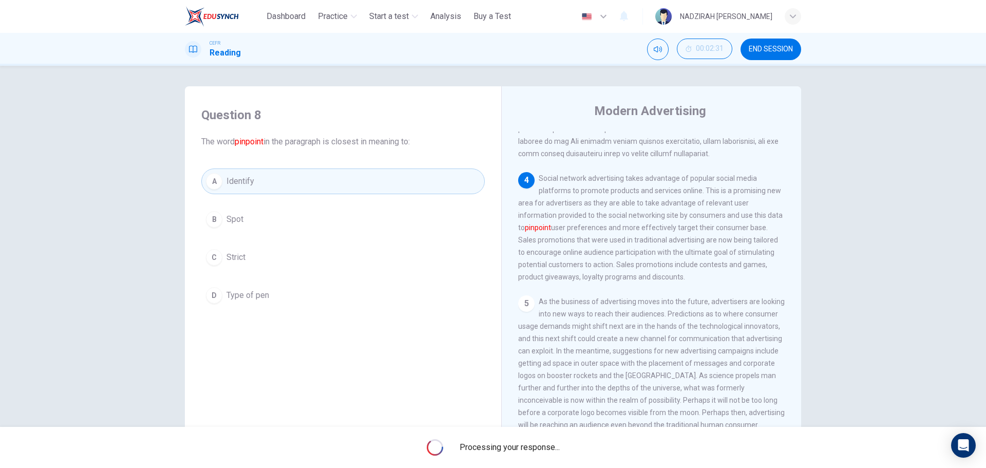
scroll to position [514, 0]
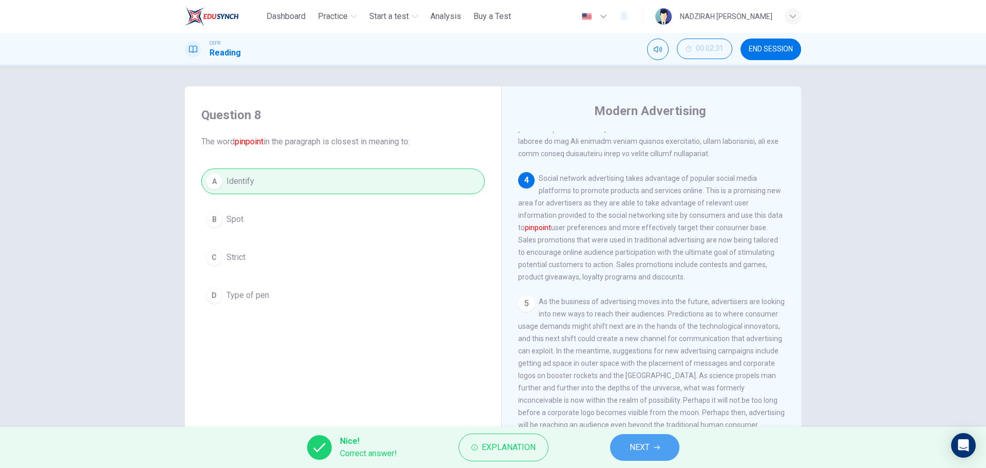
click at [631, 447] on span "NEXT" at bounding box center [640, 447] width 20 height 14
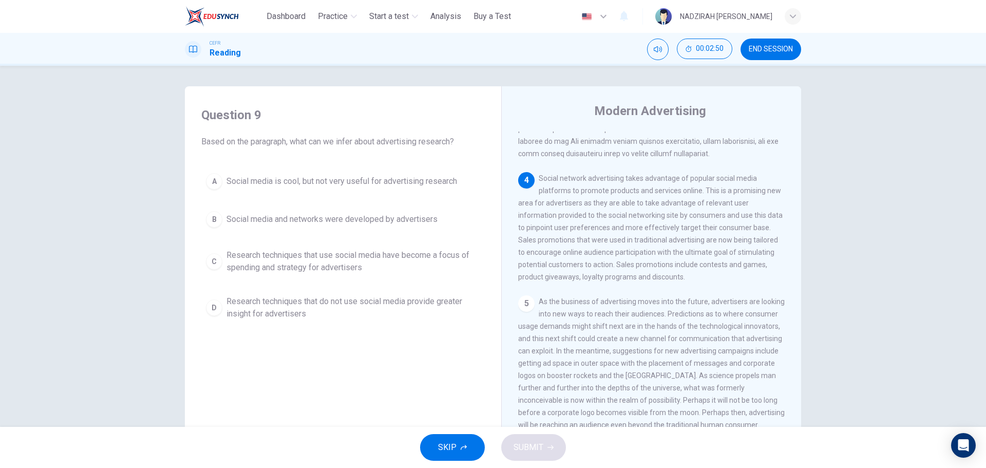
click at [352, 305] on span "Research techniques that do not use social media provide greater insight for ad…" at bounding box center [353, 307] width 254 height 25
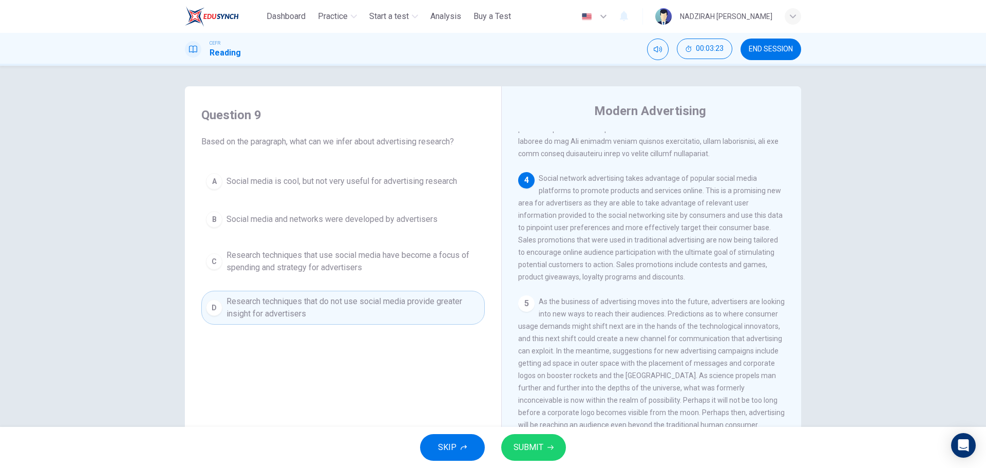
click at [408, 258] on span "Research techniques that use social media have become a focus of spending and s…" at bounding box center [353, 261] width 254 height 25
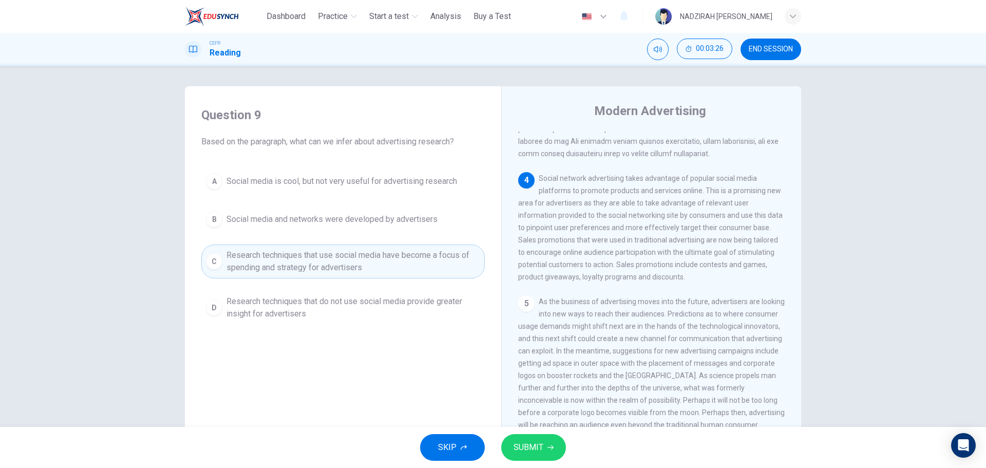
click at [542, 445] on span "SUBMIT" at bounding box center [529, 447] width 30 height 14
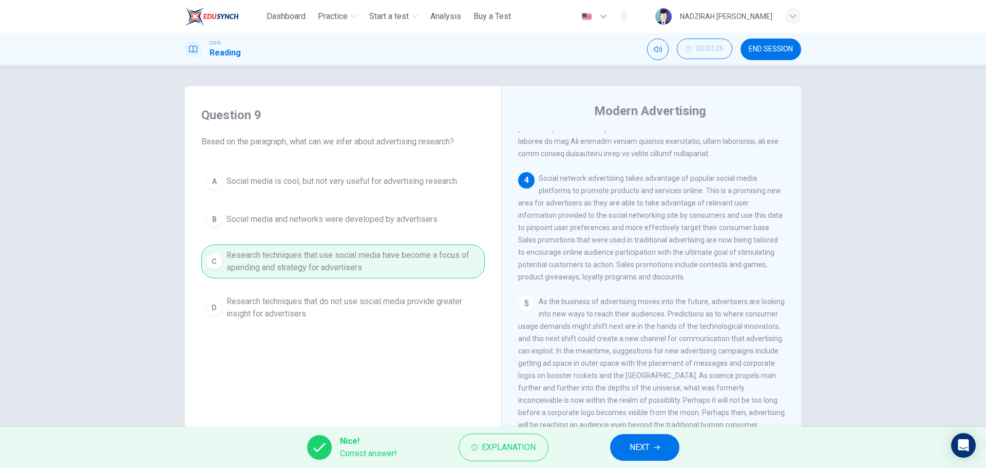
click at [635, 444] on span "NEXT" at bounding box center [640, 447] width 20 height 14
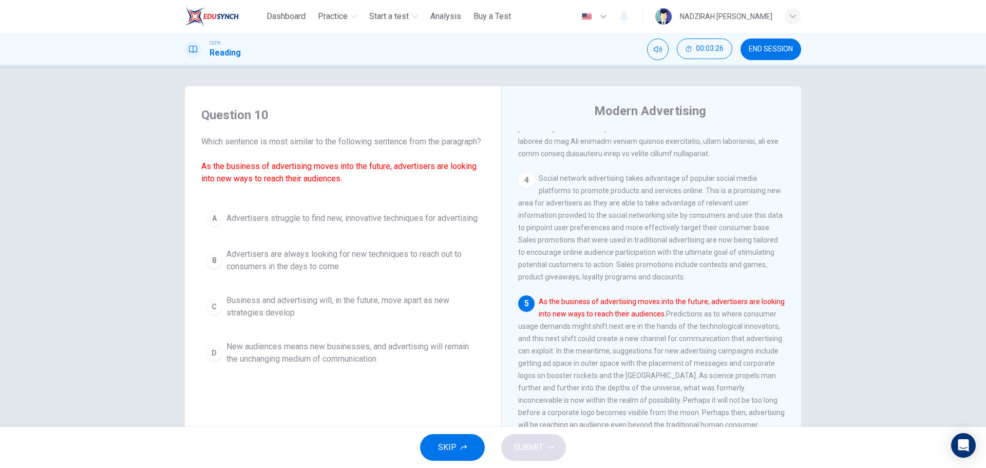
scroll to position [533, 0]
click at [322, 273] on span "Advertisers are always looking for new techniques to reach out to consumers in …" at bounding box center [353, 260] width 254 height 25
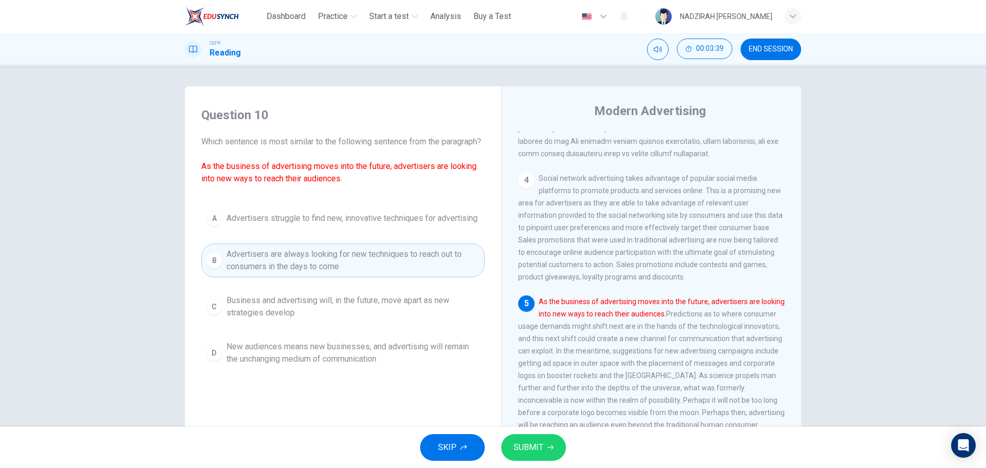
click at [536, 442] on span "SUBMIT" at bounding box center [529, 447] width 30 height 14
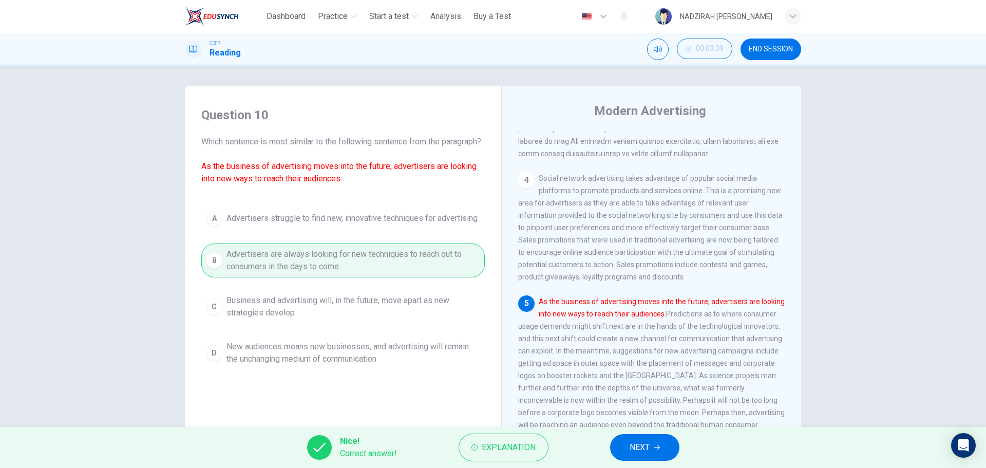
click at [782, 51] on span "END SESSION" at bounding box center [771, 49] width 44 height 8
